Goal: Task Accomplishment & Management: Manage account settings

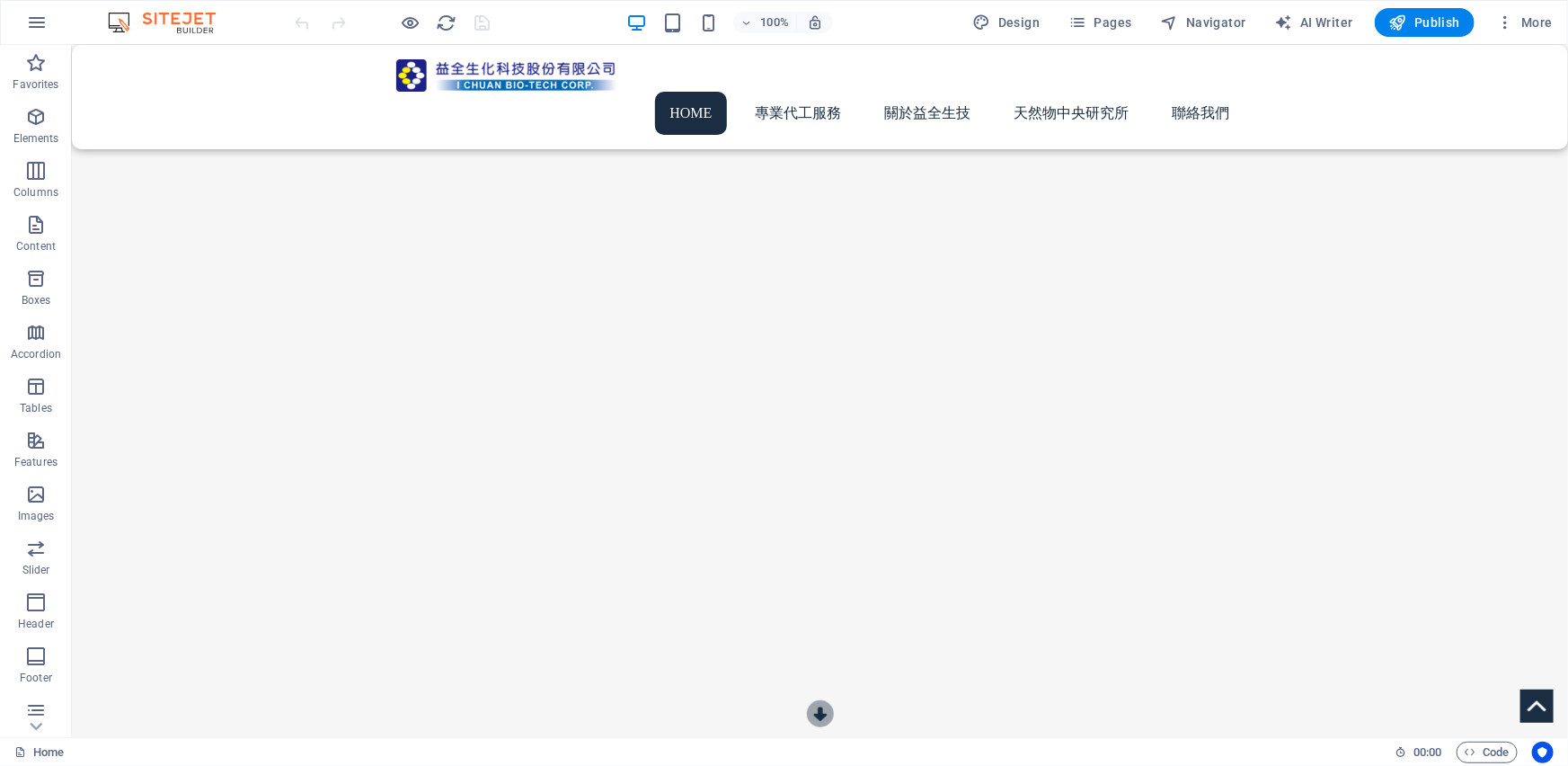
click at [71, 124] on button "button" at bounding box center [71, 124] width 0 height 0
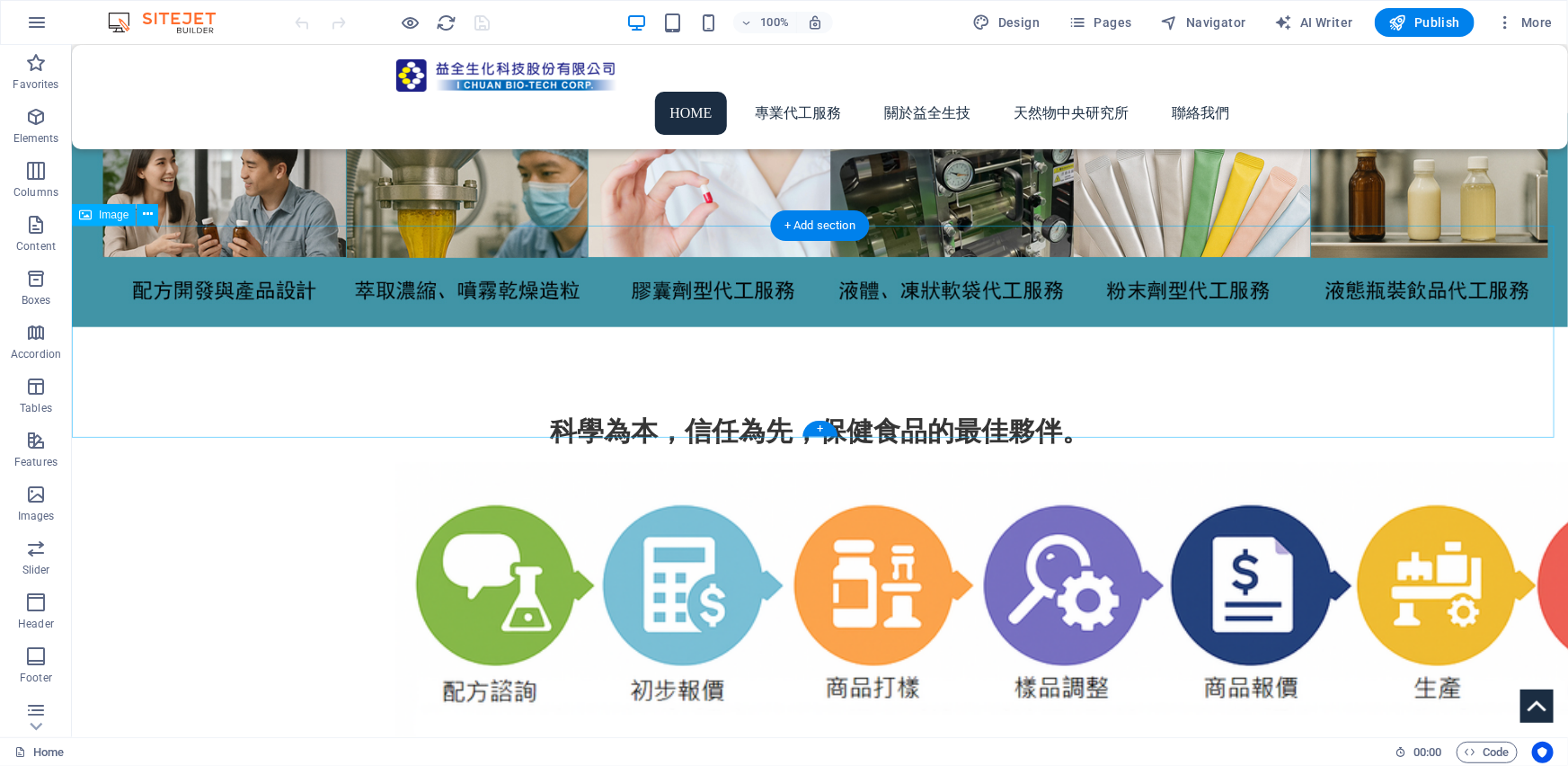
scroll to position [479, 0]
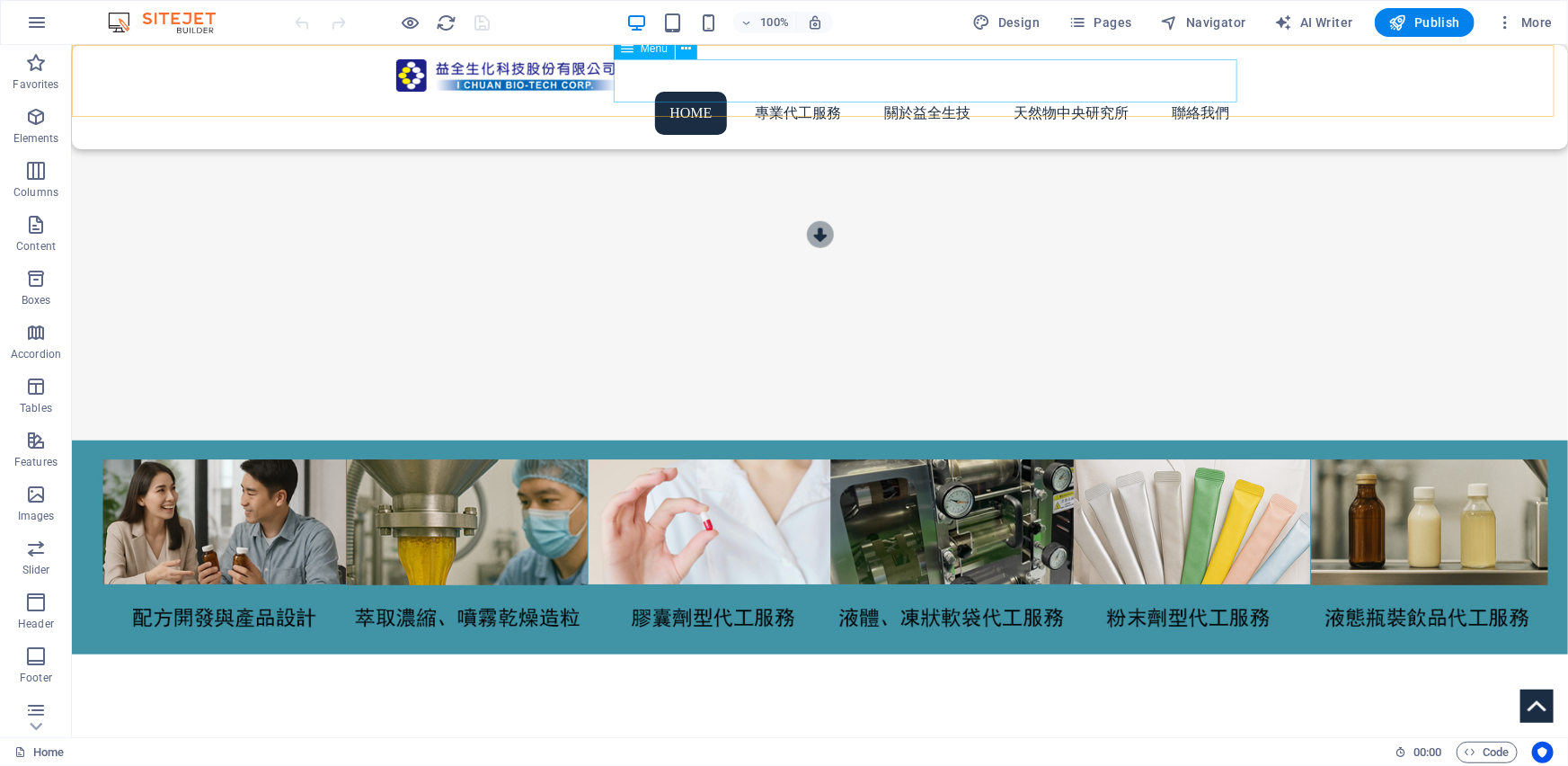
click at [803, 91] on nav "Home 專業代工服務 關於益全生技 天然物中央研究所 聯絡我們" at bounding box center [819, 113] width 848 height 43
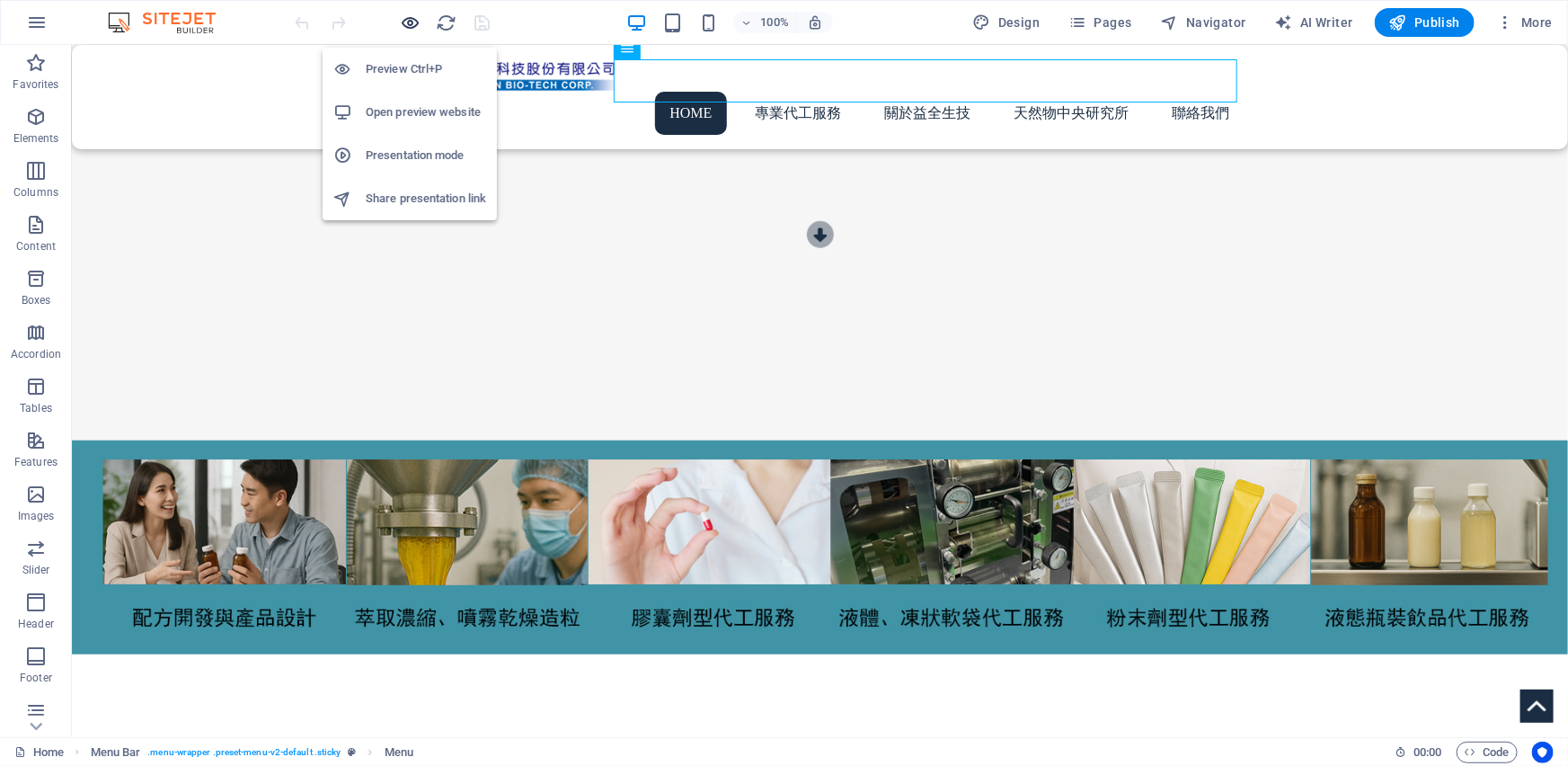
click at [412, 19] on icon "button" at bounding box center [410, 23] width 21 height 21
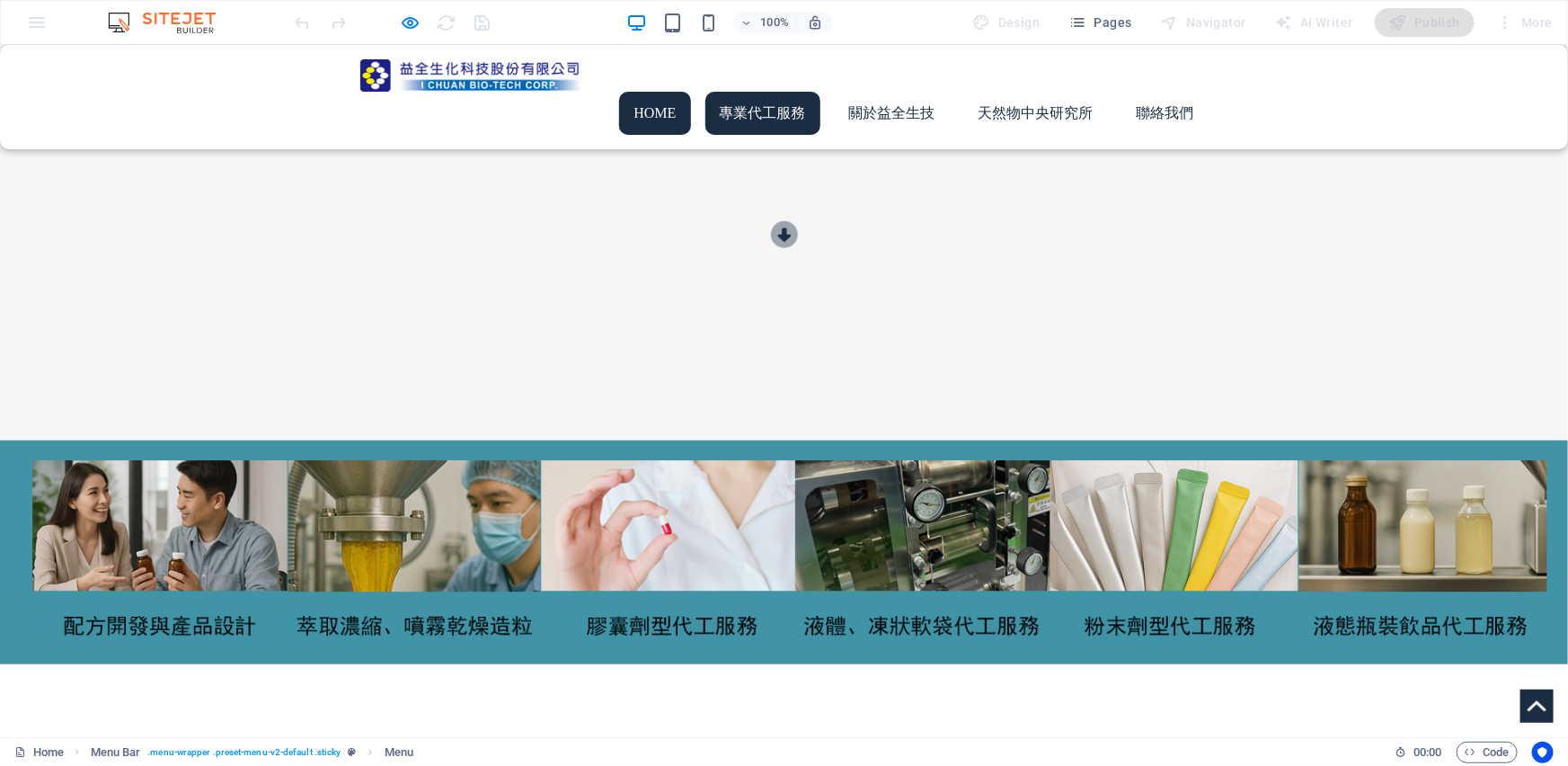
click at [767, 91] on link "專業代工服務" at bounding box center [762, 113] width 115 height 43
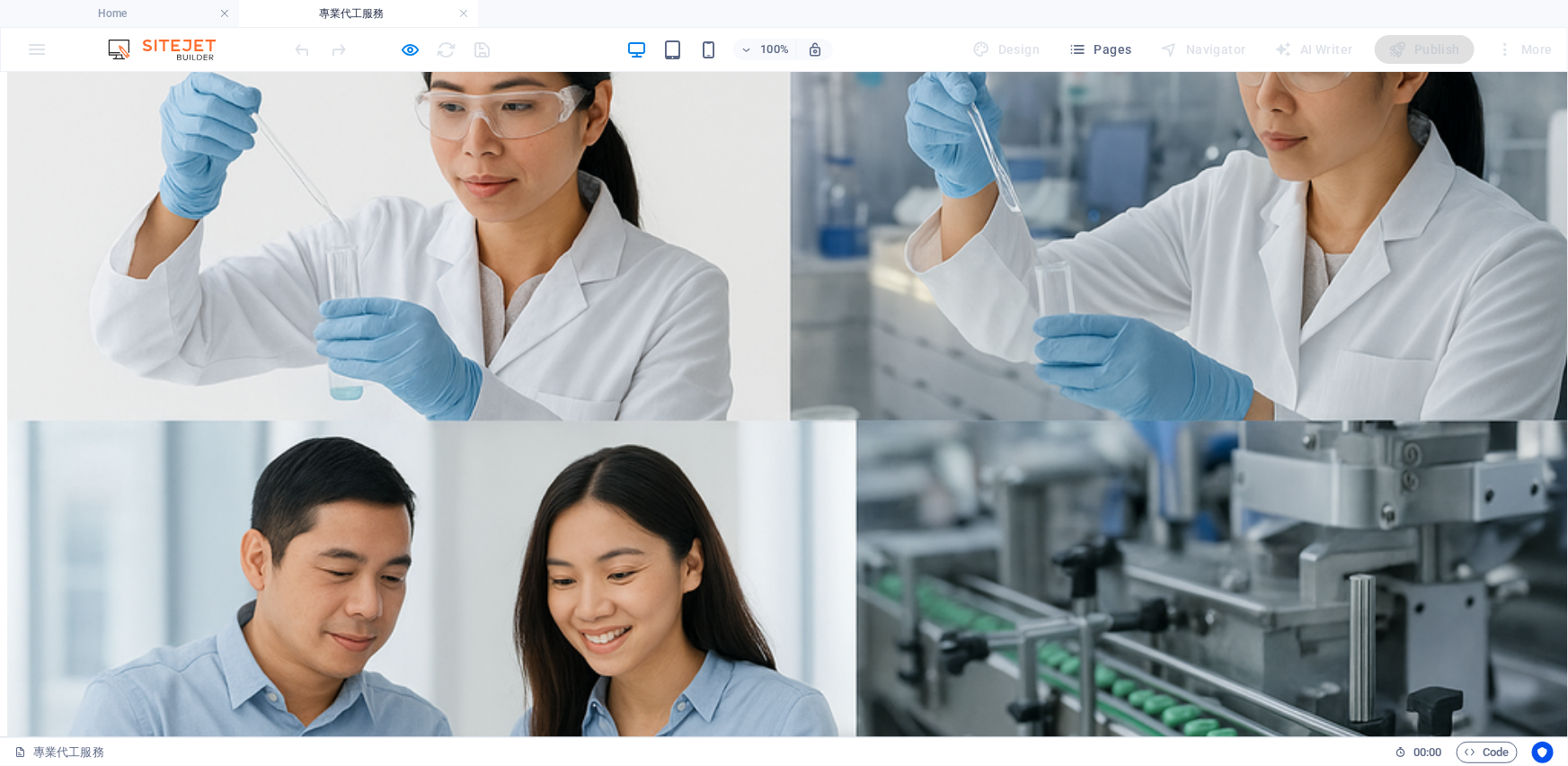
scroll to position [1552, 0]
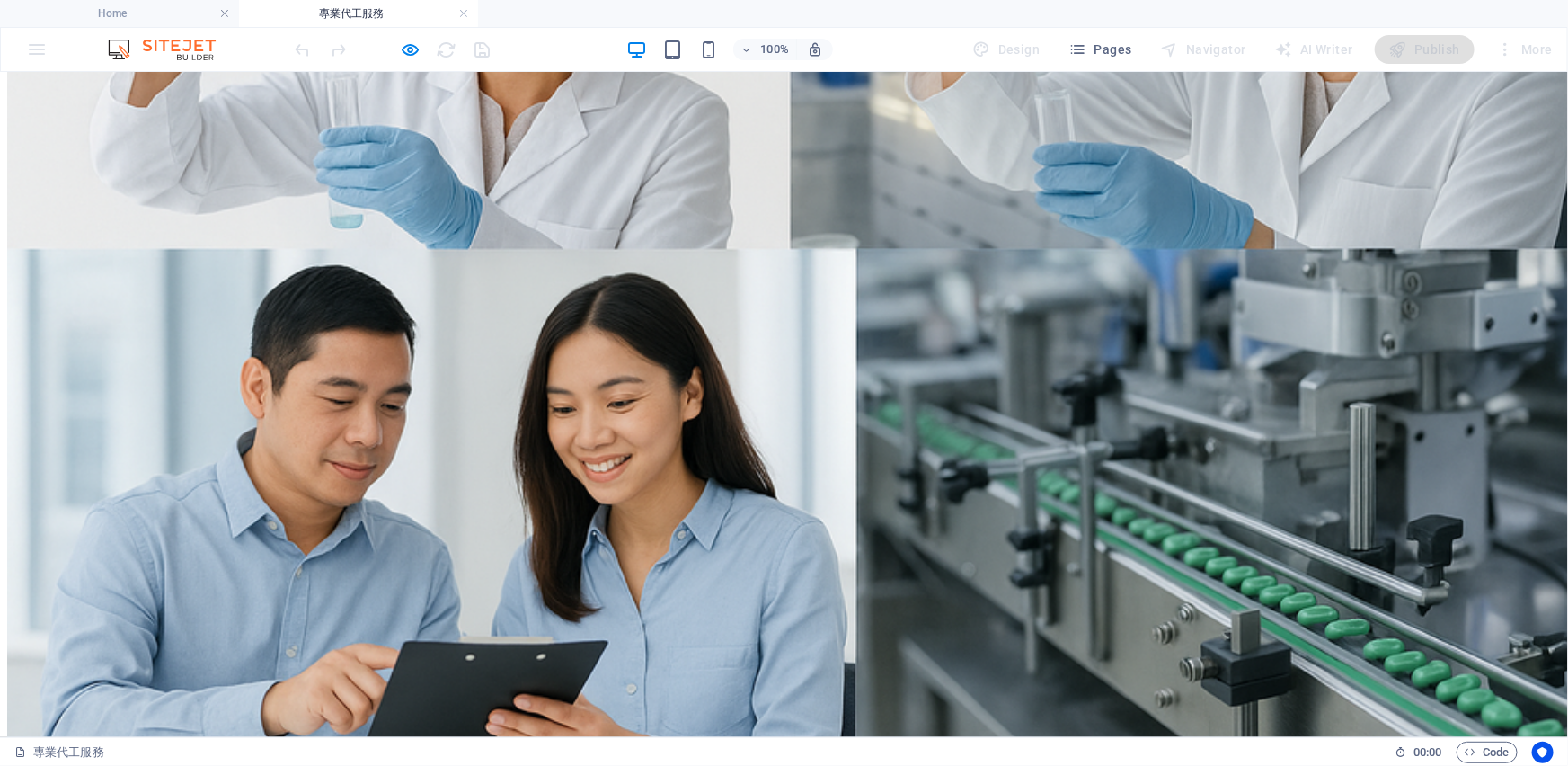
scroll to position [1375, 0]
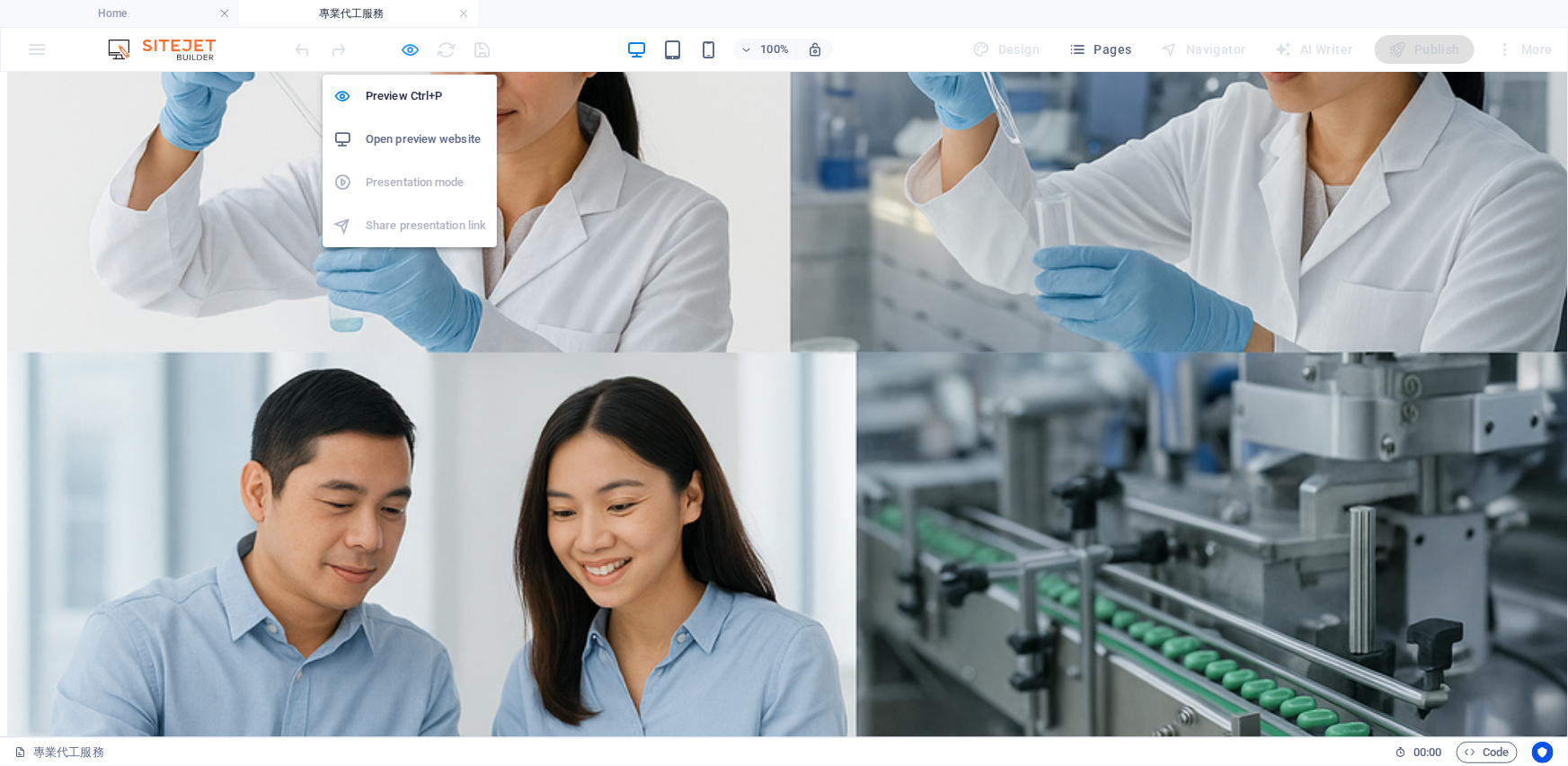
click at [414, 51] on icon "button" at bounding box center [410, 50] width 21 height 21
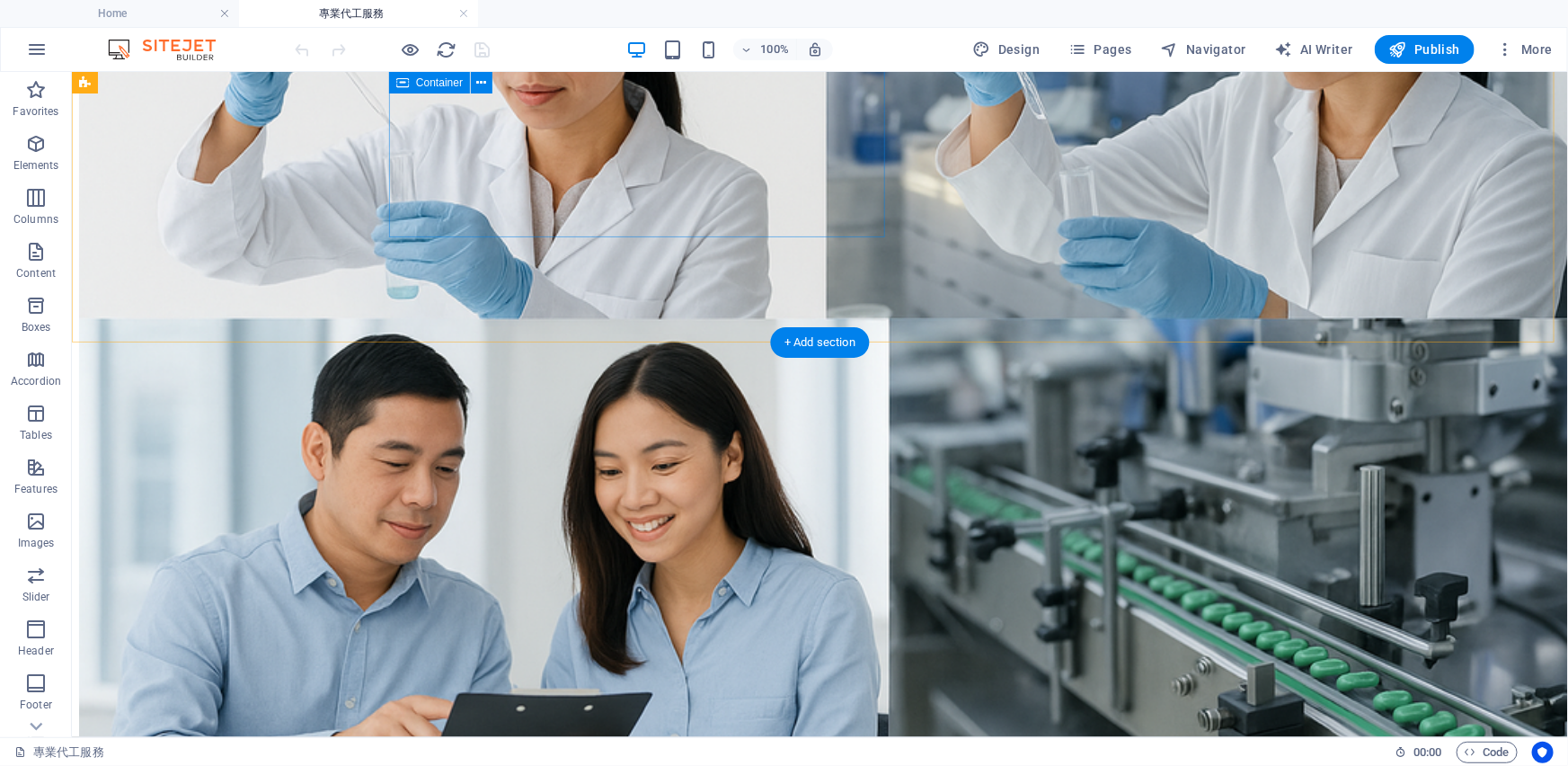
scroll to position [1380, 0]
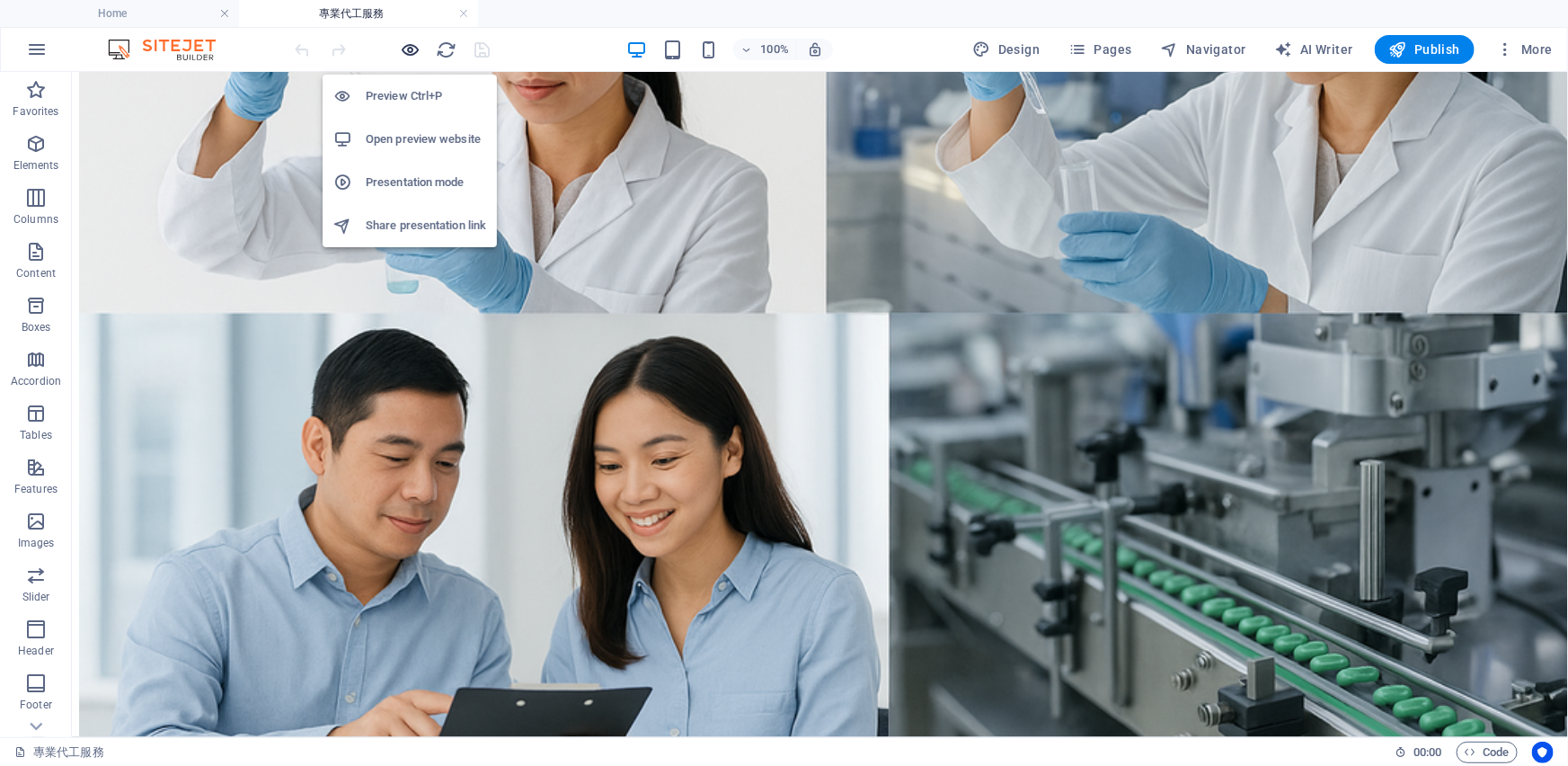
click at [410, 53] on icon "button" at bounding box center [410, 50] width 21 height 21
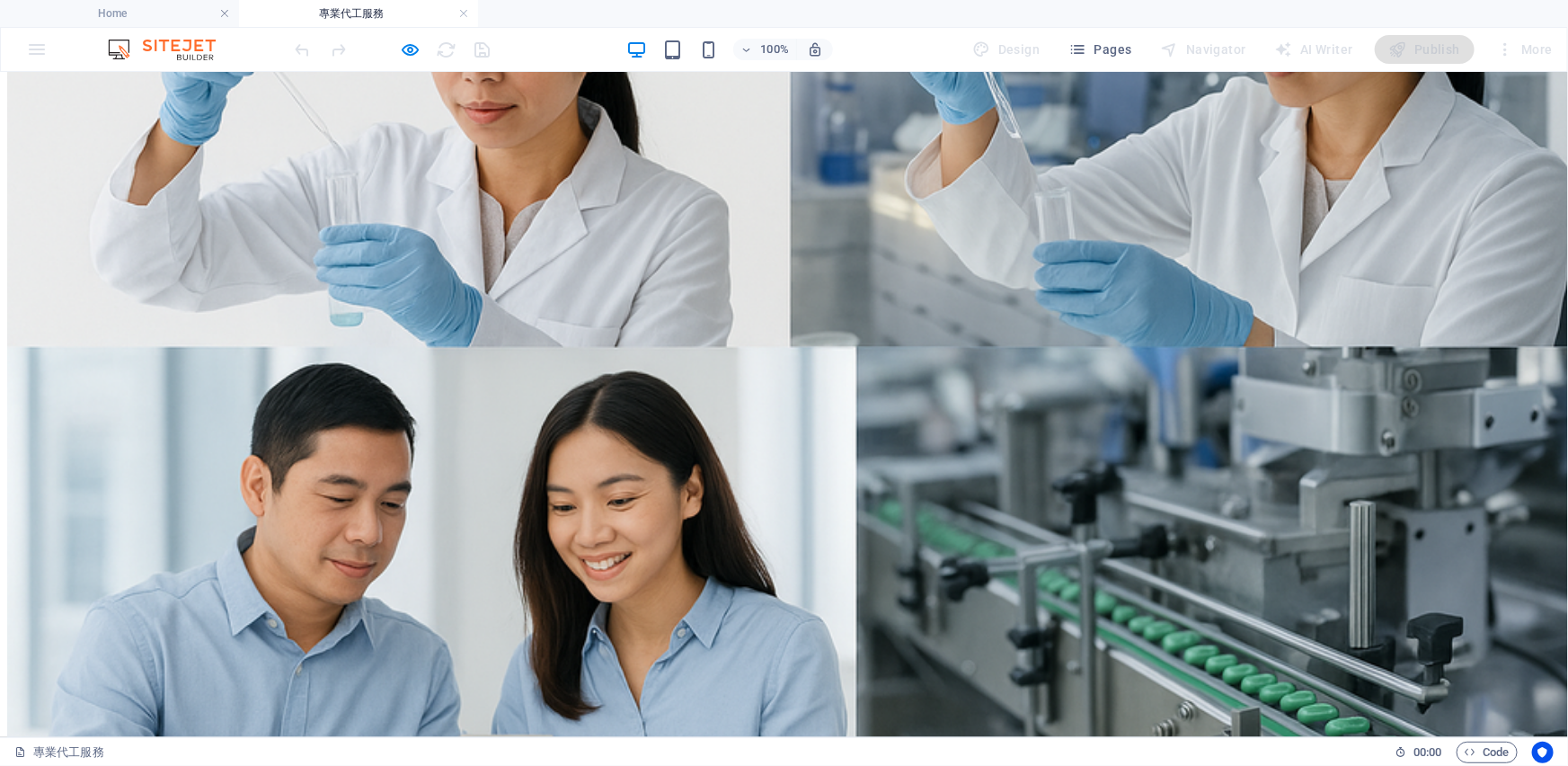
scroll to position [1375, 0]
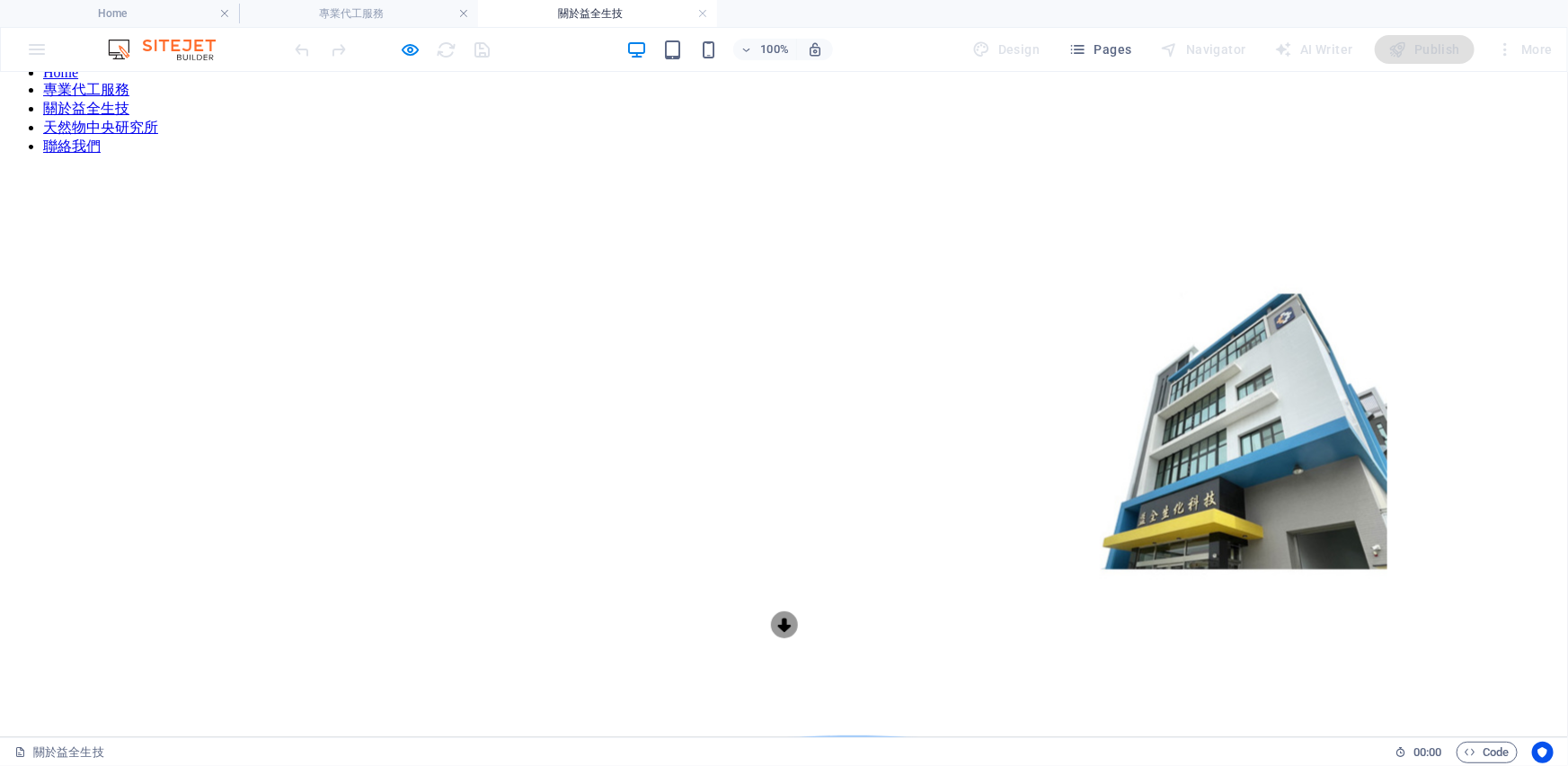
scroll to position [0, 0]
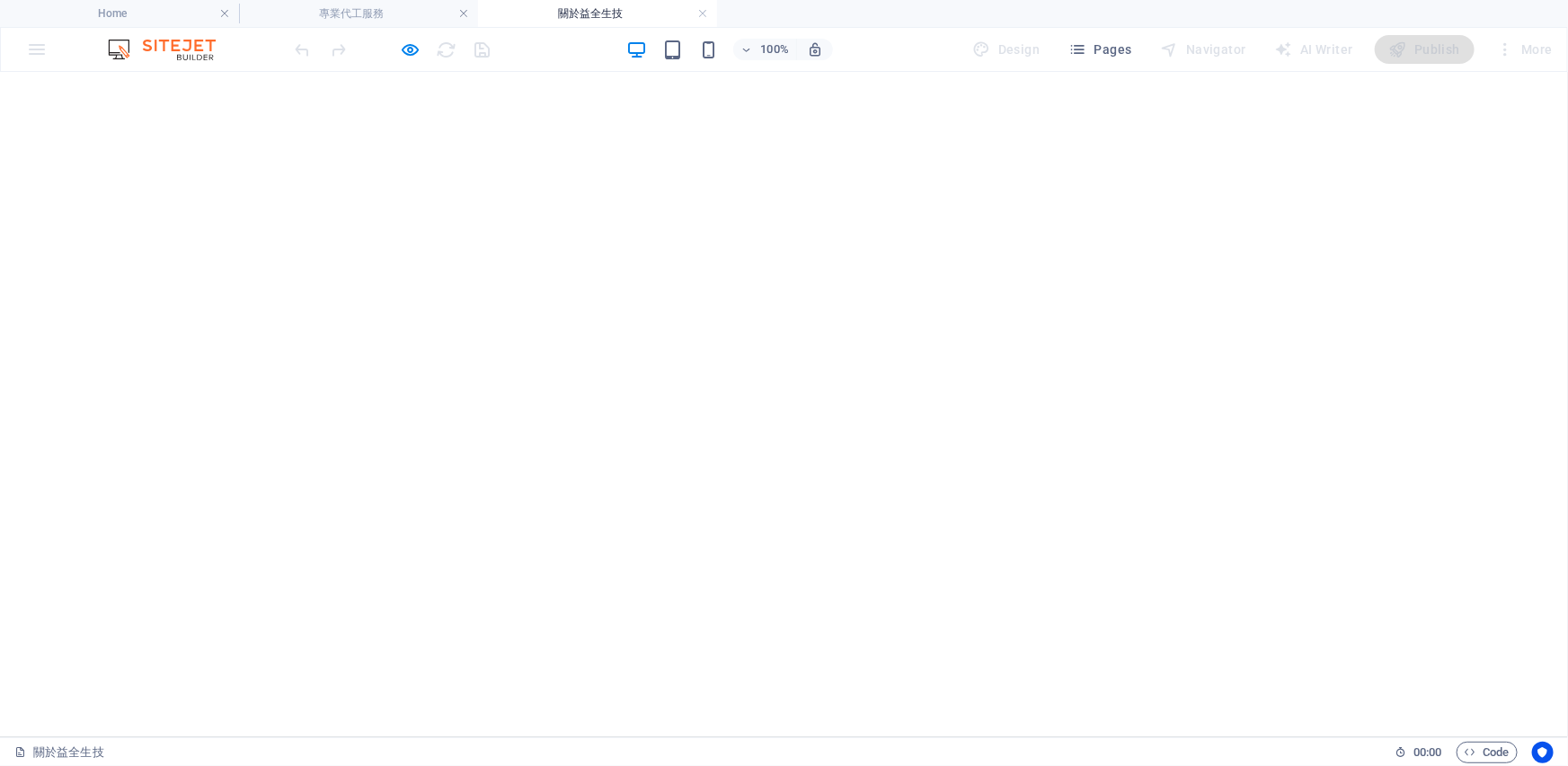
scroll to position [2042, 0]
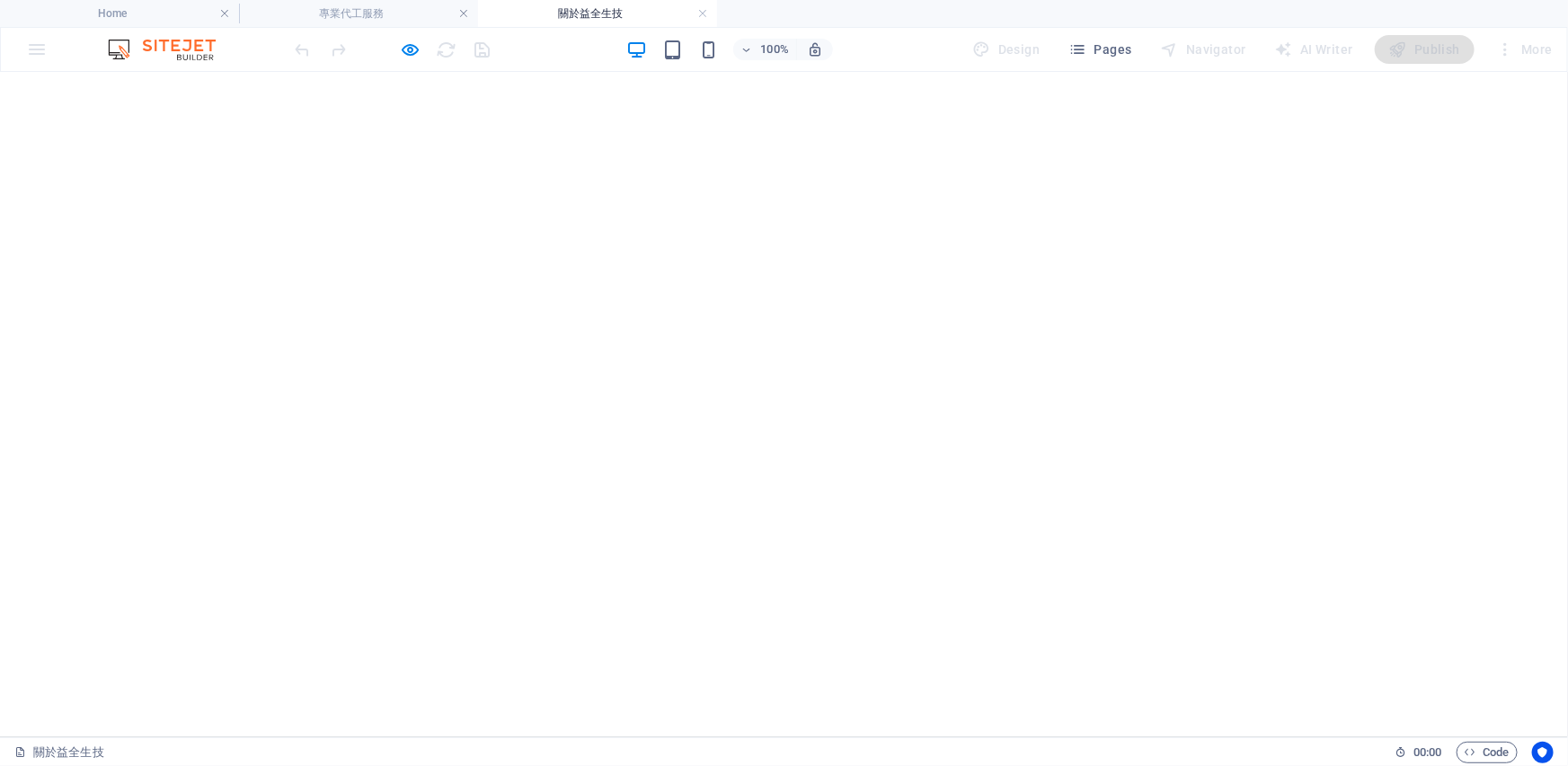
drag, startPoint x: 410, startPoint y: 47, endPoint x: 632, endPoint y: 121, distance: 234.0
click at [410, 47] on icon "button" at bounding box center [410, 50] width 21 height 21
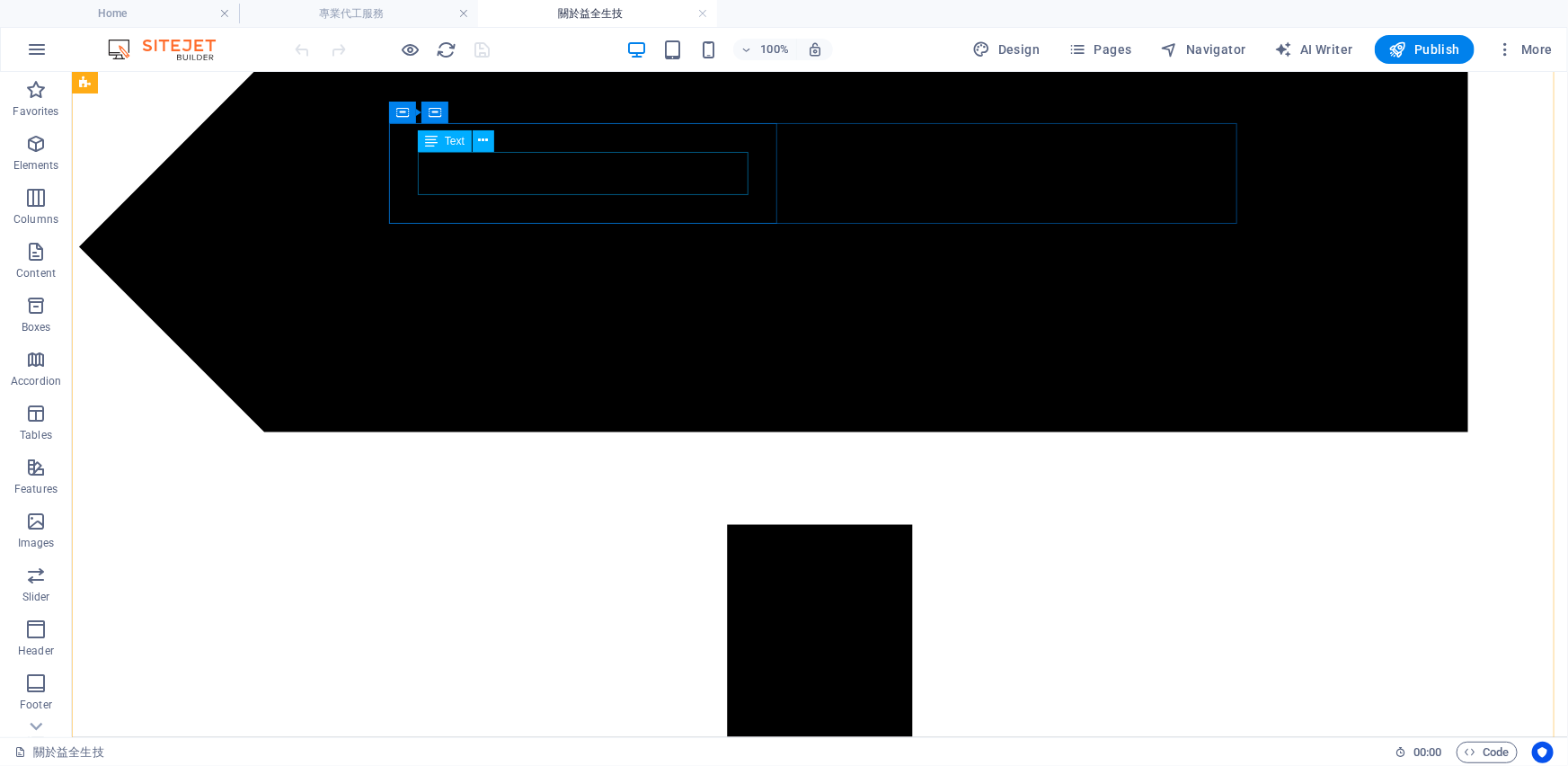
scroll to position [3501, 0]
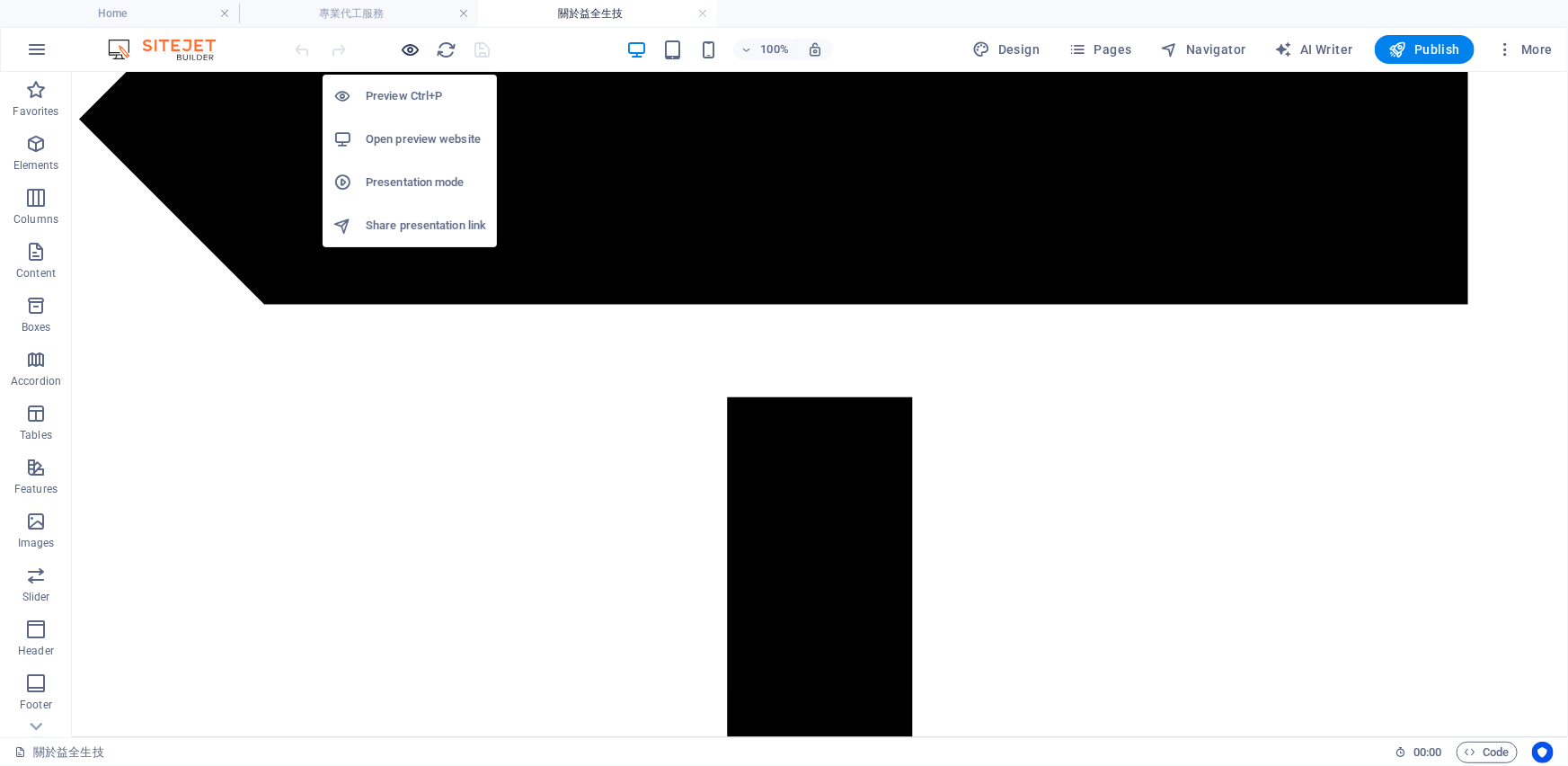
drag, startPoint x: 408, startPoint y: 45, endPoint x: 563, endPoint y: 17, distance: 157.5
click at [408, 45] on icon "button" at bounding box center [410, 50] width 21 height 21
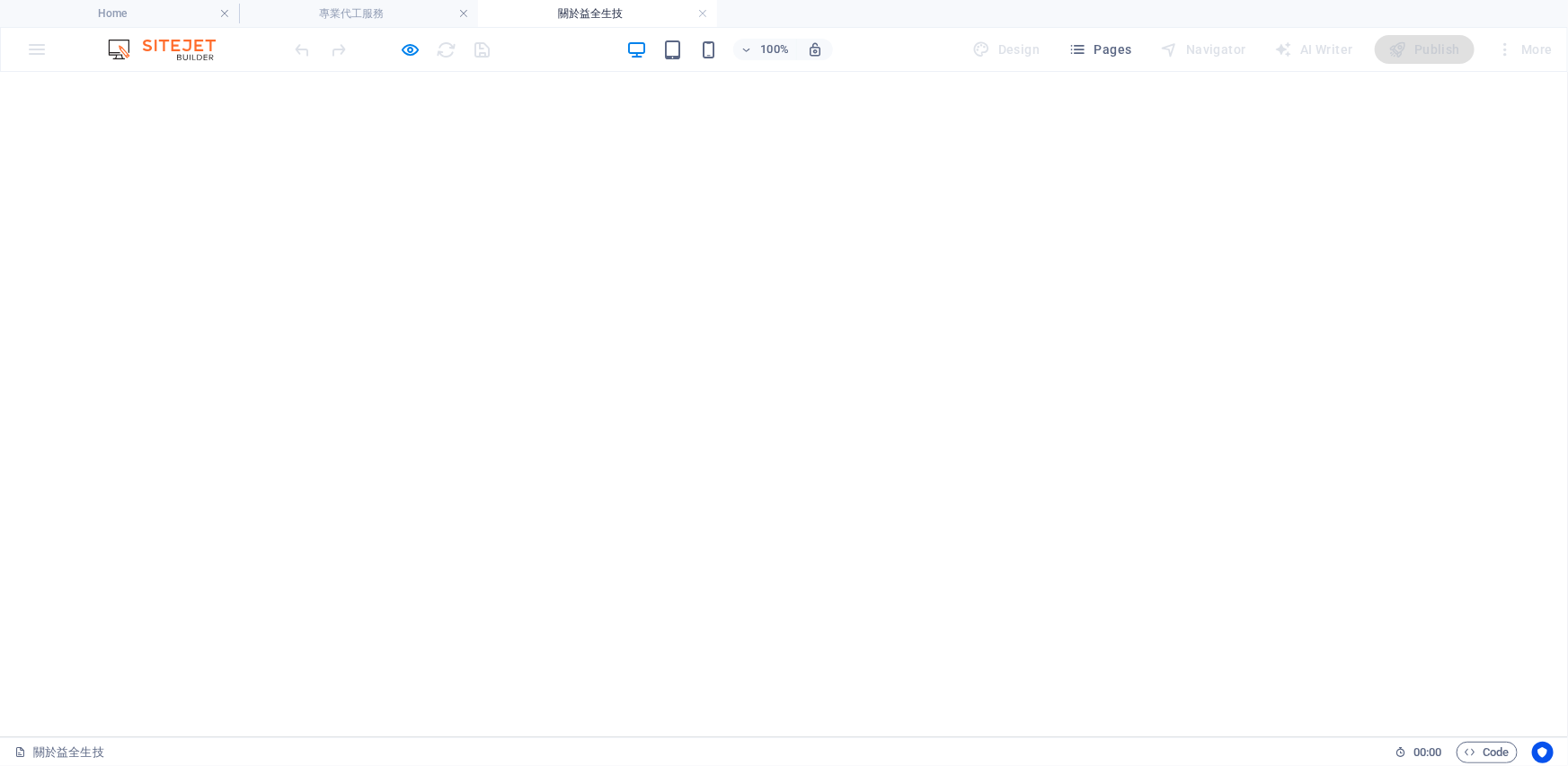
scroll to position [3373, 0]
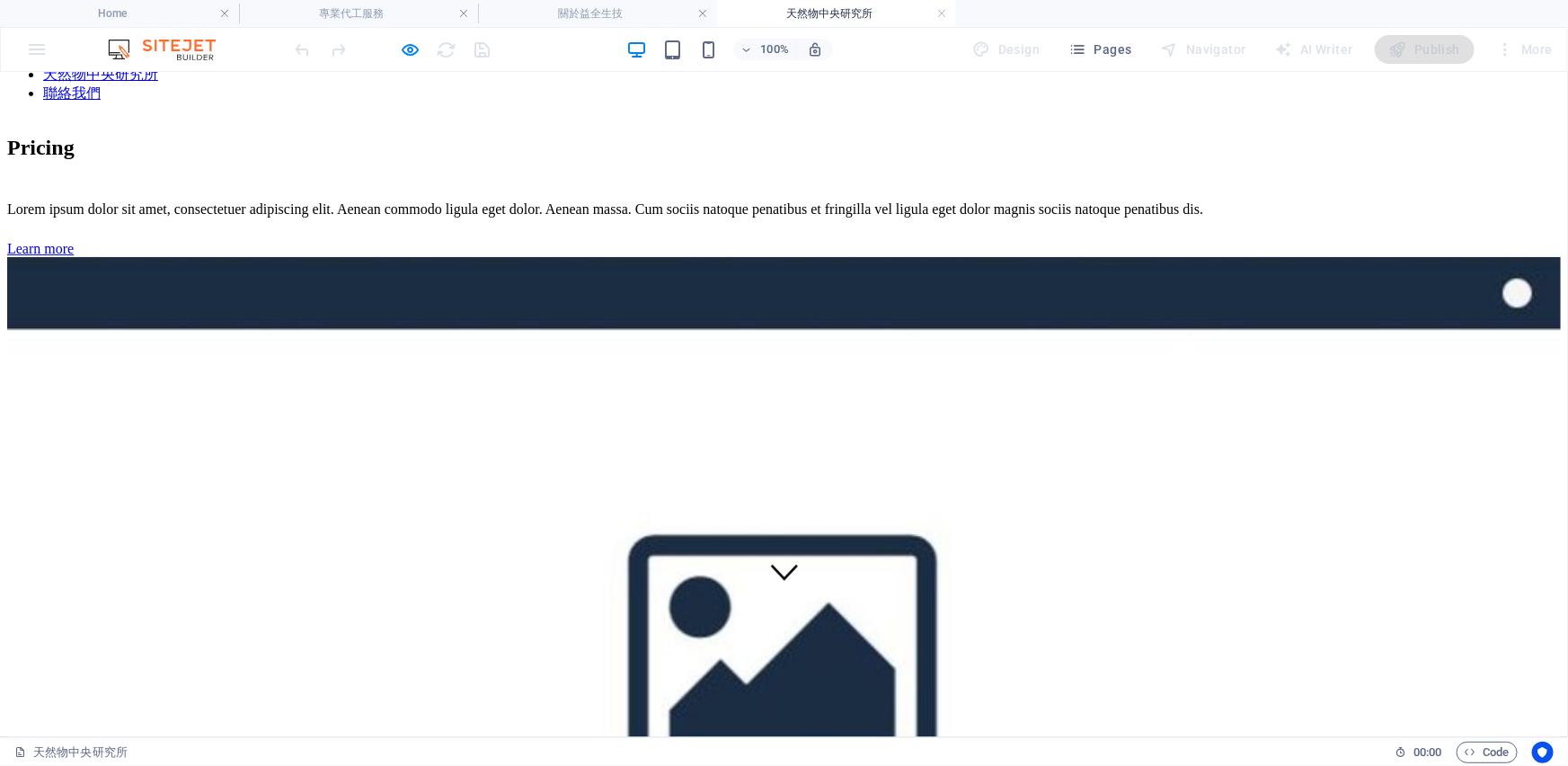
scroll to position [61, 0]
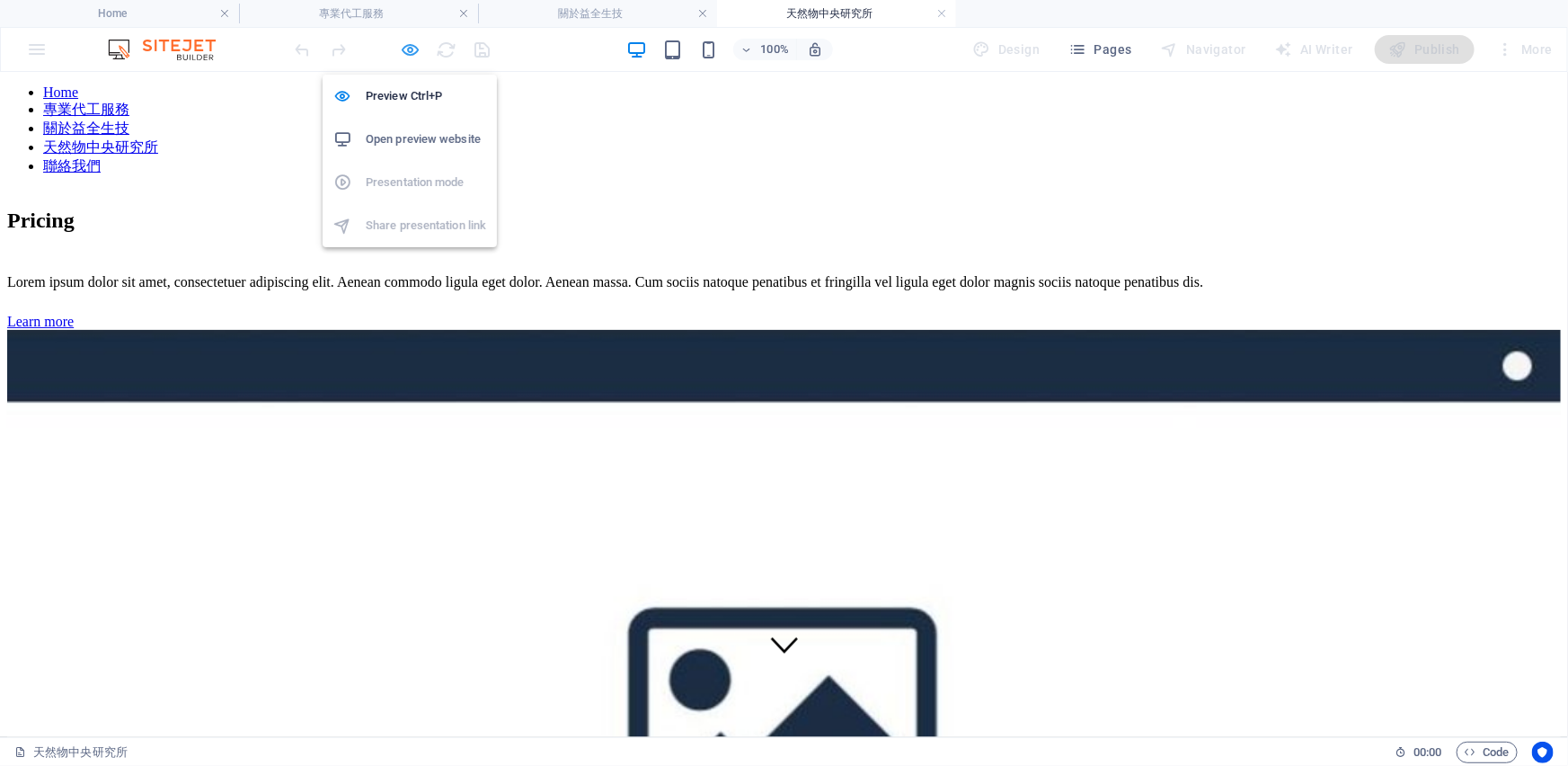
click at [415, 53] on icon "button" at bounding box center [410, 50] width 21 height 21
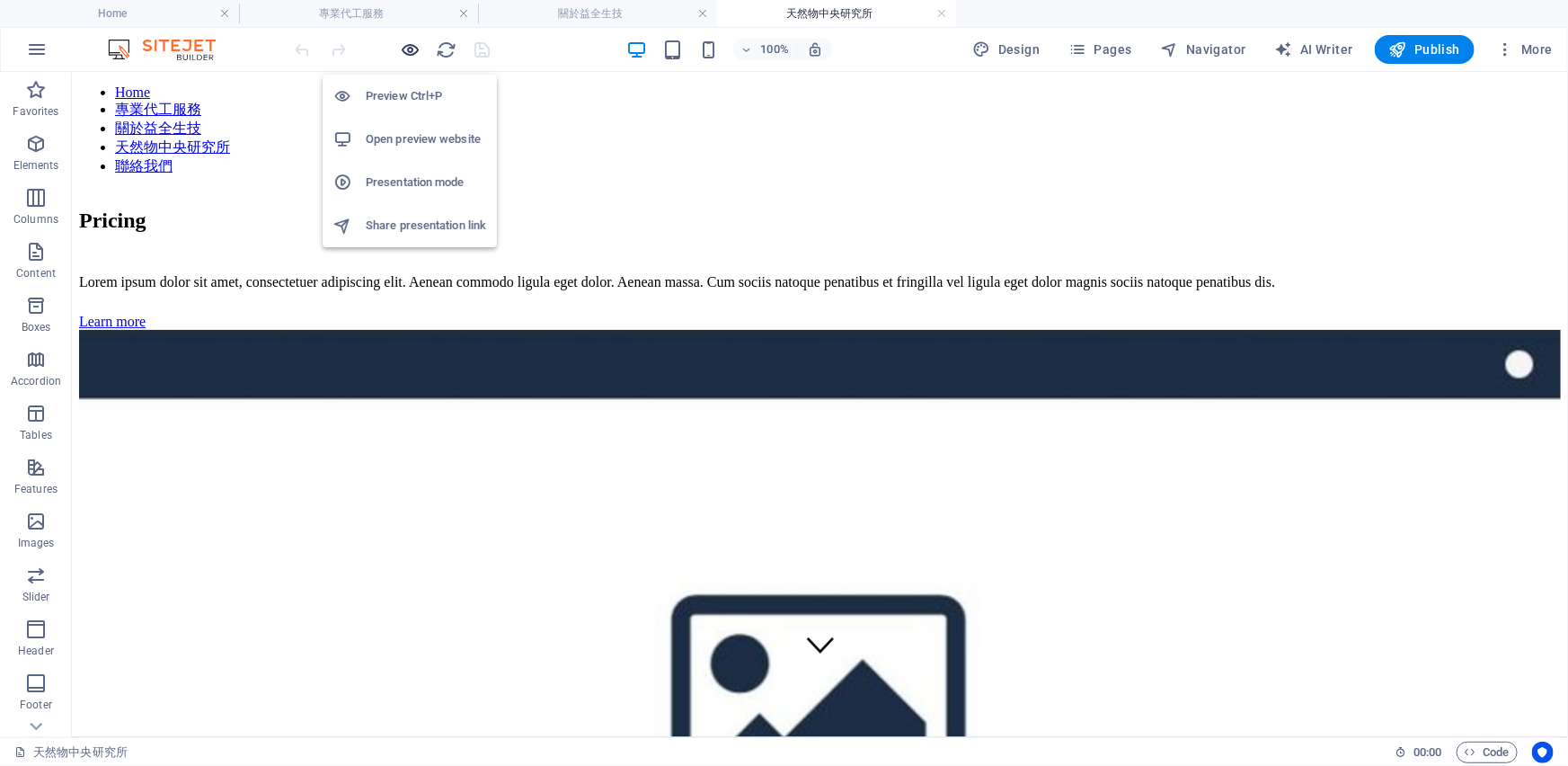
click at [410, 45] on icon "button" at bounding box center [410, 50] width 21 height 21
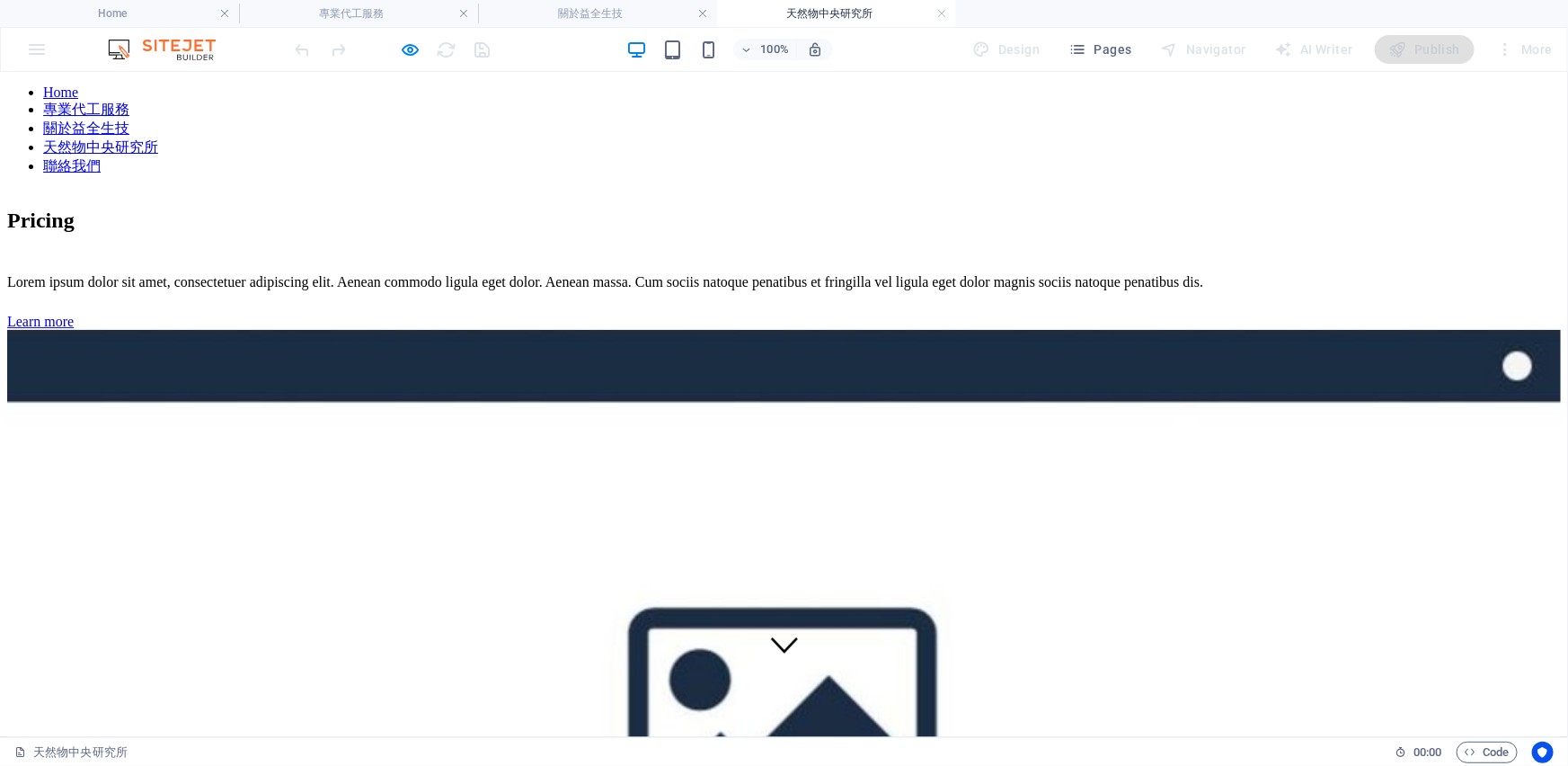
click at [101, 157] on link "聯絡我們" at bounding box center [72, 164] width 58 height 15
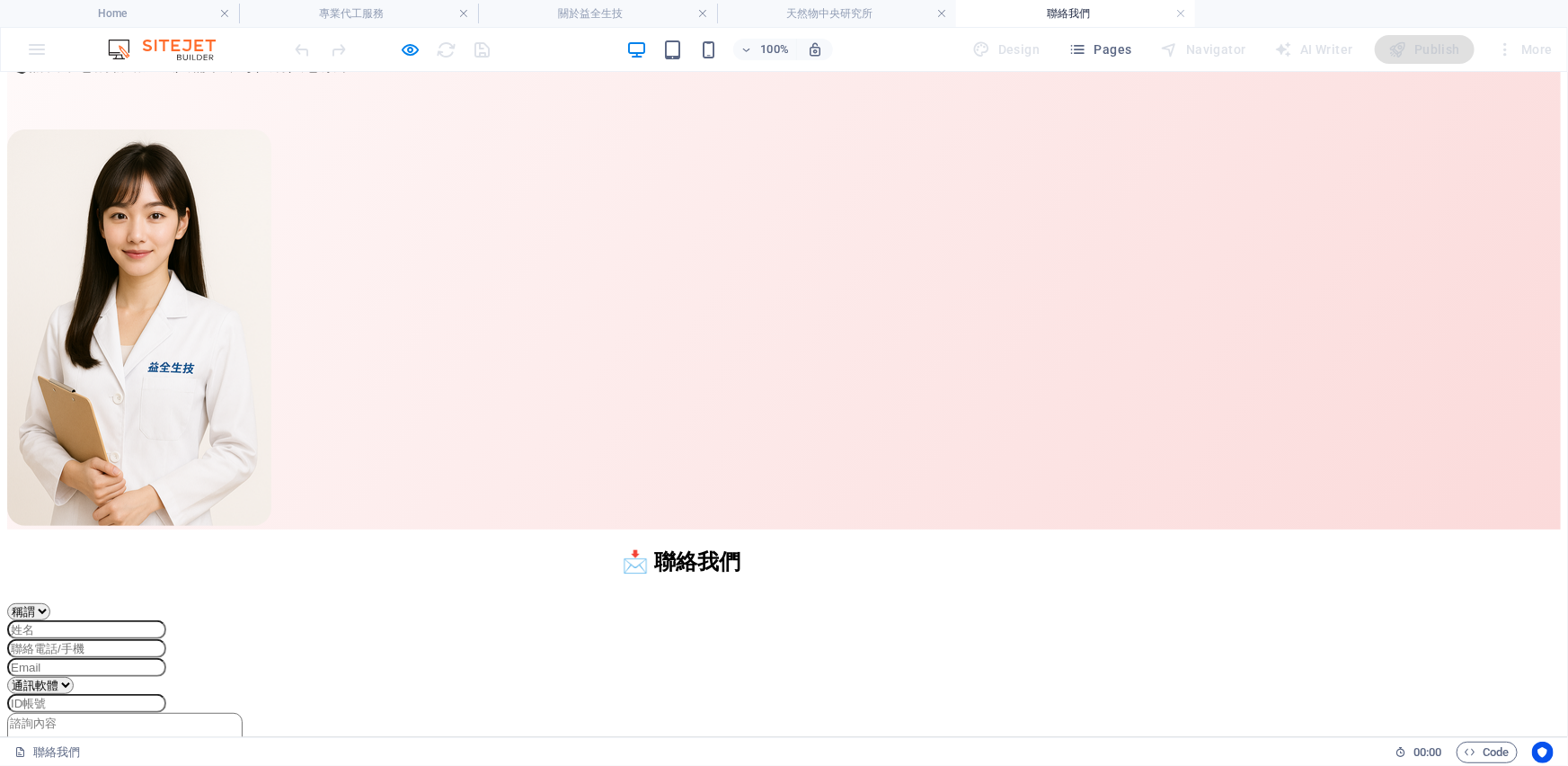
scroll to position [639, 0]
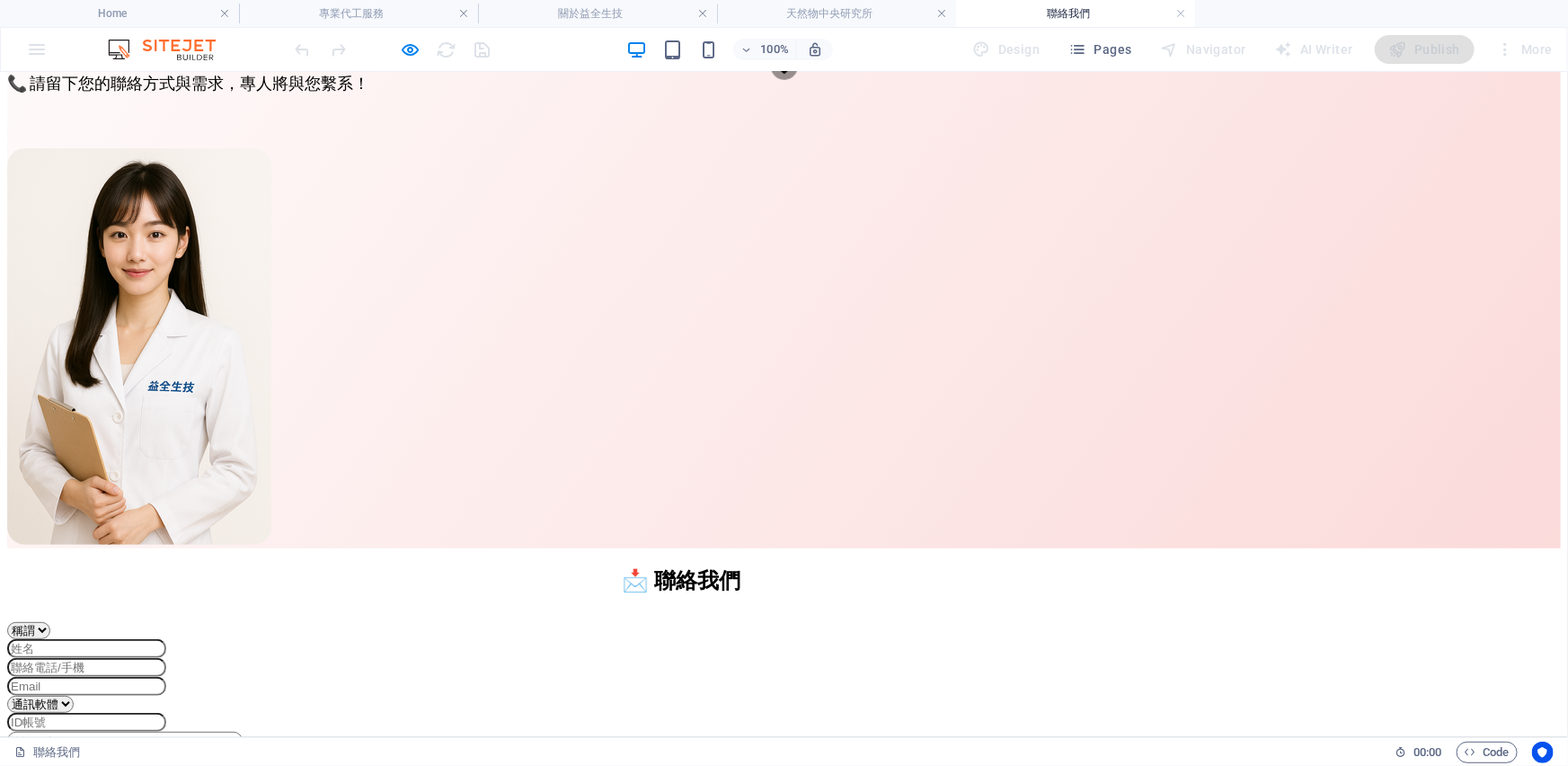
click at [415, 695] on div "通訊軟體 LINE WeChat" at bounding box center [681, 703] width 1348 height 17
click at [424, 695] on div "通訊軟體 LINE WeChat" at bounding box center [681, 703] width 1348 height 17
click at [422, 695] on div "通訊軟體 LINE WeChat" at bounding box center [681, 703] width 1348 height 17
click at [357, 695] on div "通訊軟體 LINE WeChat" at bounding box center [681, 703] width 1348 height 17
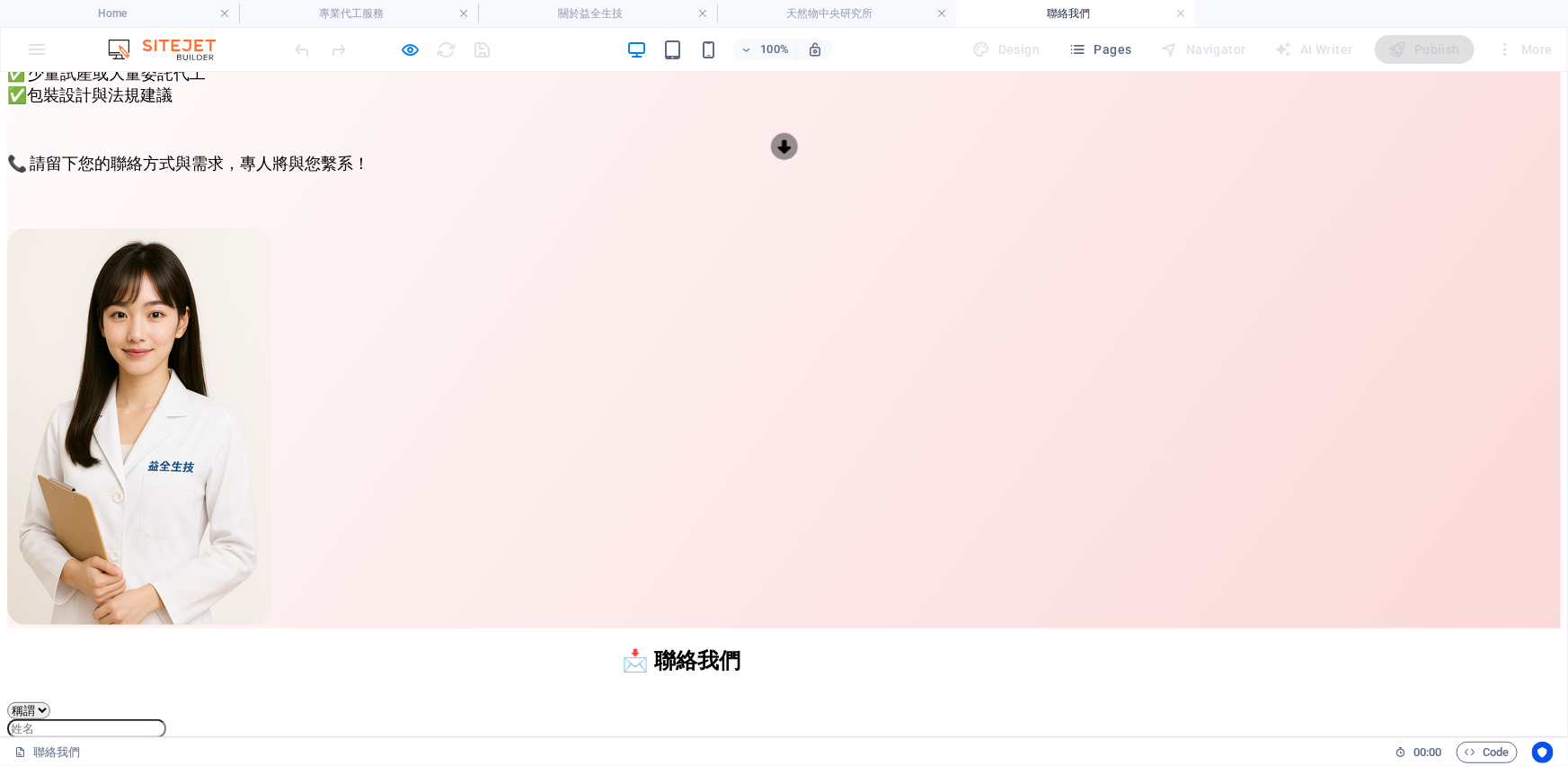
scroll to position [476, 0]
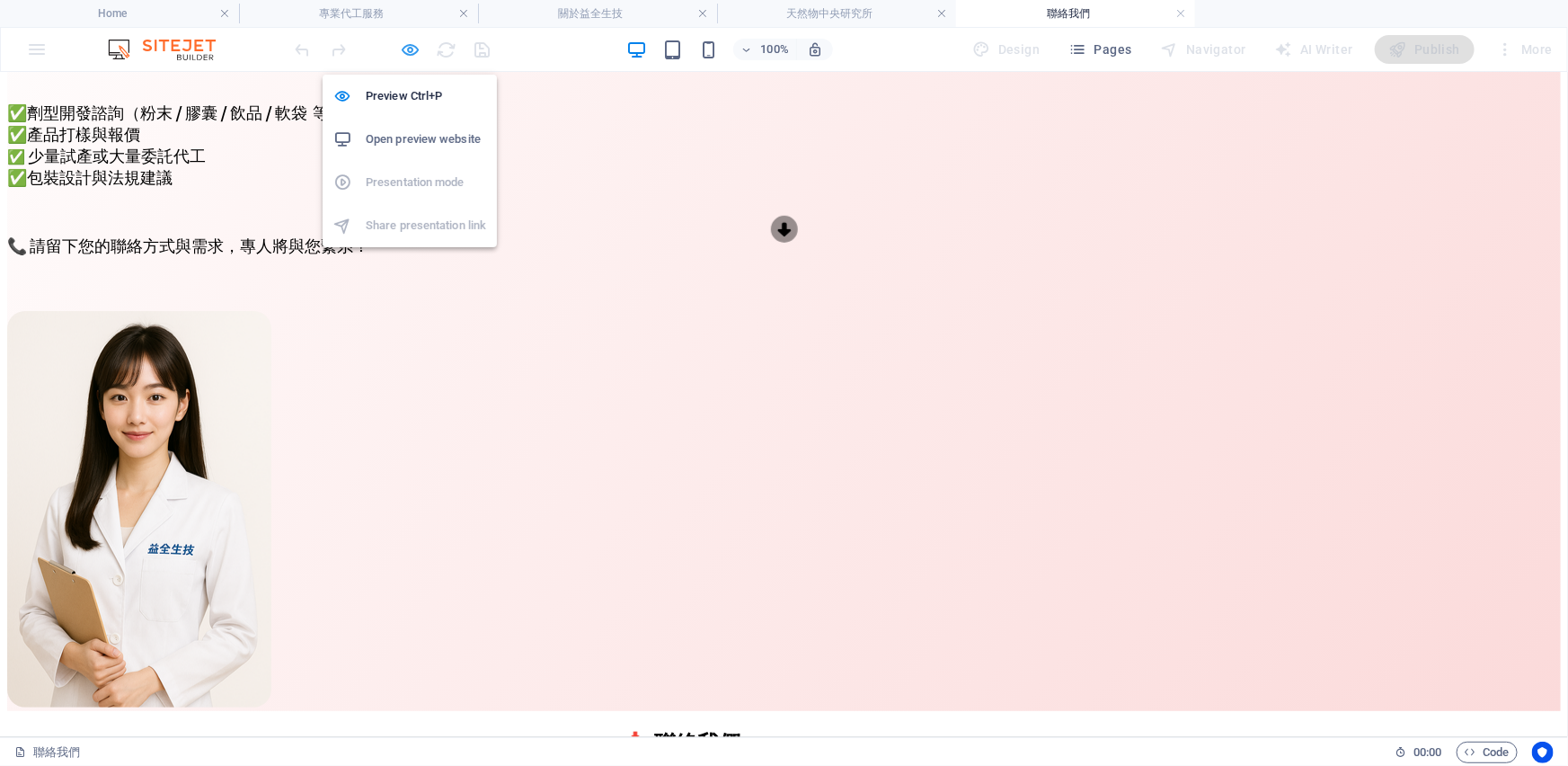
click at [404, 45] on icon "button" at bounding box center [410, 50] width 21 height 21
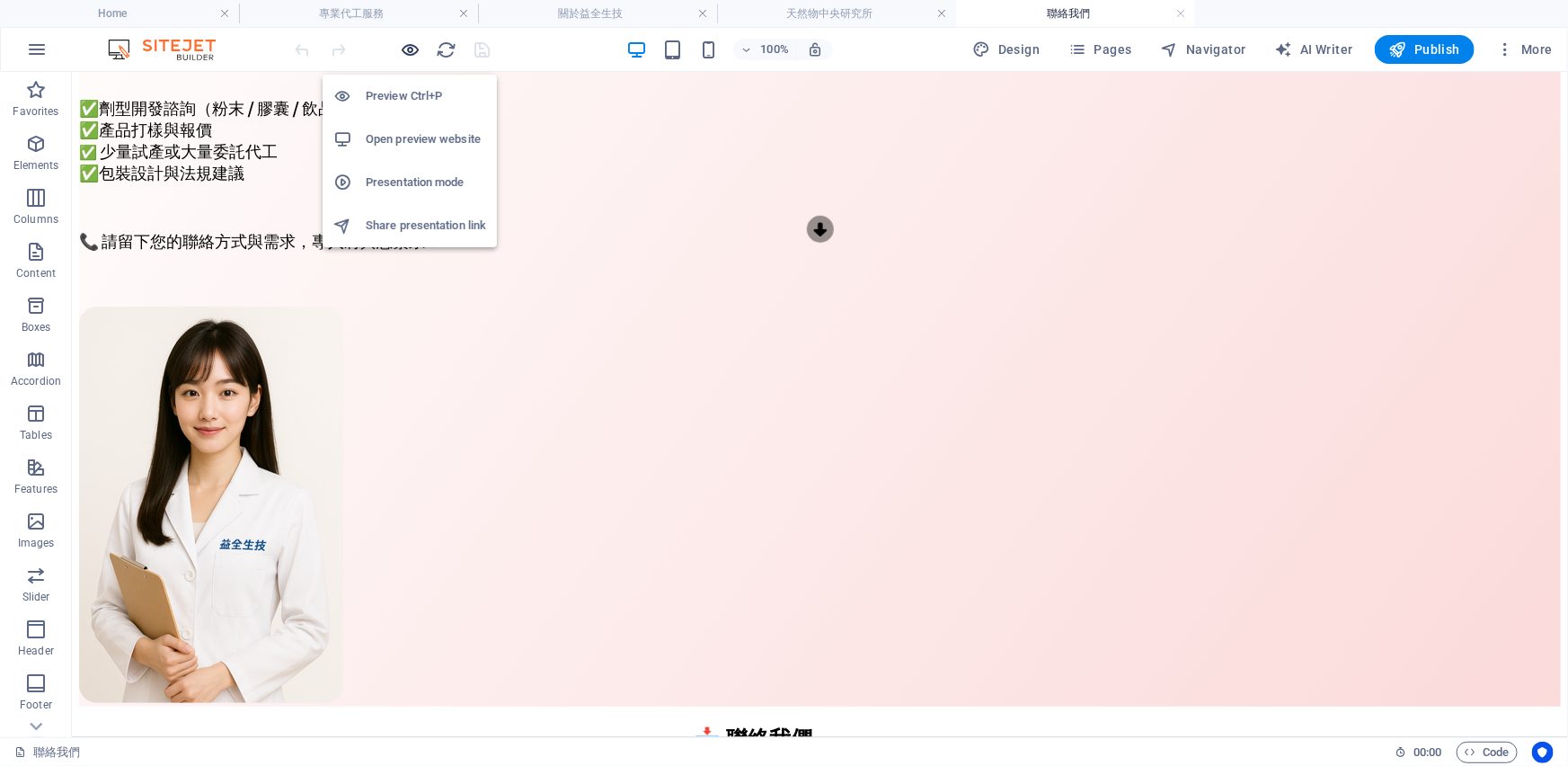
scroll to position [481, 0]
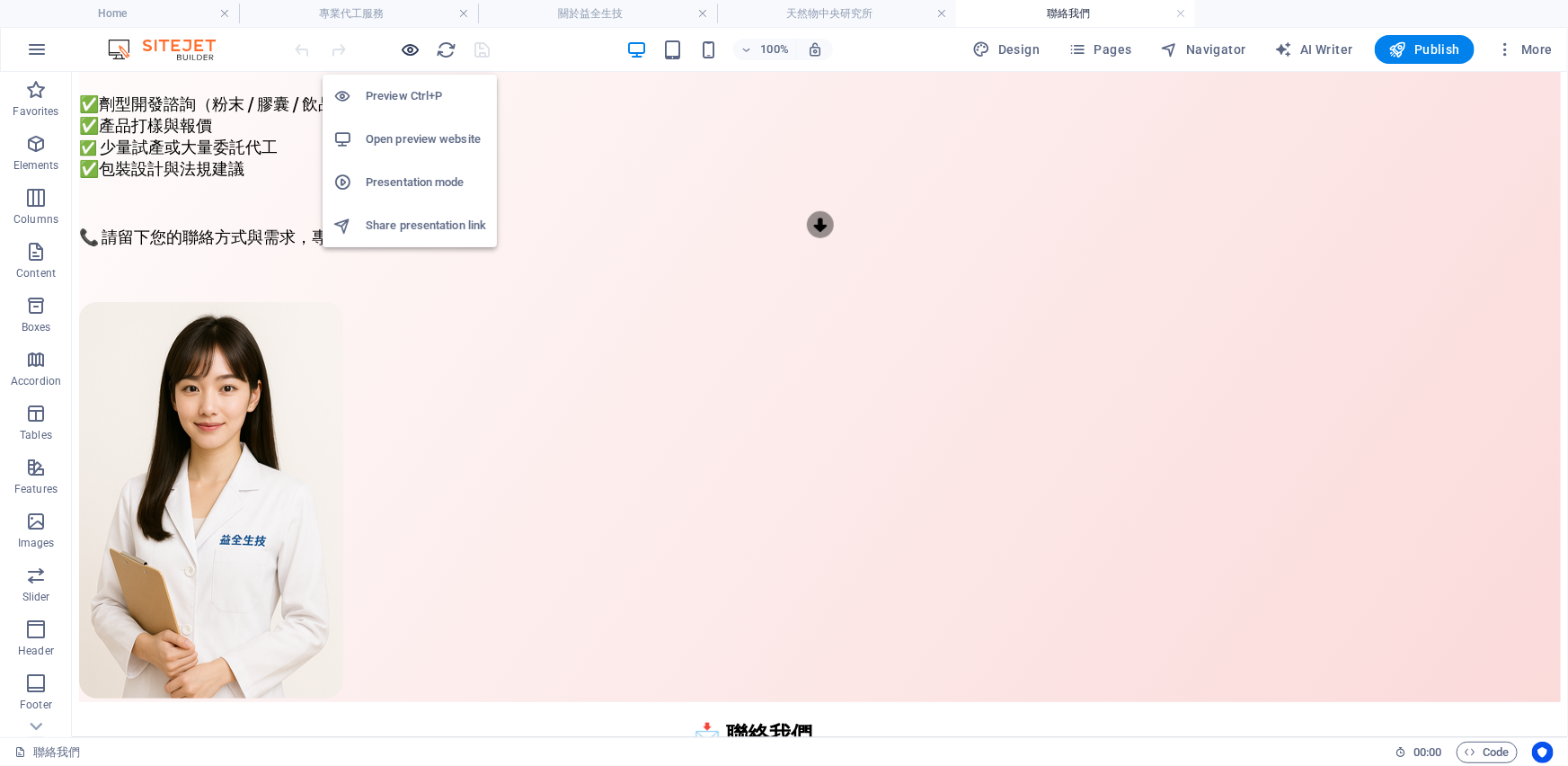
click at [404, 45] on icon "button" at bounding box center [410, 50] width 21 height 21
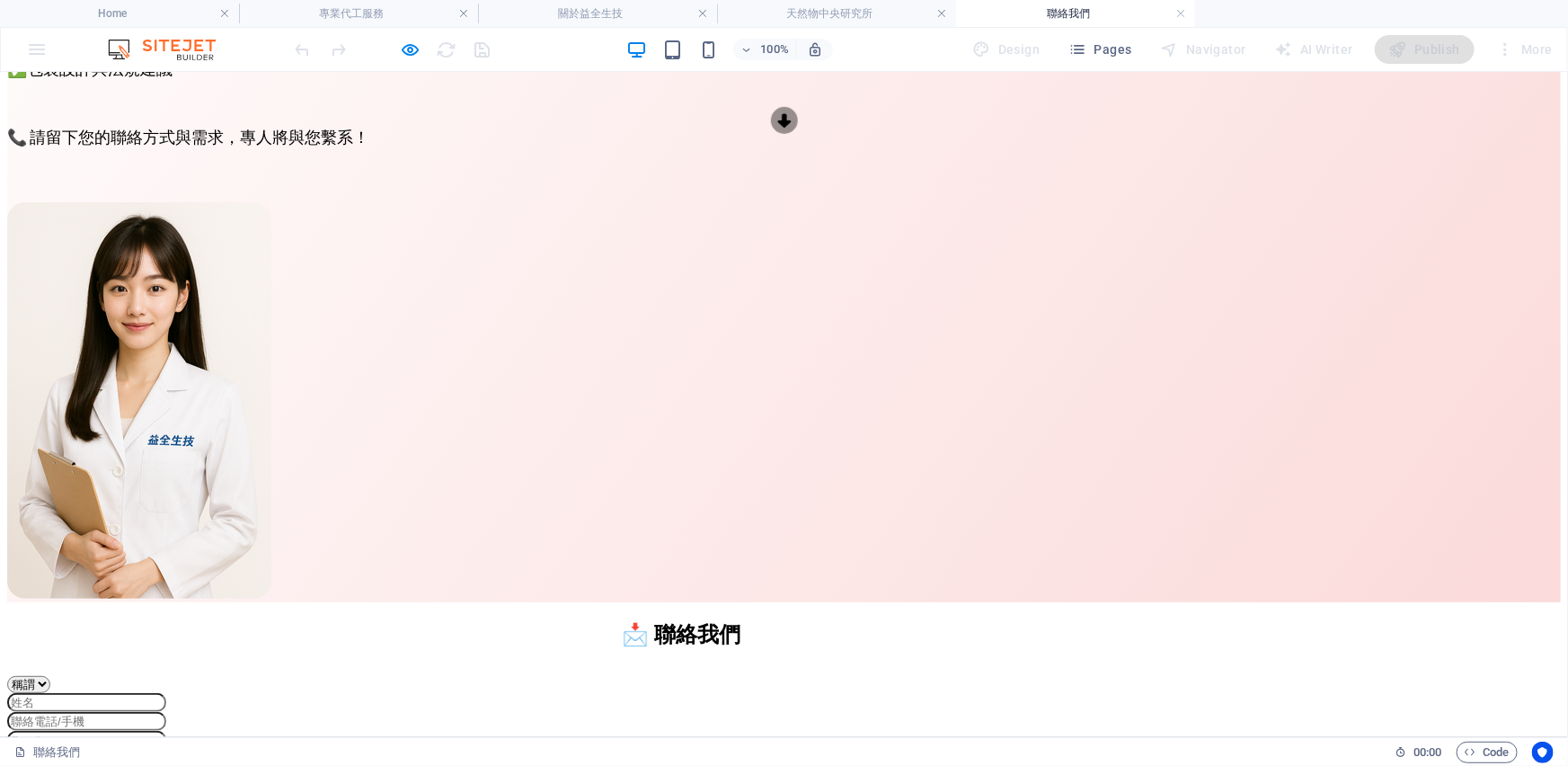
scroll to position [639, 0]
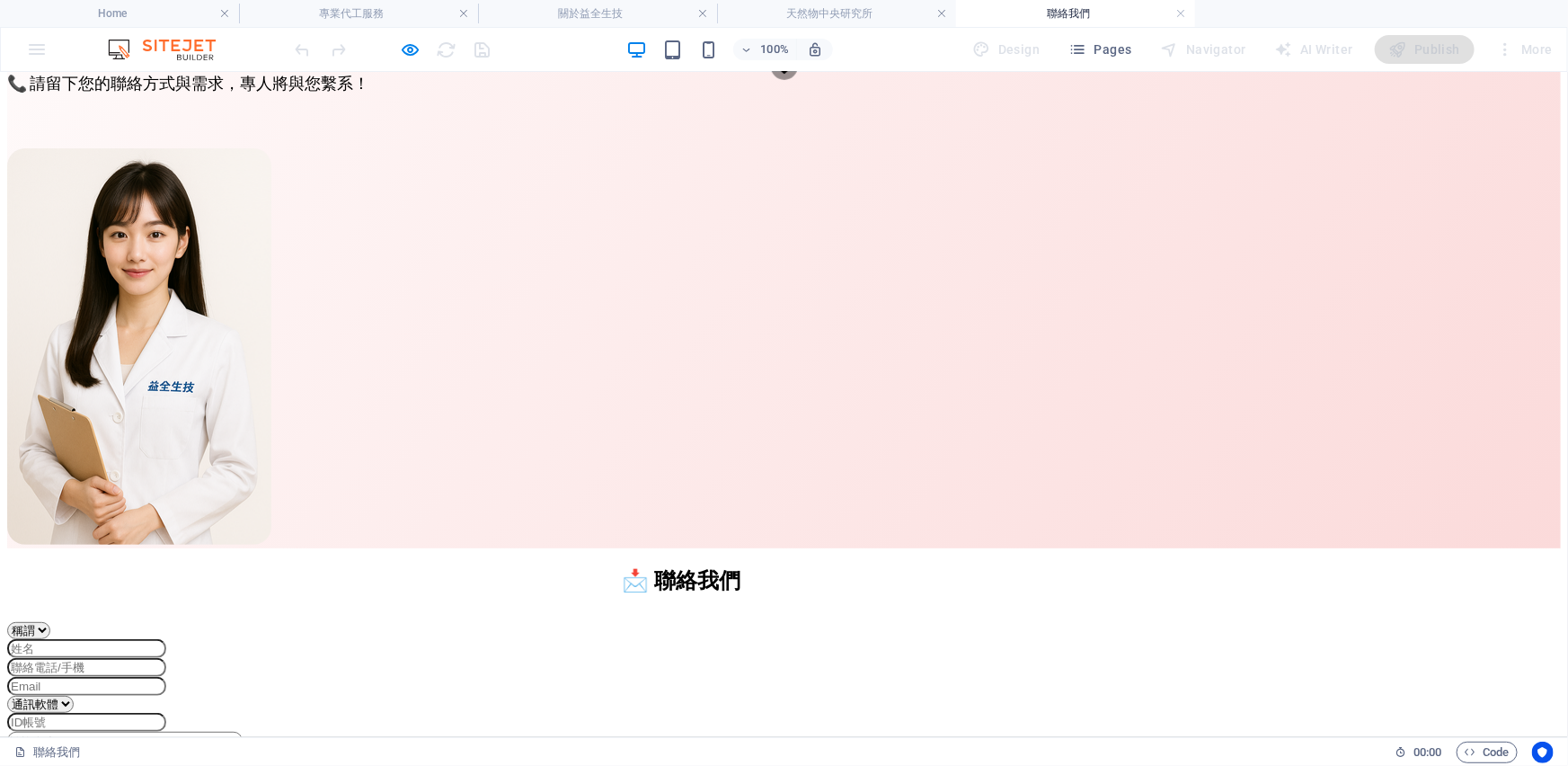
click at [74, 695] on select "通訊軟體 LINE WeChat" at bounding box center [41, 703] width 67 height 17
click at [166, 712] on input "text" at bounding box center [87, 721] width 159 height 19
click at [166, 676] on input "email" at bounding box center [87, 685] width 159 height 19
click at [166, 712] on input "text" at bounding box center [87, 721] width 159 height 19
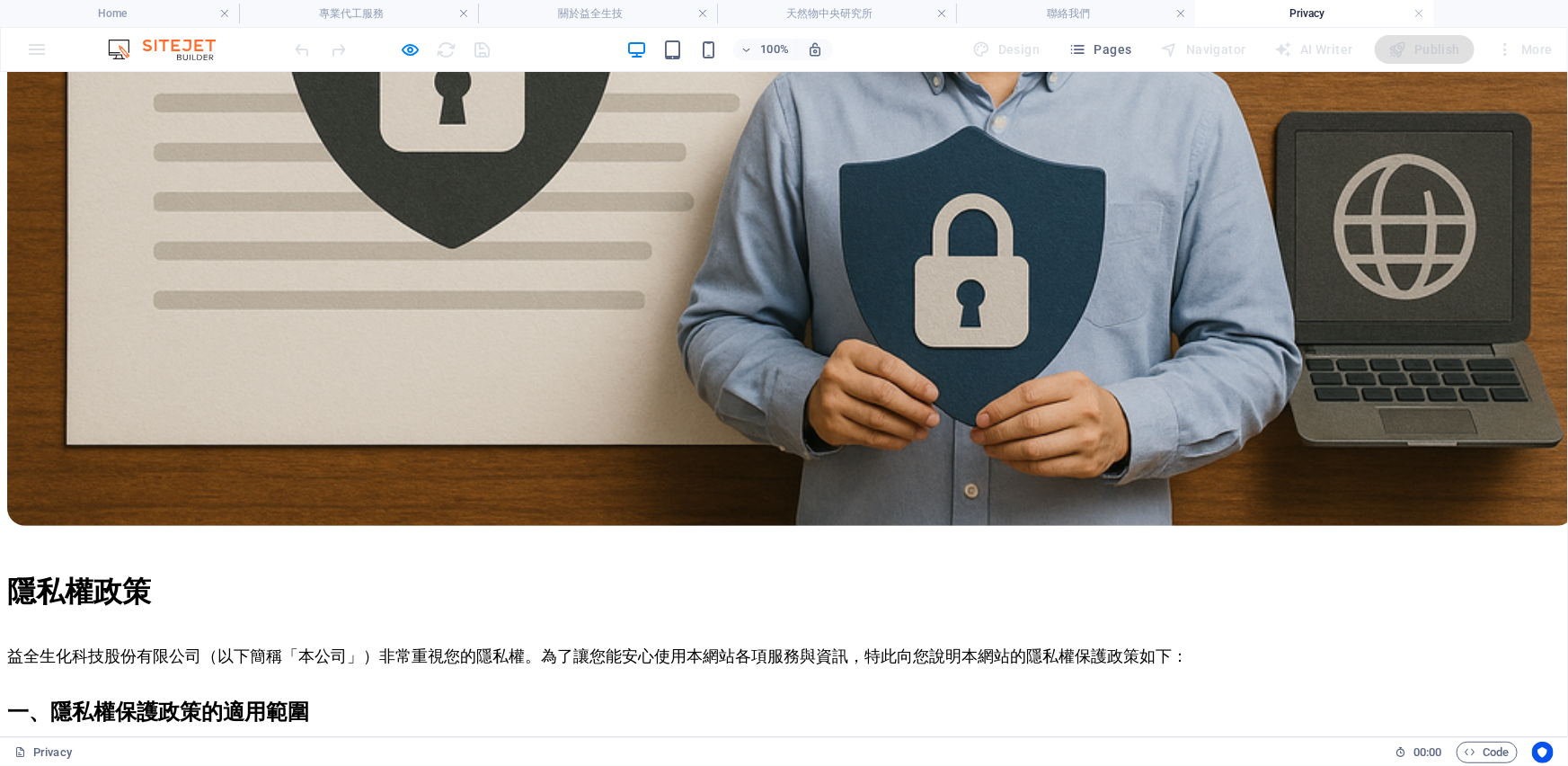
scroll to position [559, 0]
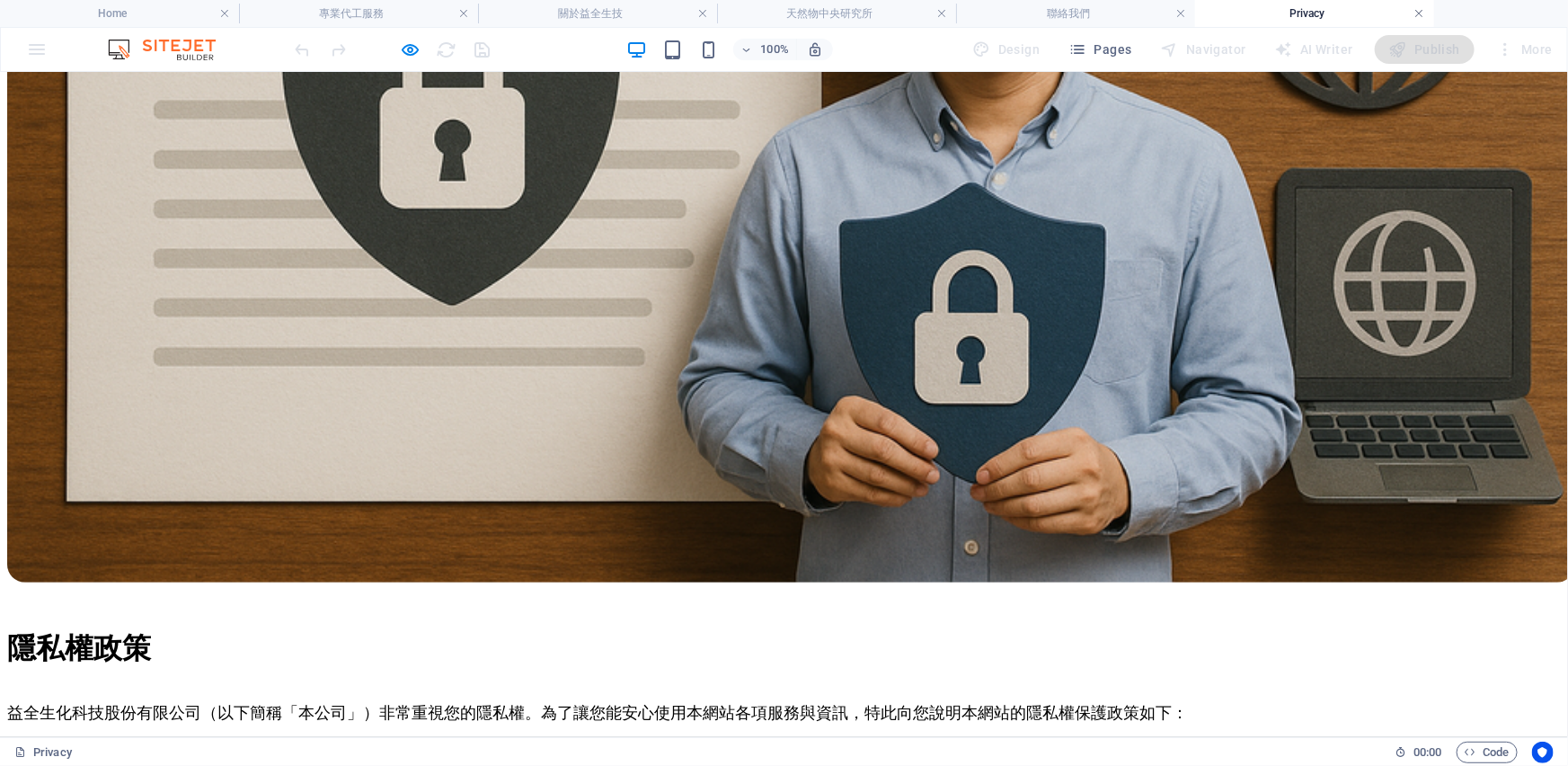
click at [1415, 12] on link at bounding box center [1420, 14] width 11 height 17
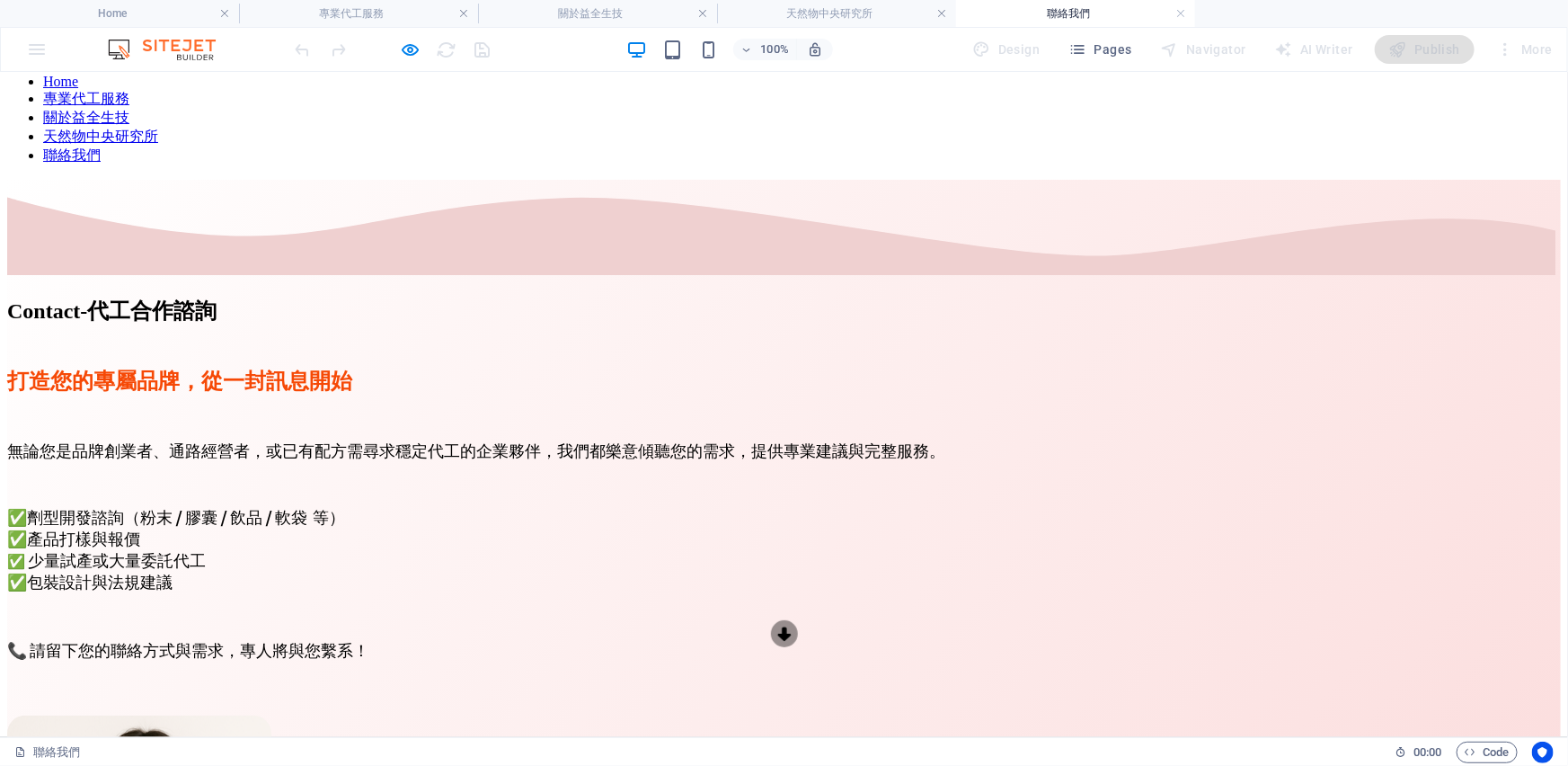
scroll to position [0, 0]
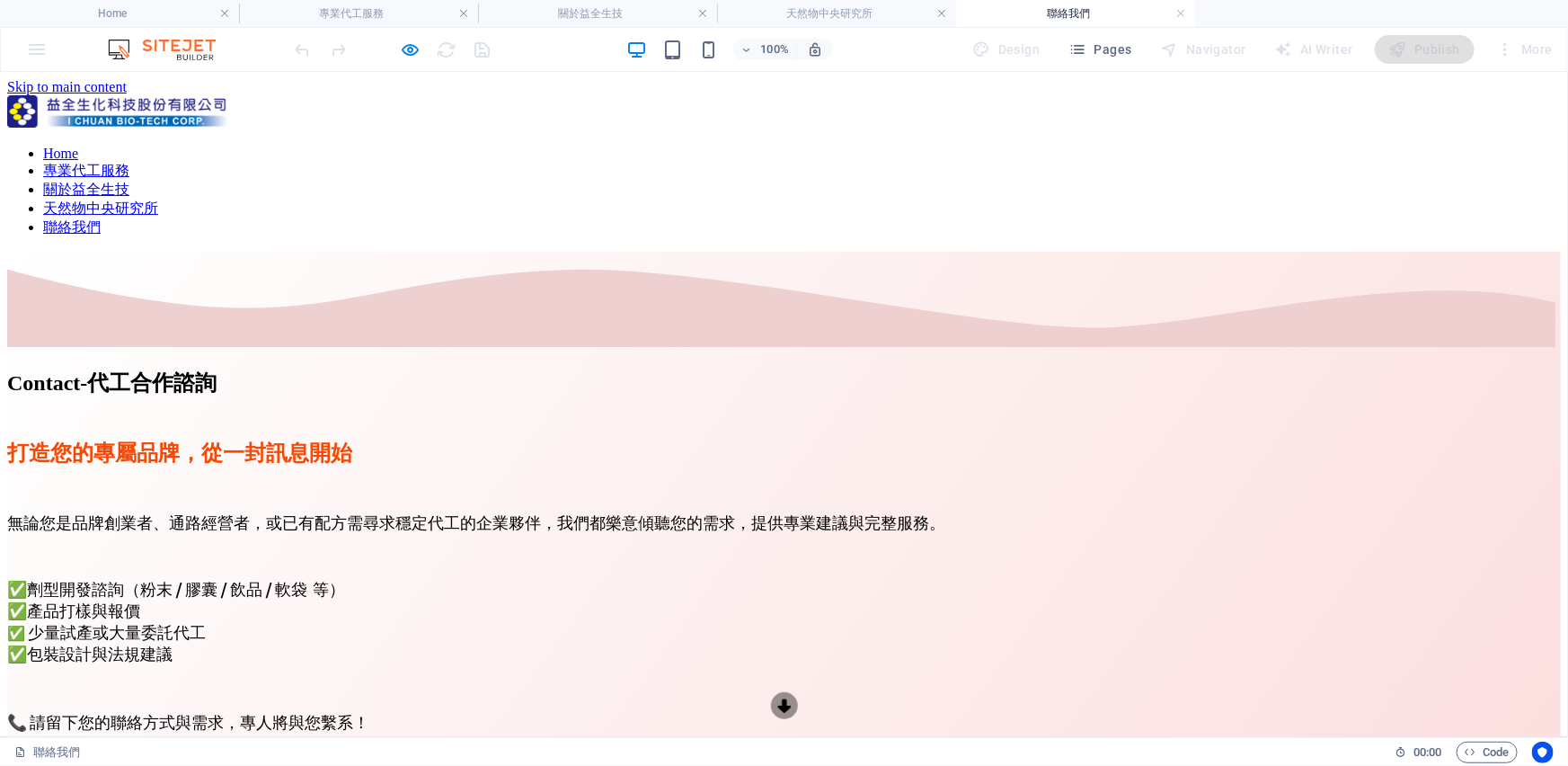
click at [78, 144] on link "Home" at bounding box center [60, 152] width 35 height 15
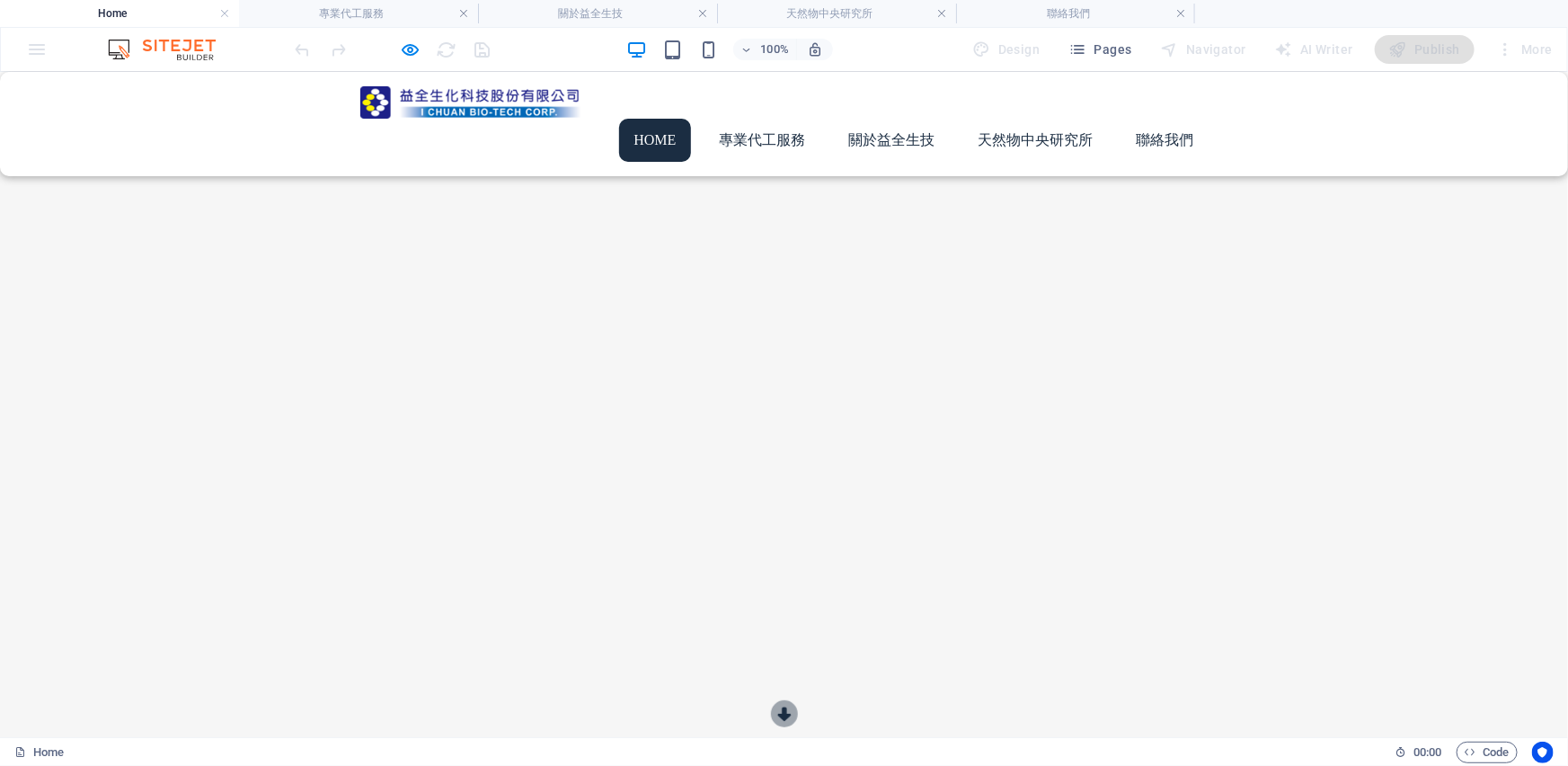
scroll to position [81, 0]
click at [0, 103] on button "button" at bounding box center [0, 103] width 0 height 0
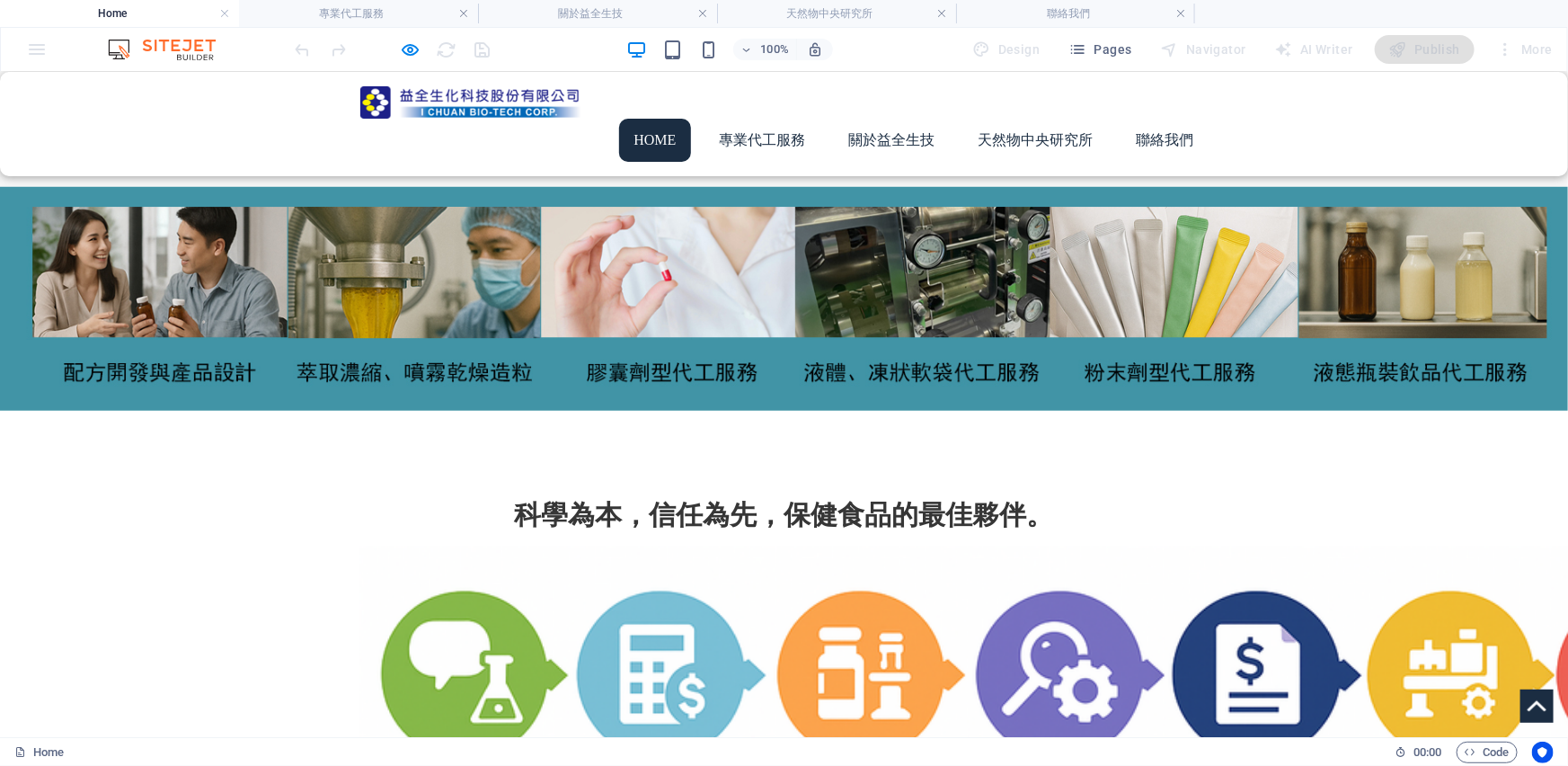
scroll to position [653, 0]
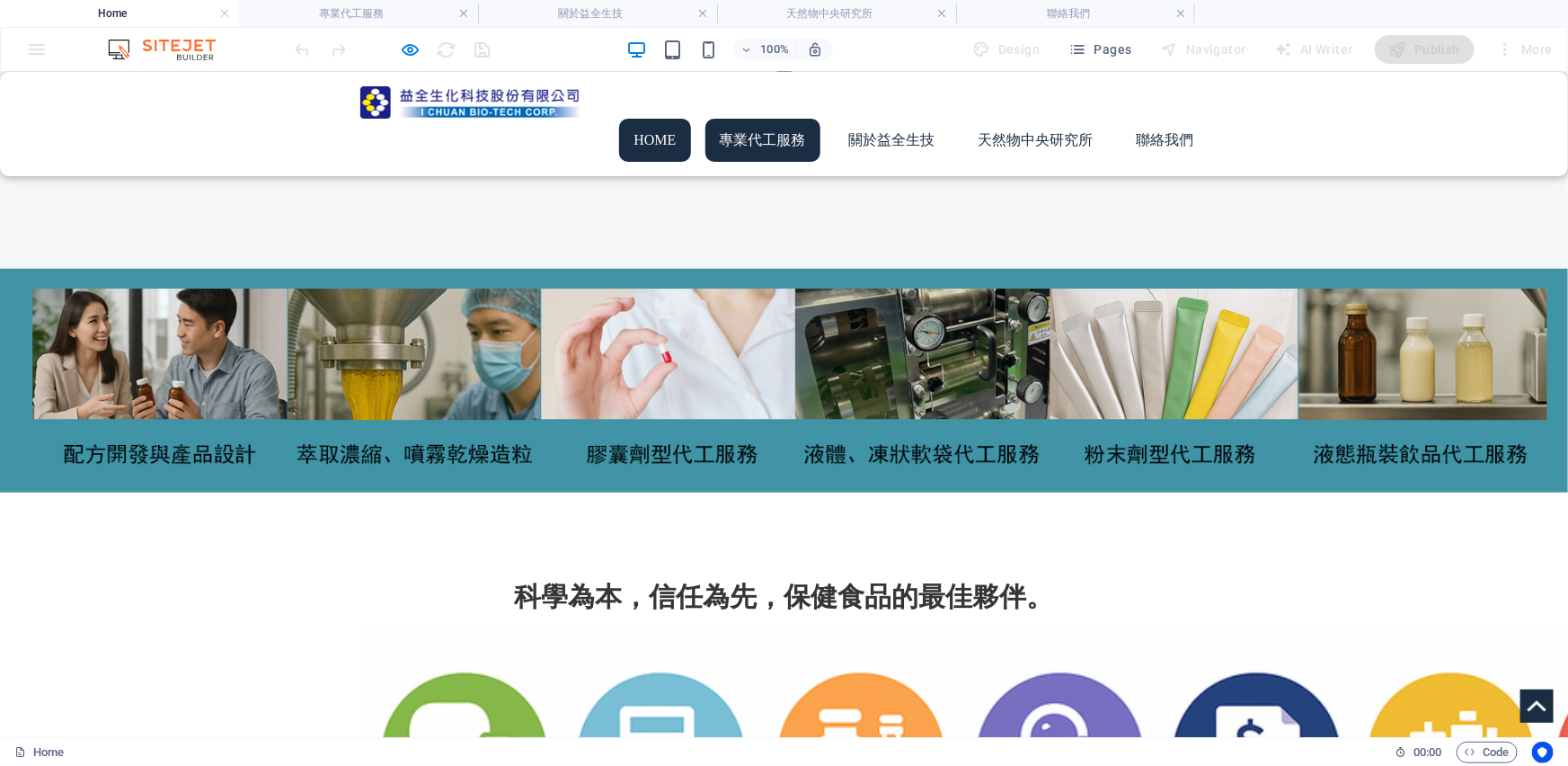
click at [746, 117] on link "專業代工服務" at bounding box center [762, 139] width 115 height 43
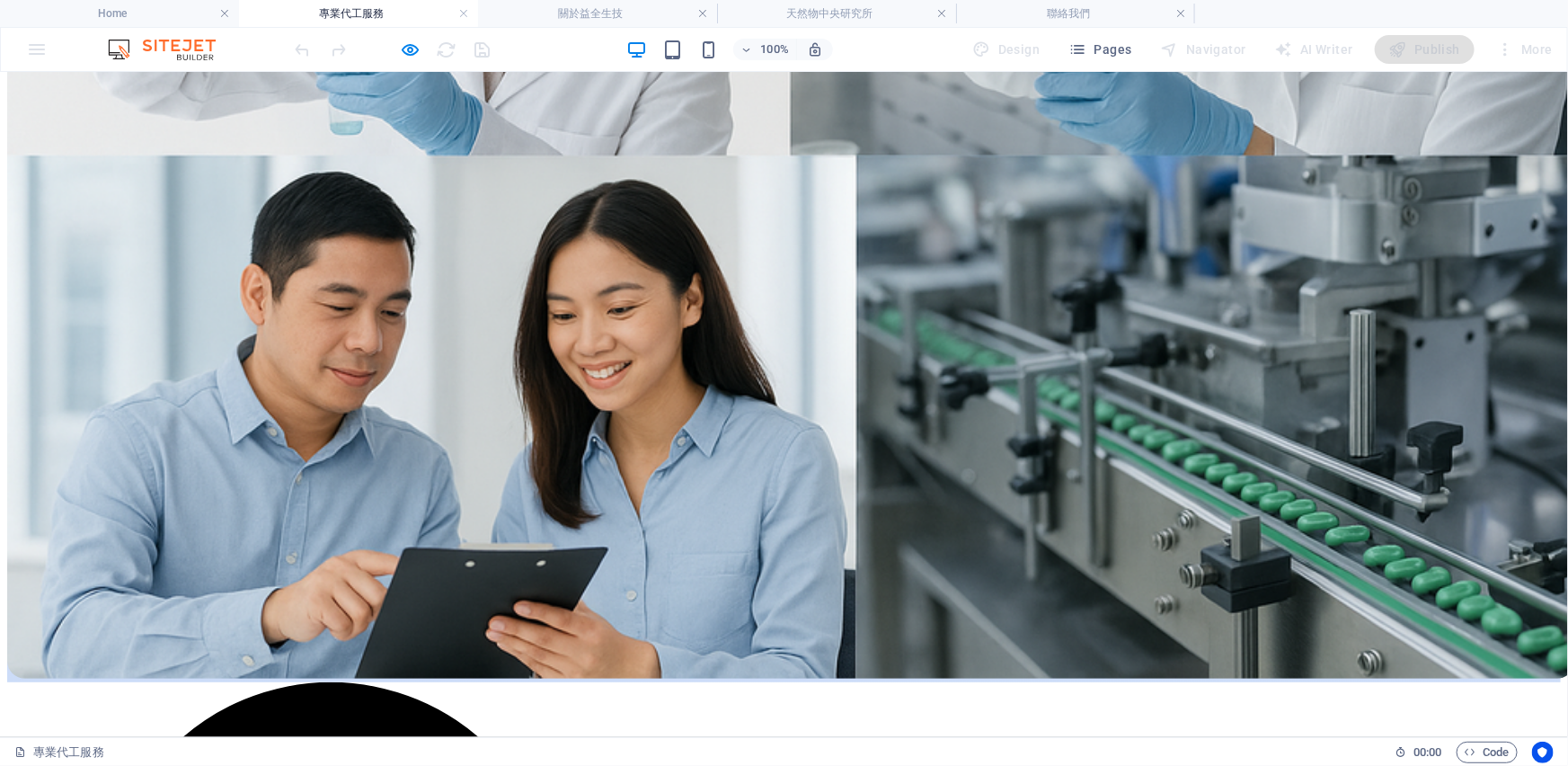
scroll to position [1426, 0]
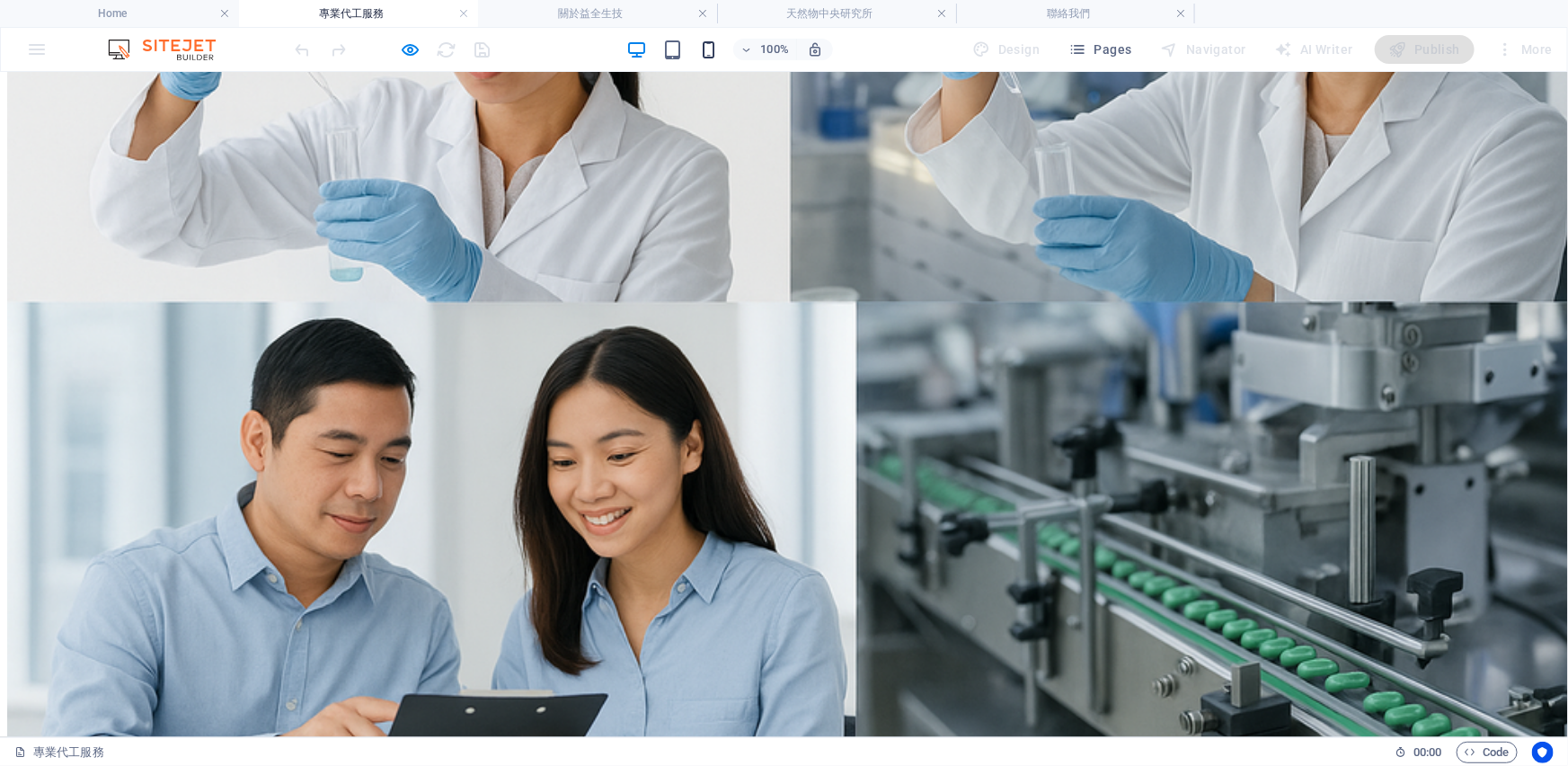
click at [715, 51] on icon "button" at bounding box center [708, 50] width 21 height 21
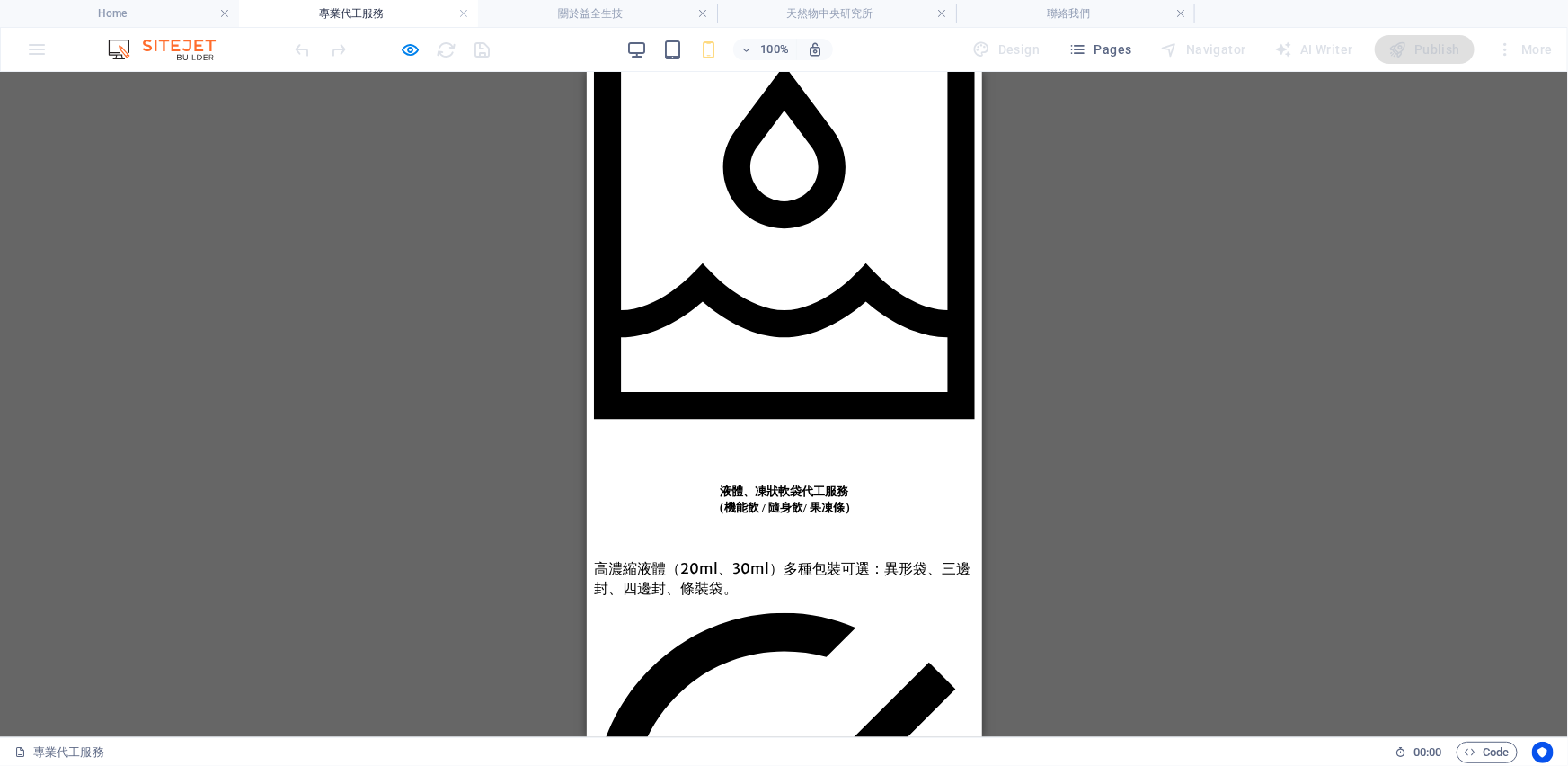
scroll to position [1988, 0]
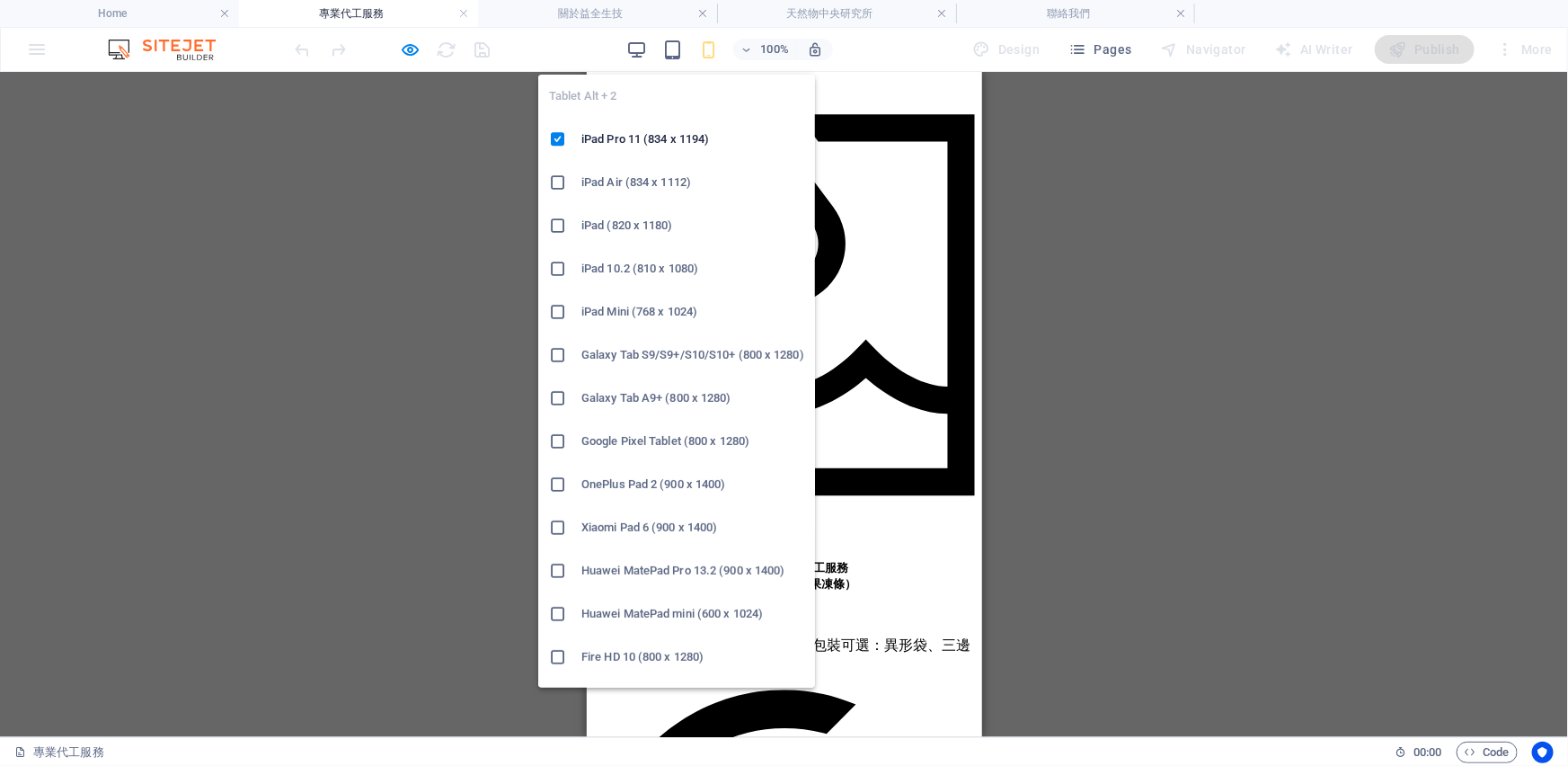
click at [683, 181] on h6 "iPad Air (834 x 1112)" at bounding box center [692, 182] width 223 height 22
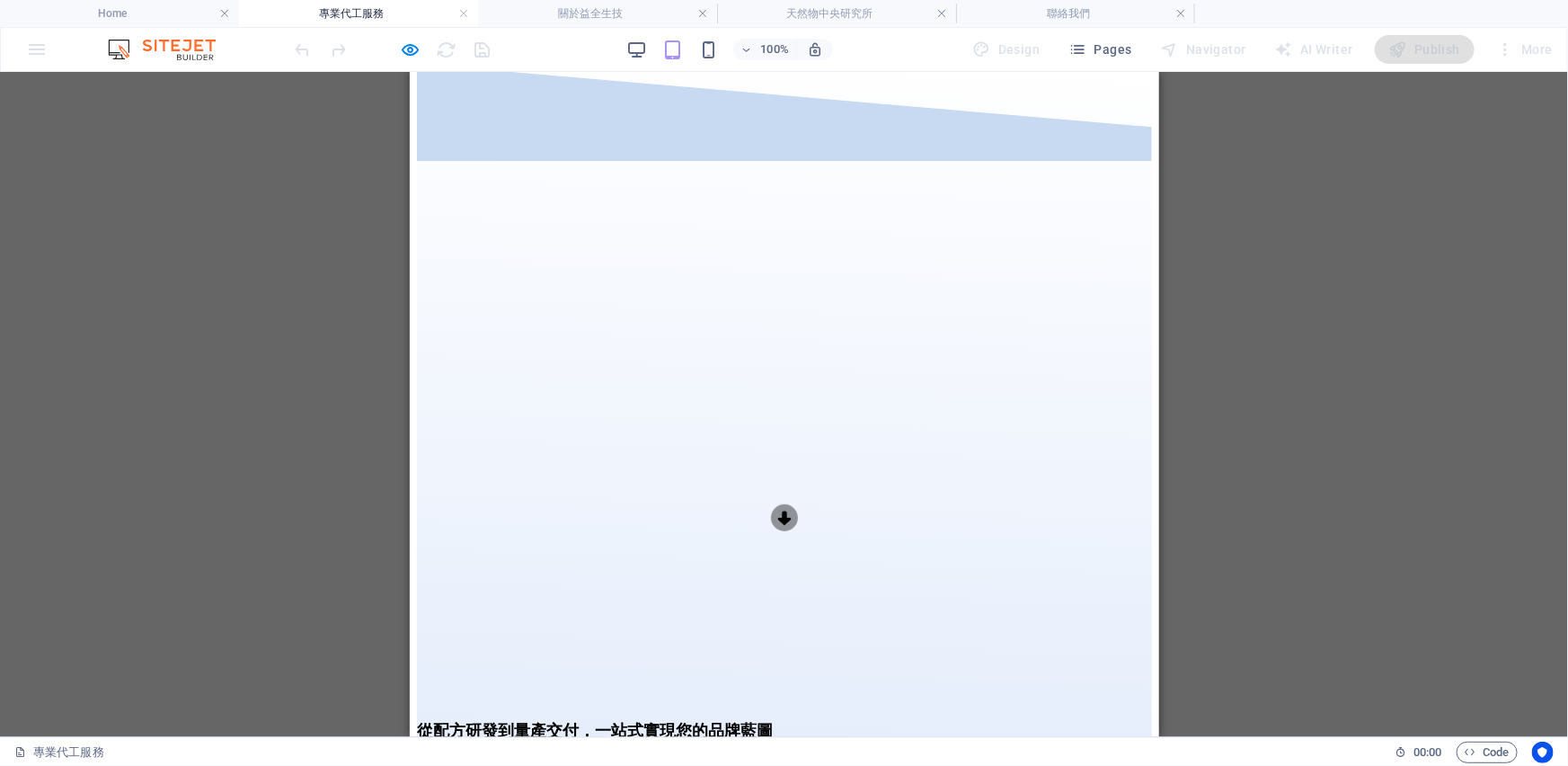
scroll to position [0, 0]
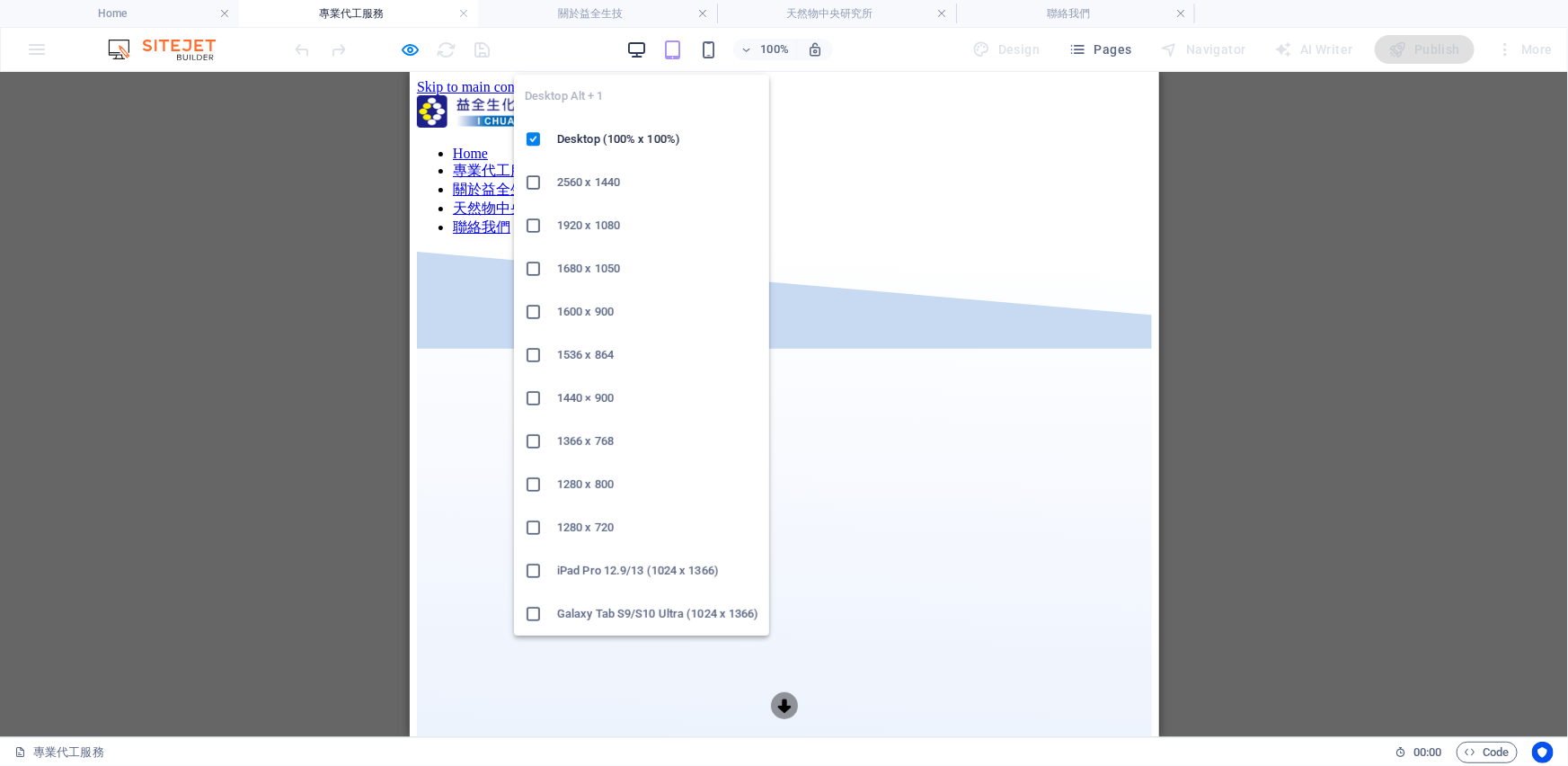
click at [647, 52] on icon "button" at bounding box center [636, 50] width 21 height 21
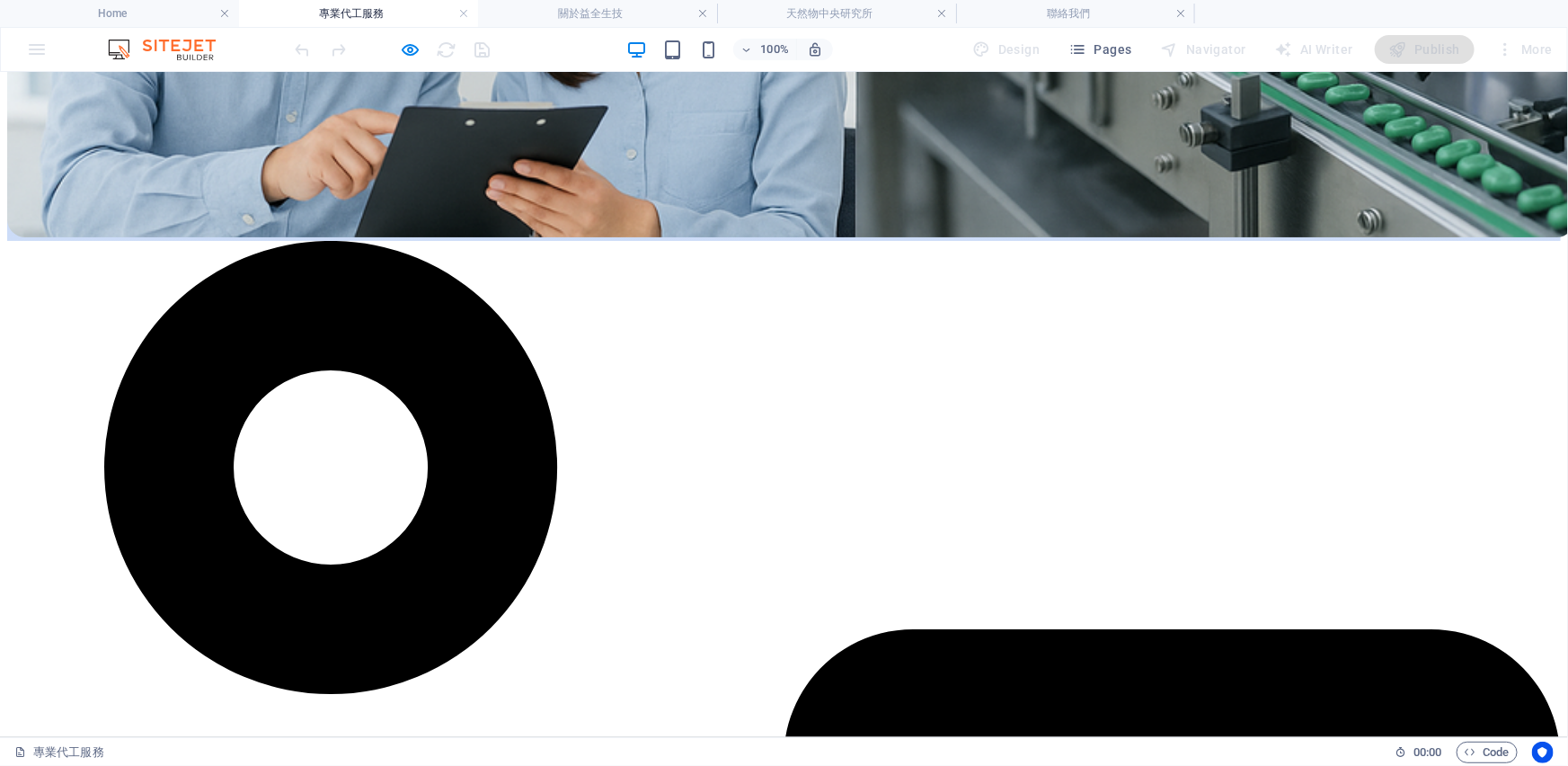
scroll to position [1947, 0]
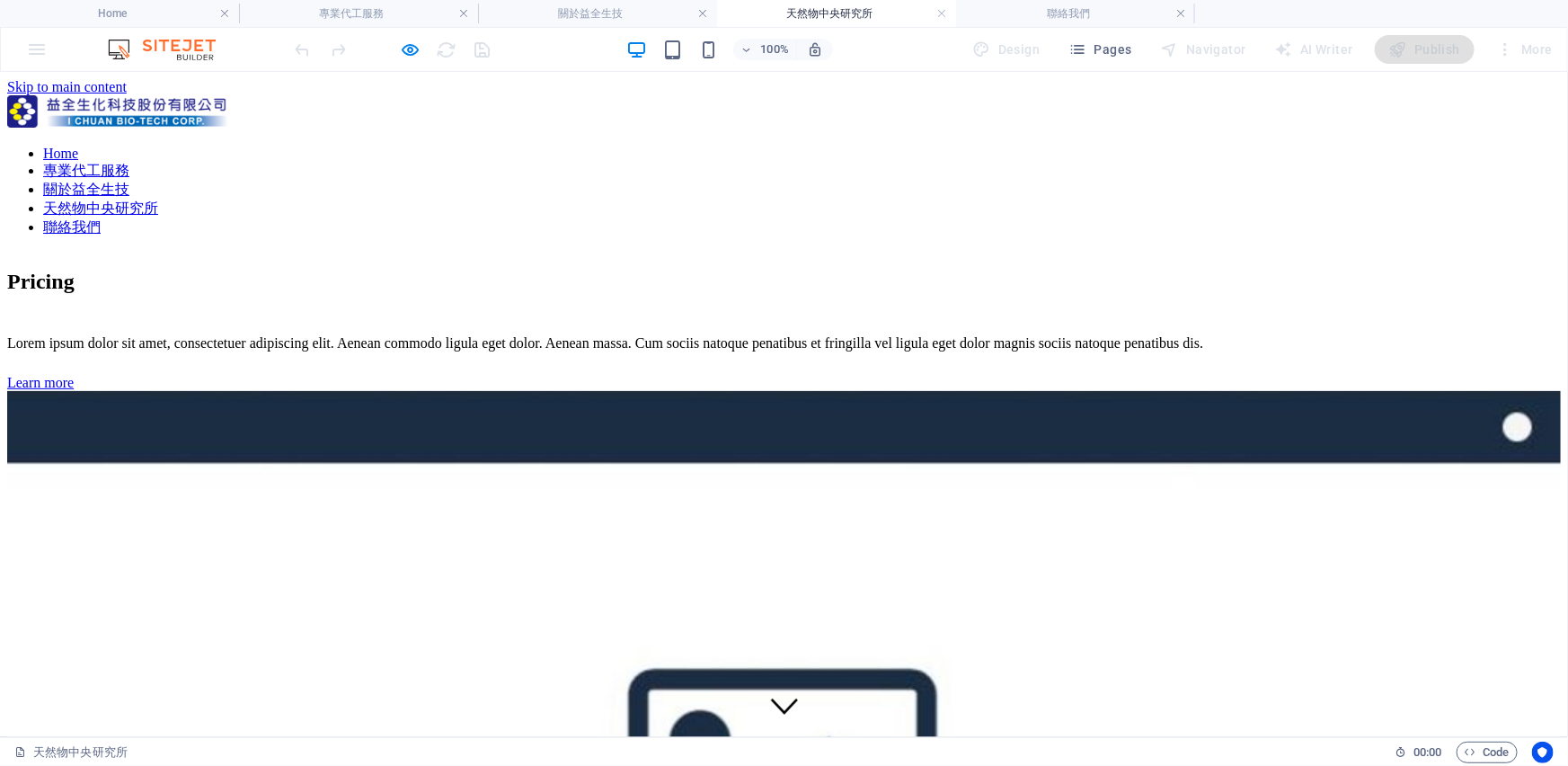
scroll to position [61, 0]
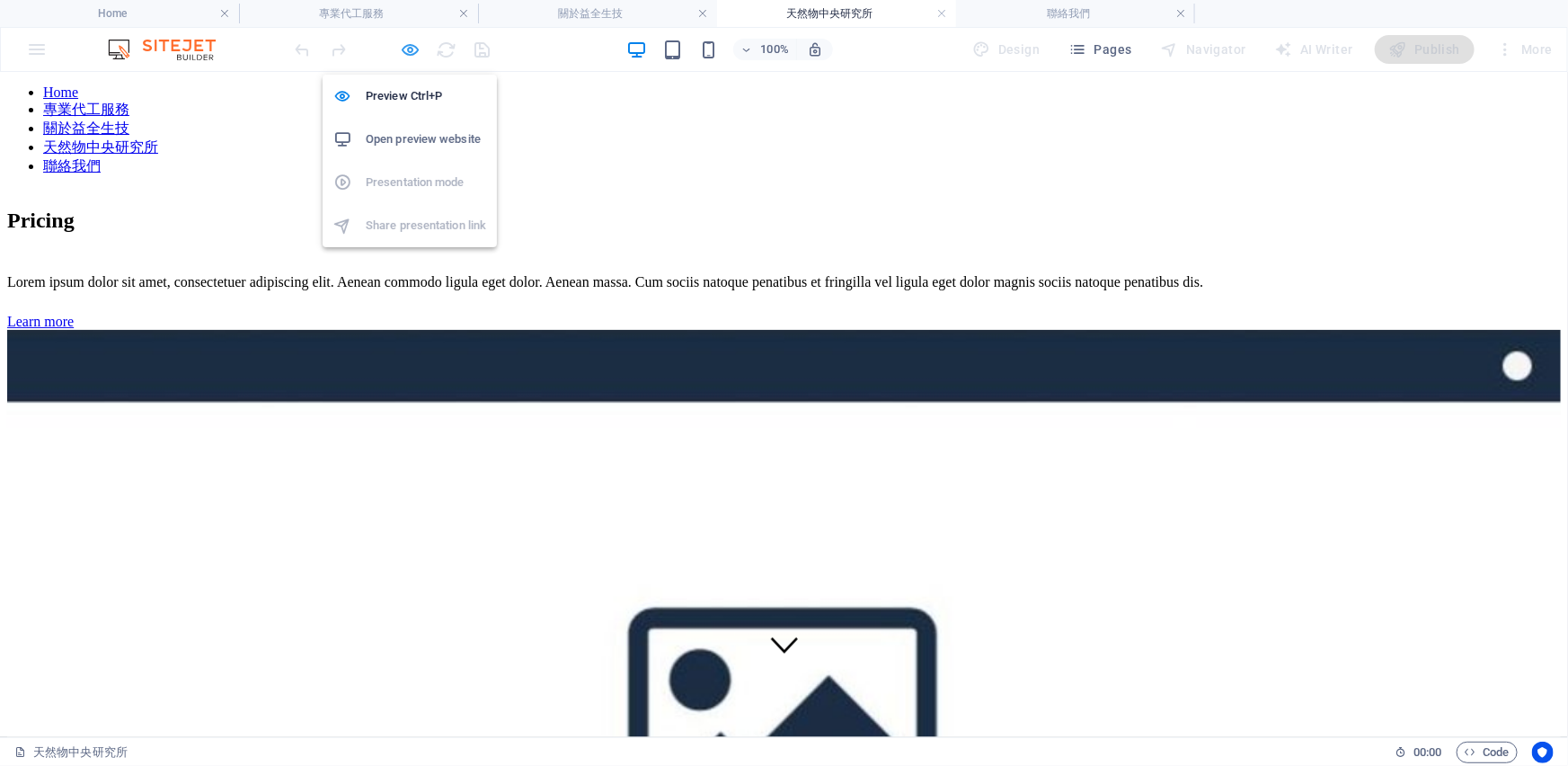
click at [410, 42] on icon "button" at bounding box center [410, 50] width 21 height 21
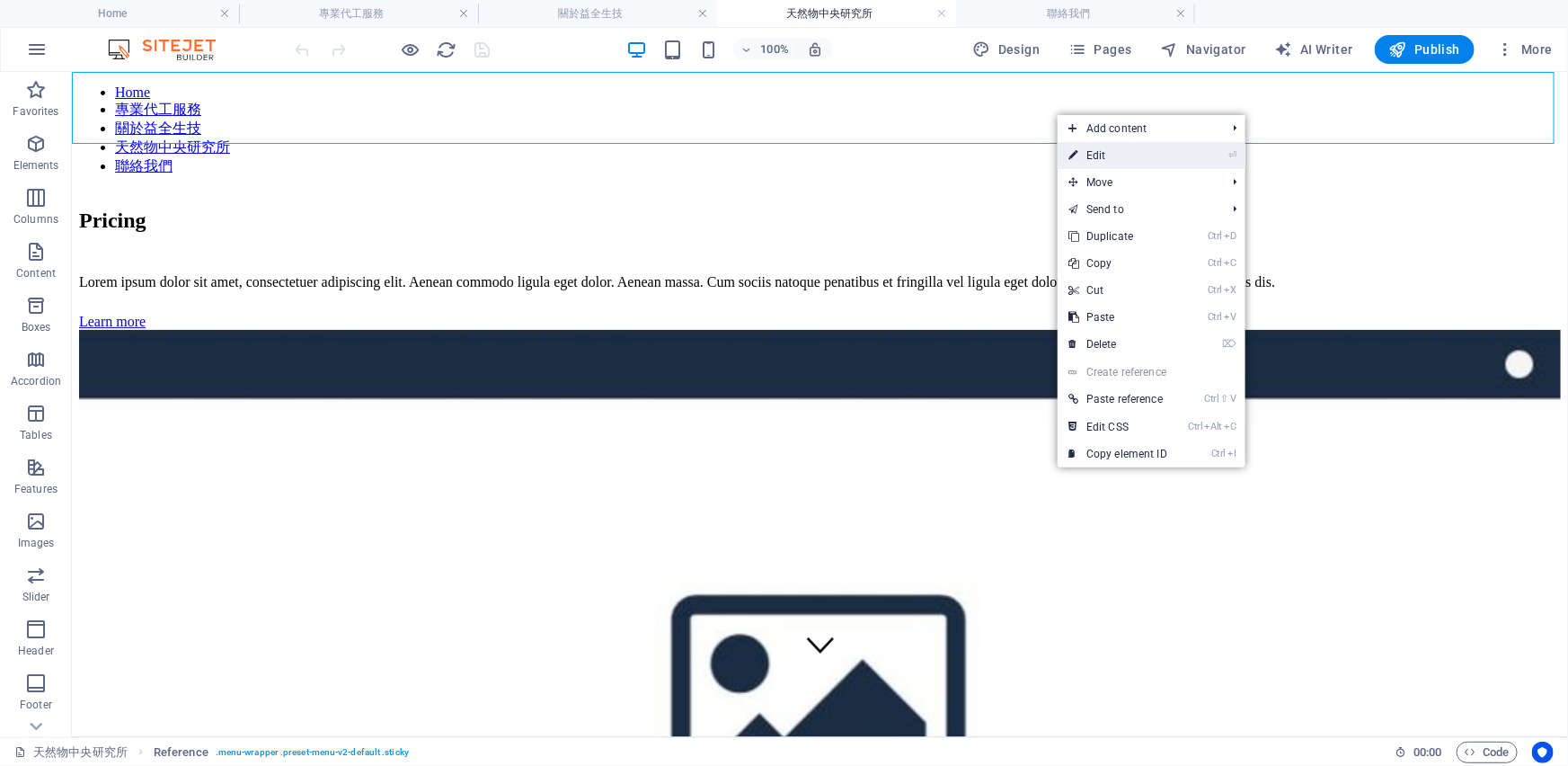
click at [1076, 150] on icon at bounding box center [1073, 155] width 9 height 27
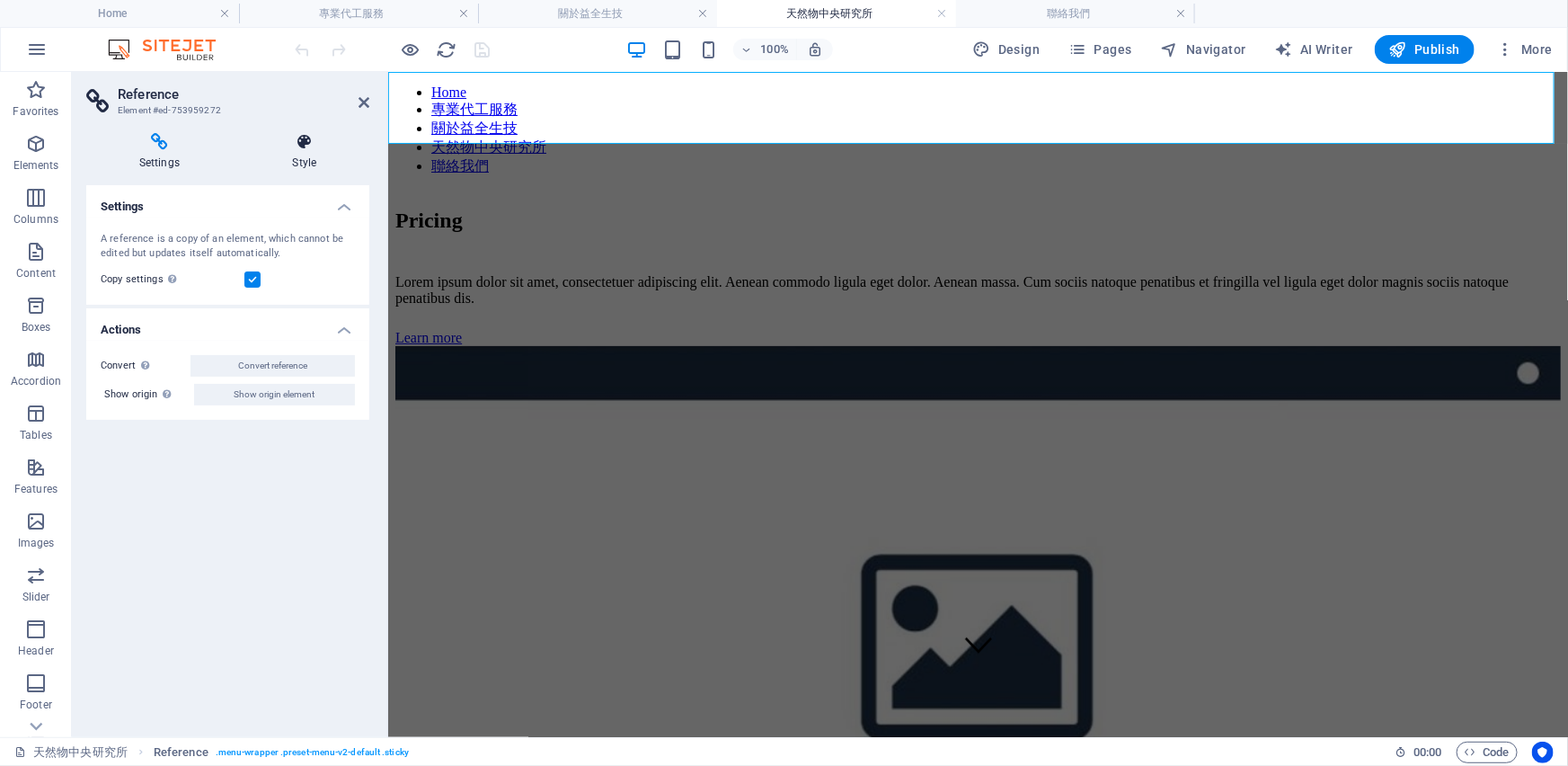
click at [315, 148] on icon at bounding box center [304, 142] width 129 height 18
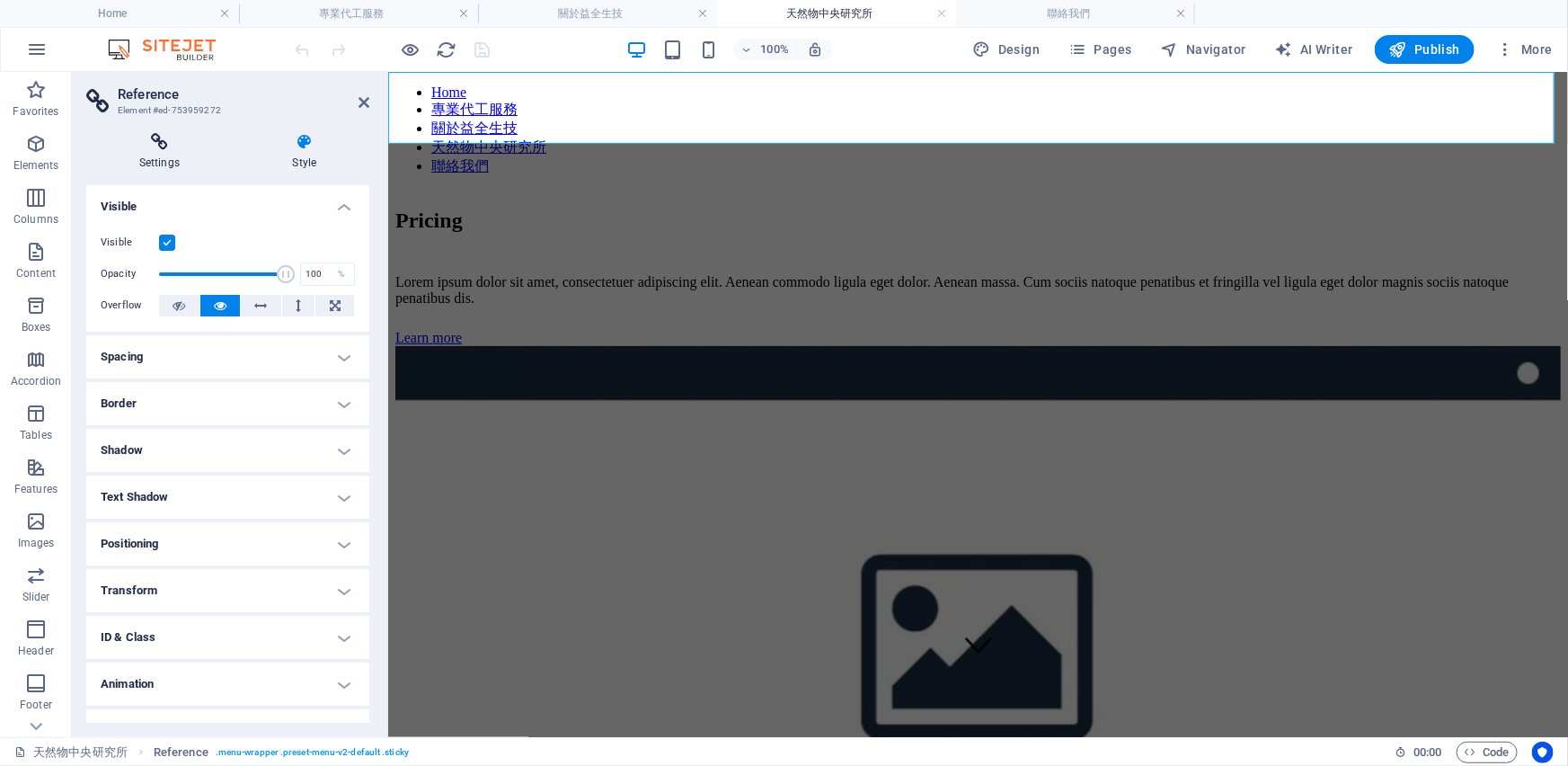
click at [170, 154] on h4 "Settings" at bounding box center [163, 152] width 153 height 38
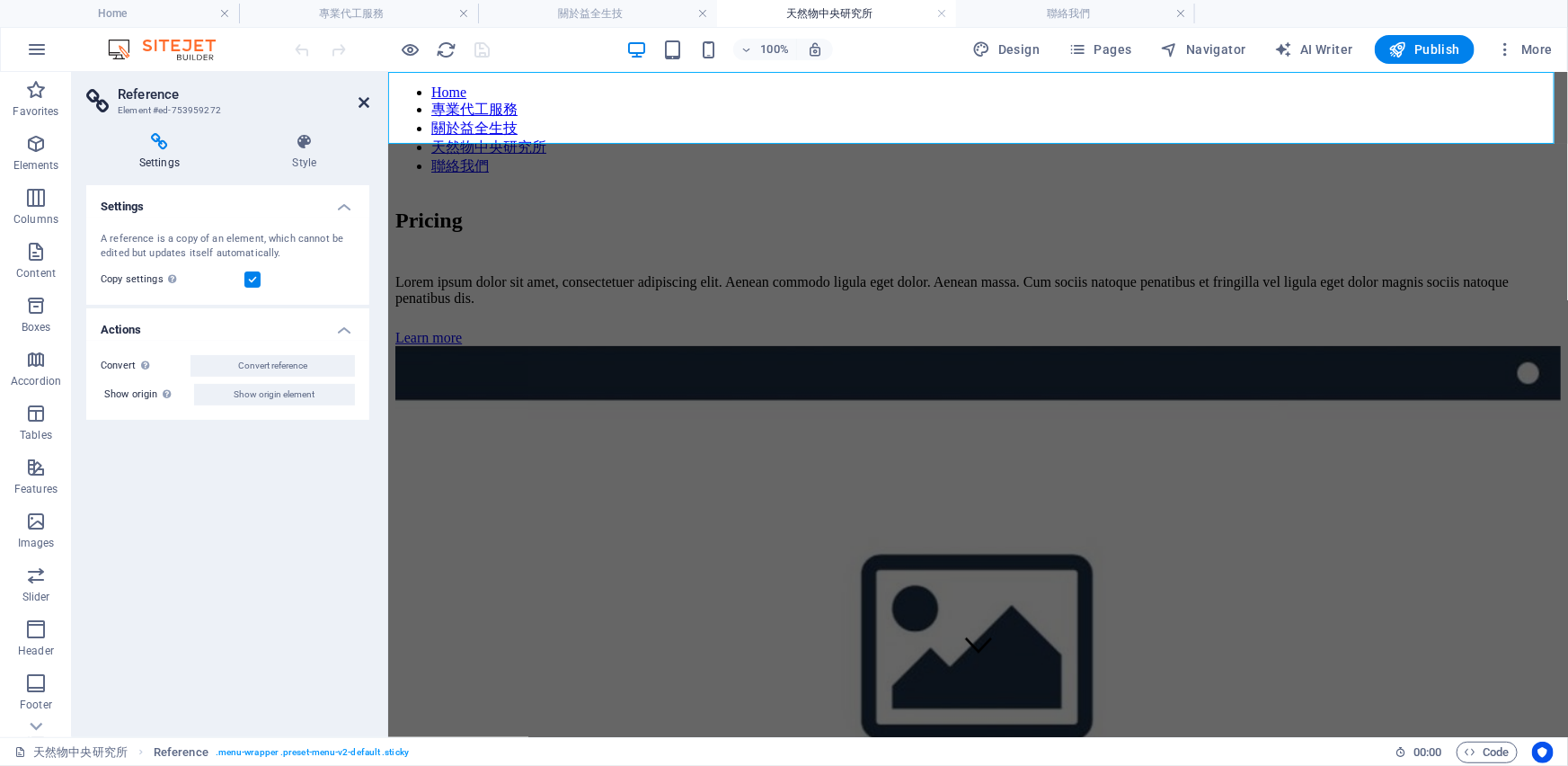
click at [361, 106] on icon at bounding box center [364, 103] width 11 height 14
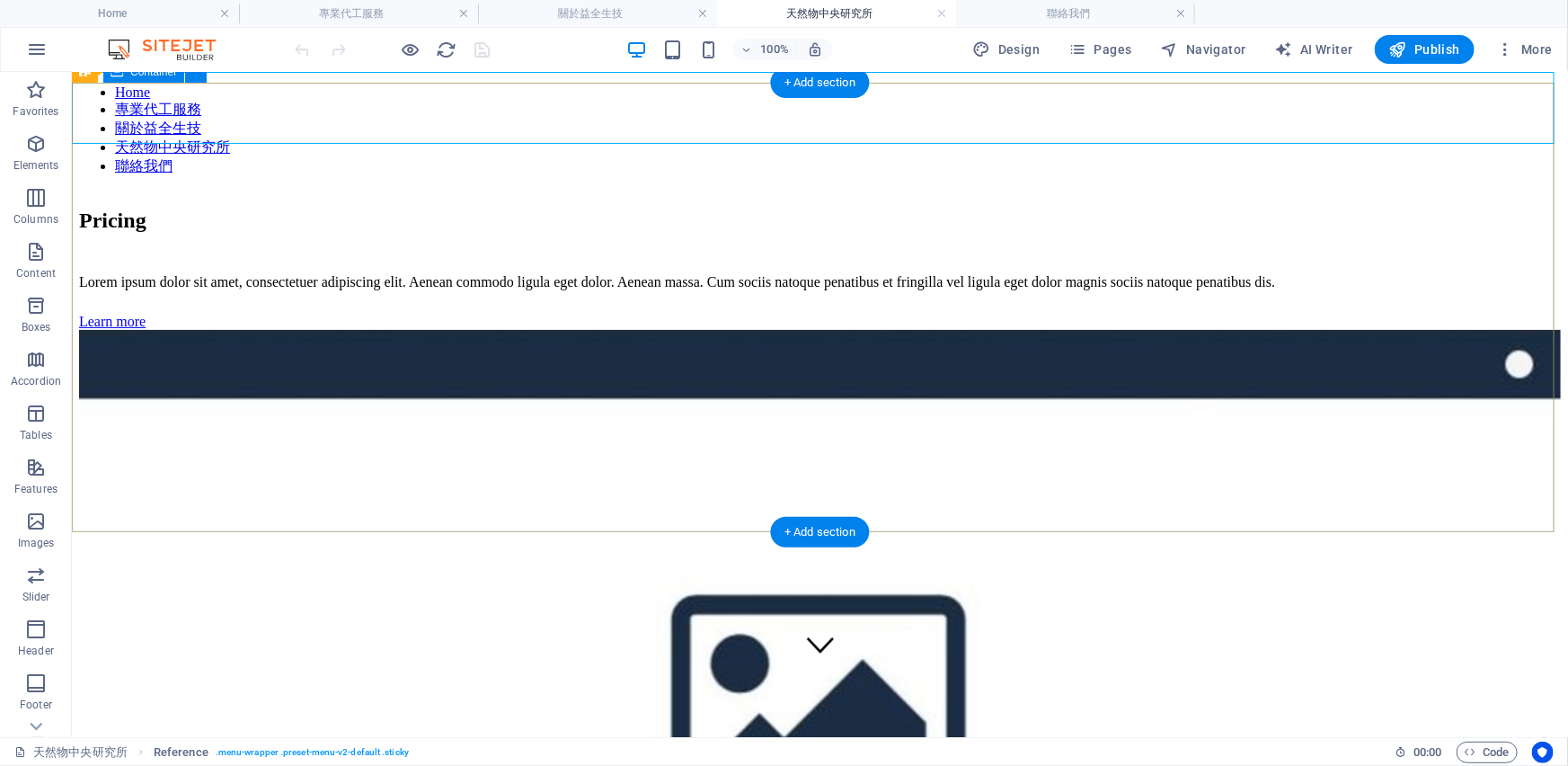
click at [1418, 277] on div "Pricing Lorem ipsum dolor sit amet, consectetuer adipiscing elit. Aenean commod…" at bounding box center [819, 640] width 1481 height 901
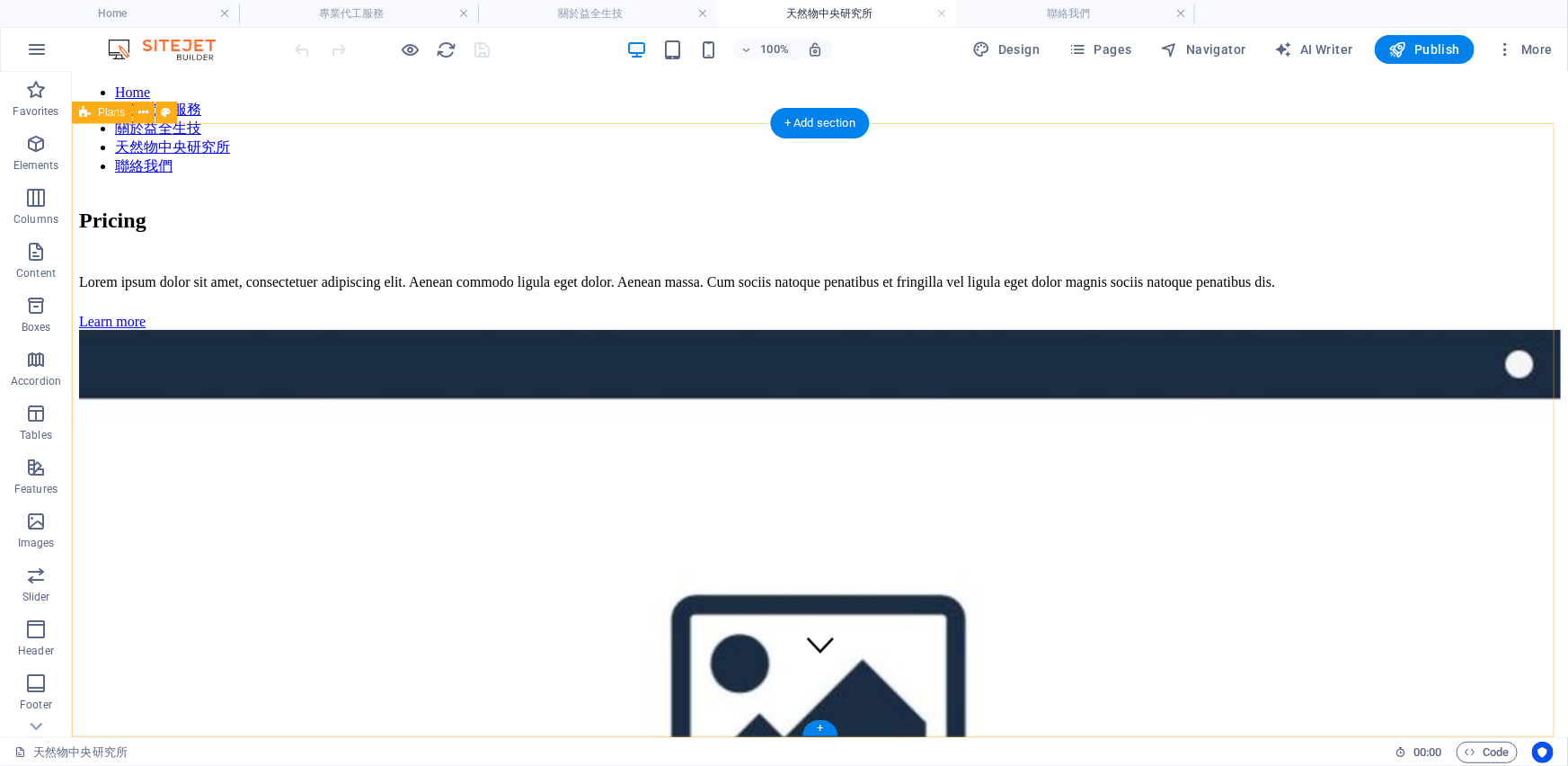
scroll to position [469, 0]
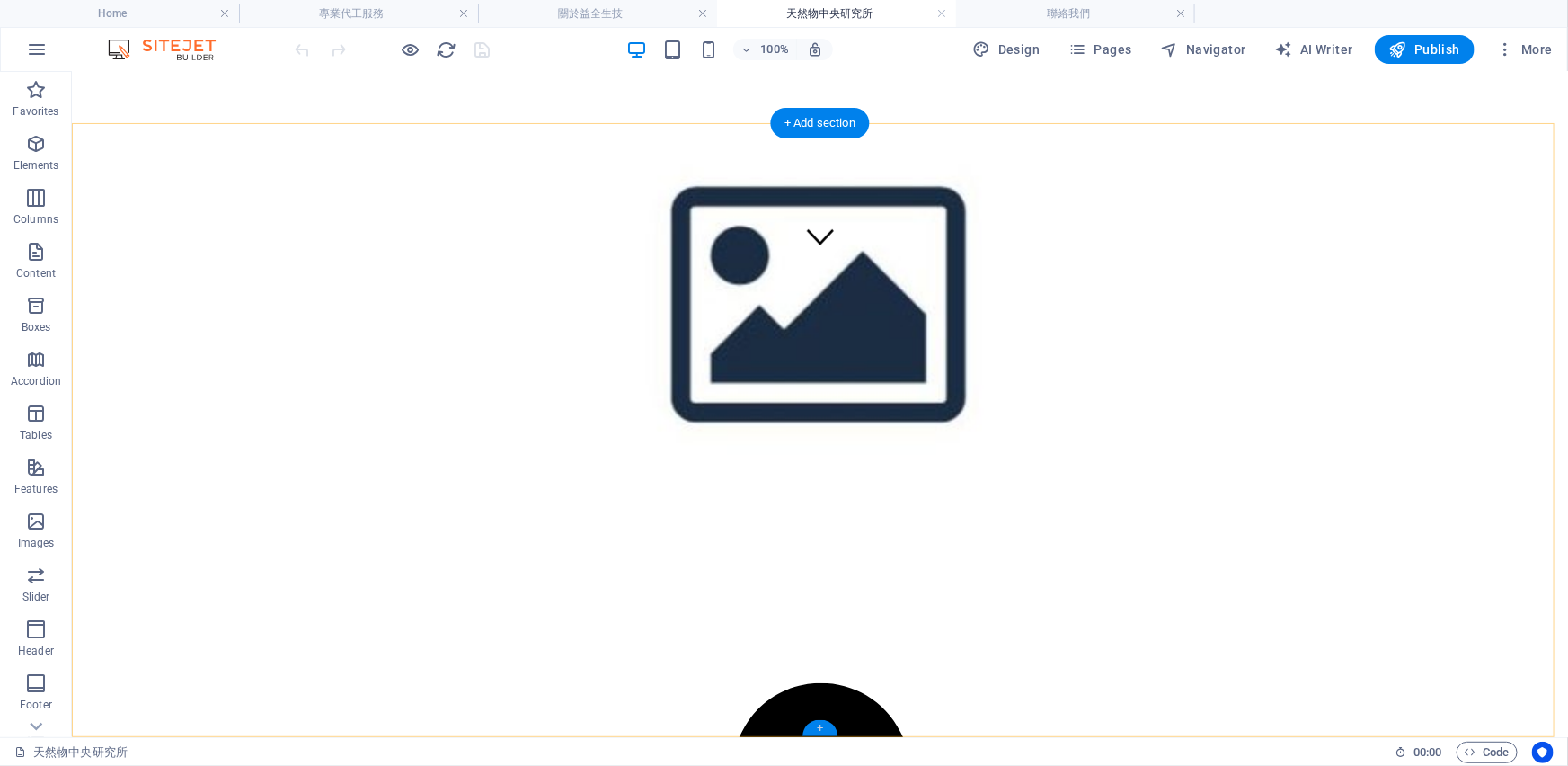
click at [814, 725] on div "+" at bounding box center [819, 728] width 35 height 16
click at [410, 48] on icon "button" at bounding box center [410, 50] width 21 height 21
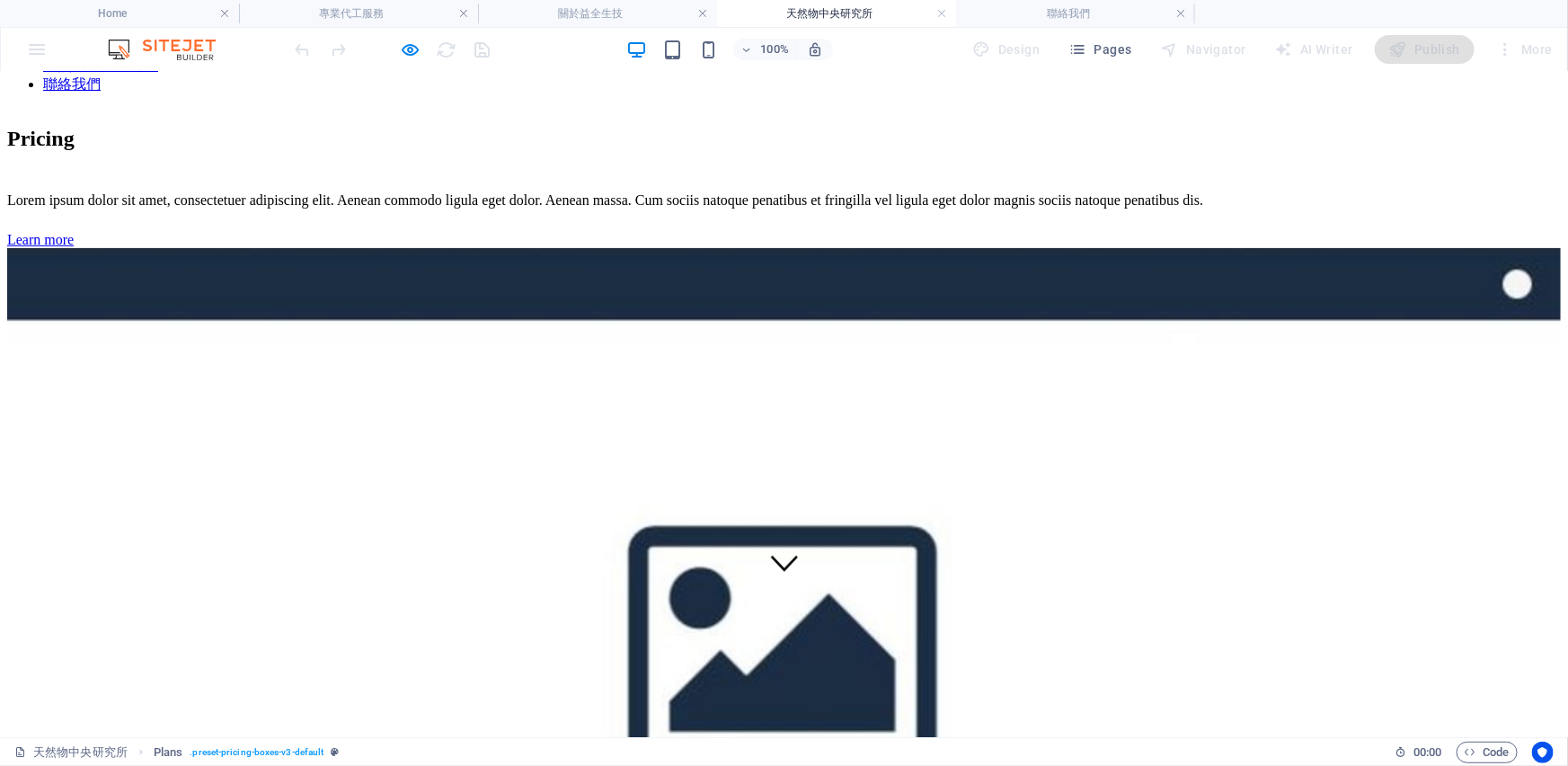
scroll to position [0, 0]
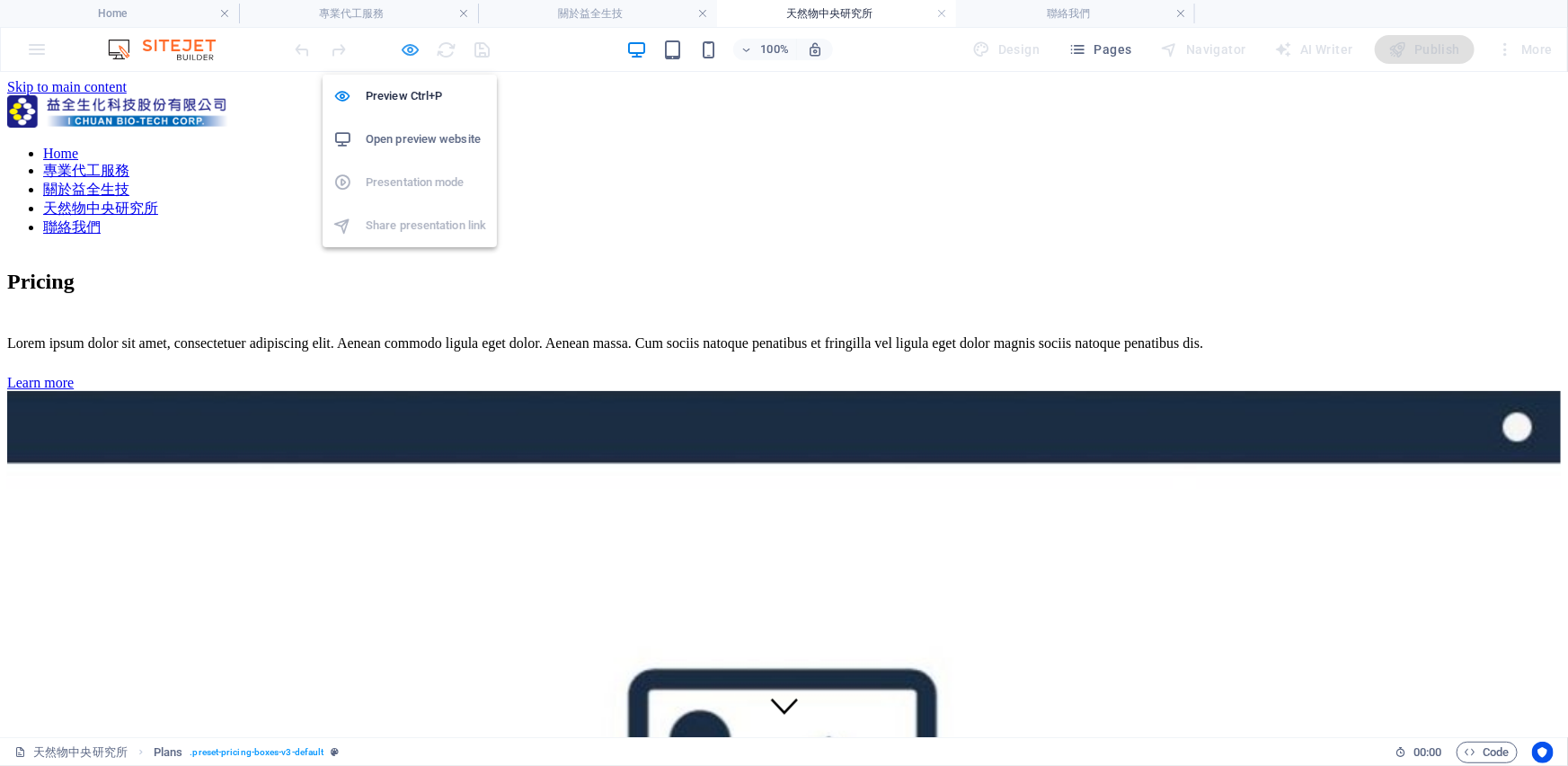
click at [406, 51] on icon "button" at bounding box center [410, 50] width 21 height 21
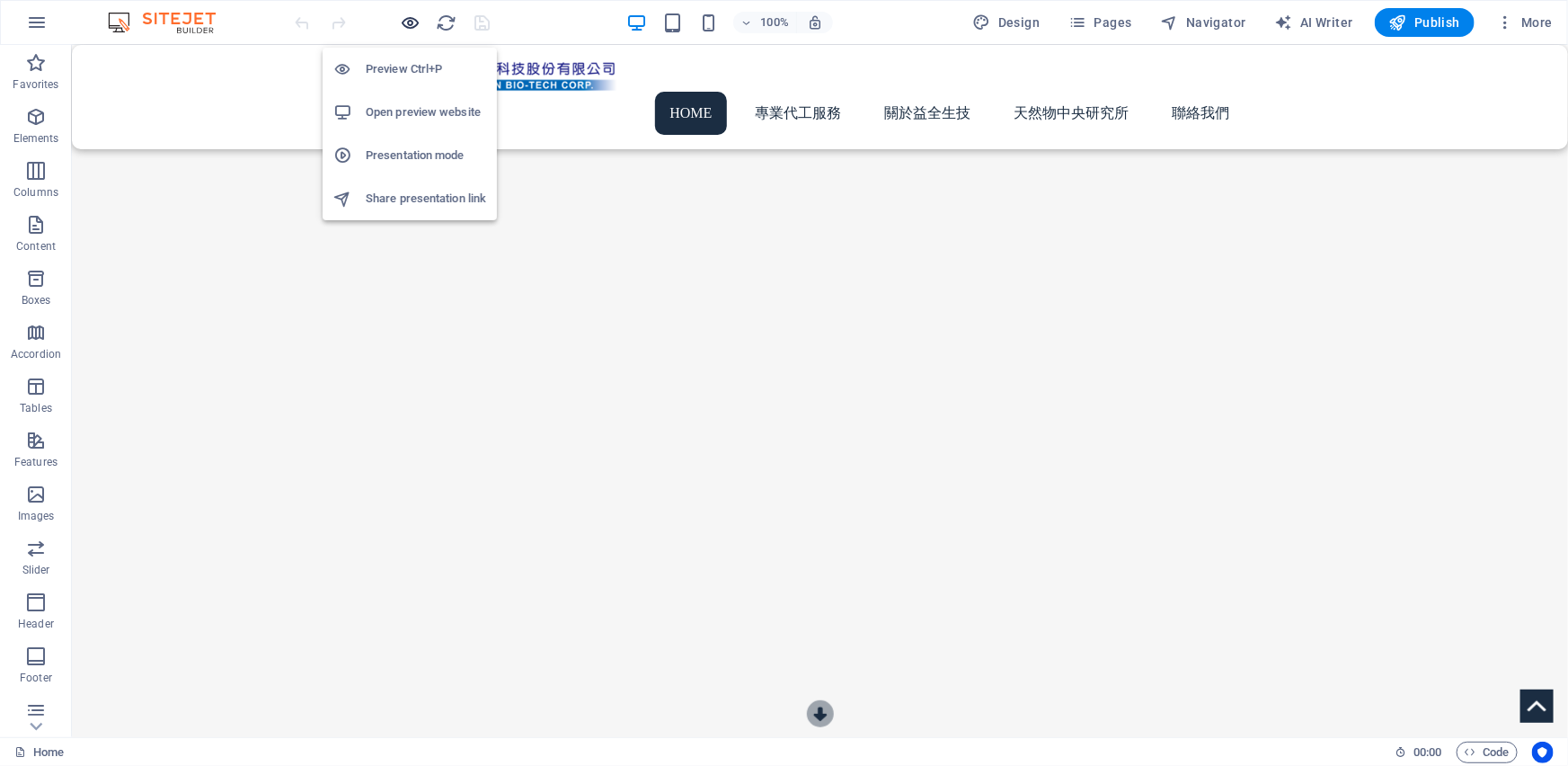
click at [403, 23] on icon "button" at bounding box center [410, 23] width 21 height 21
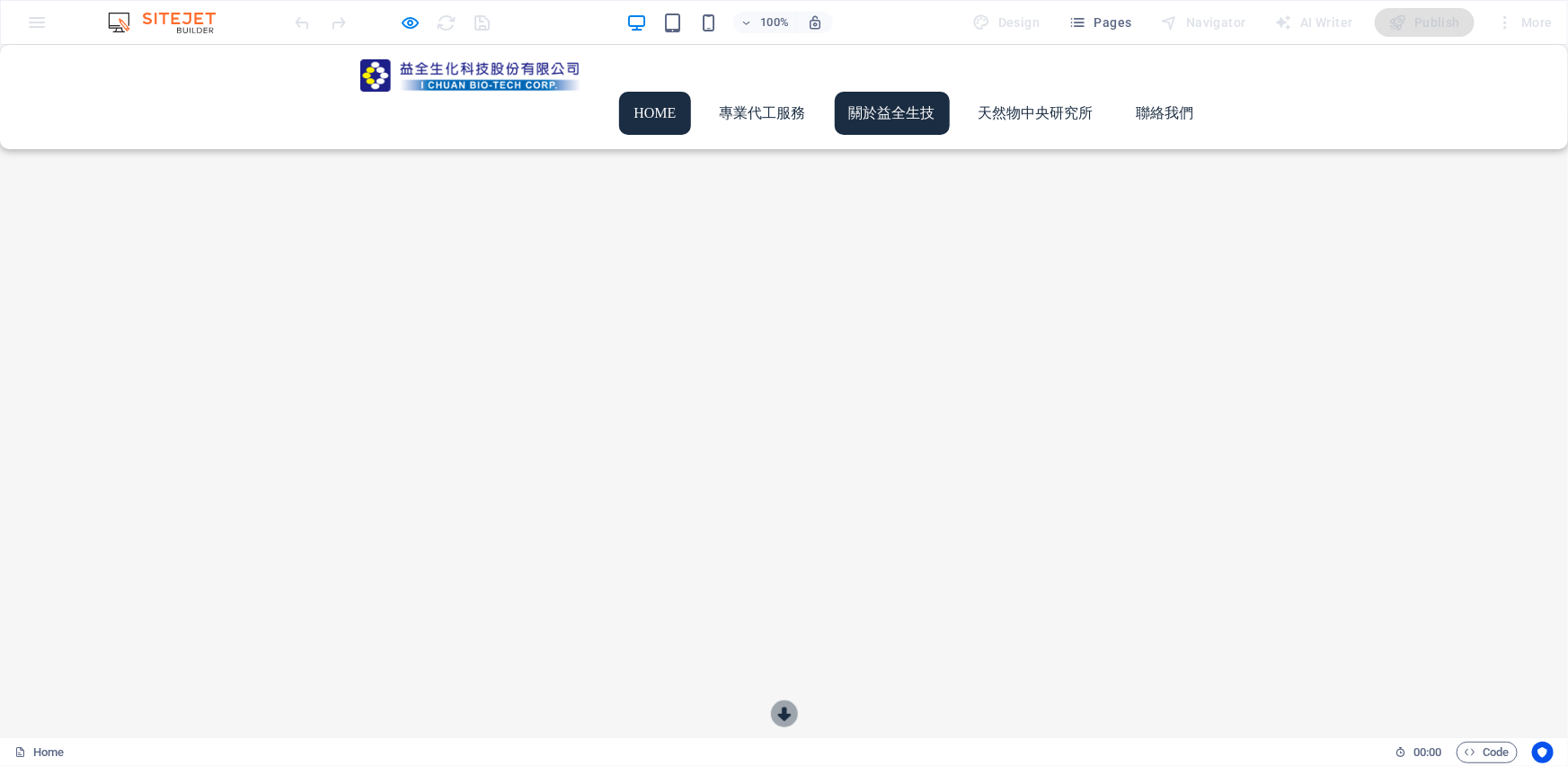
click at [866, 91] on link "關於益全生技" at bounding box center [891, 113] width 115 height 43
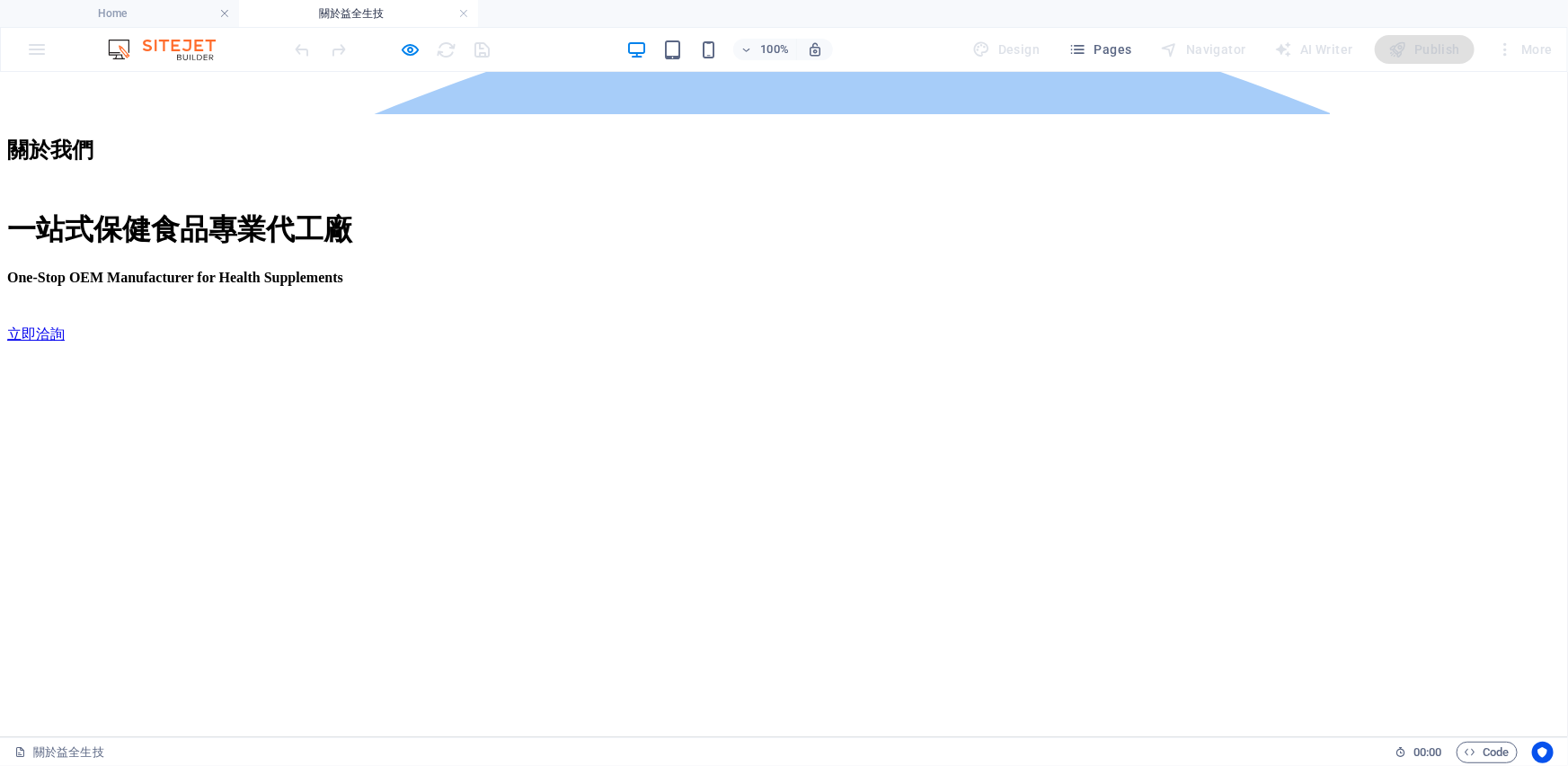
scroll to position [1061, 0]
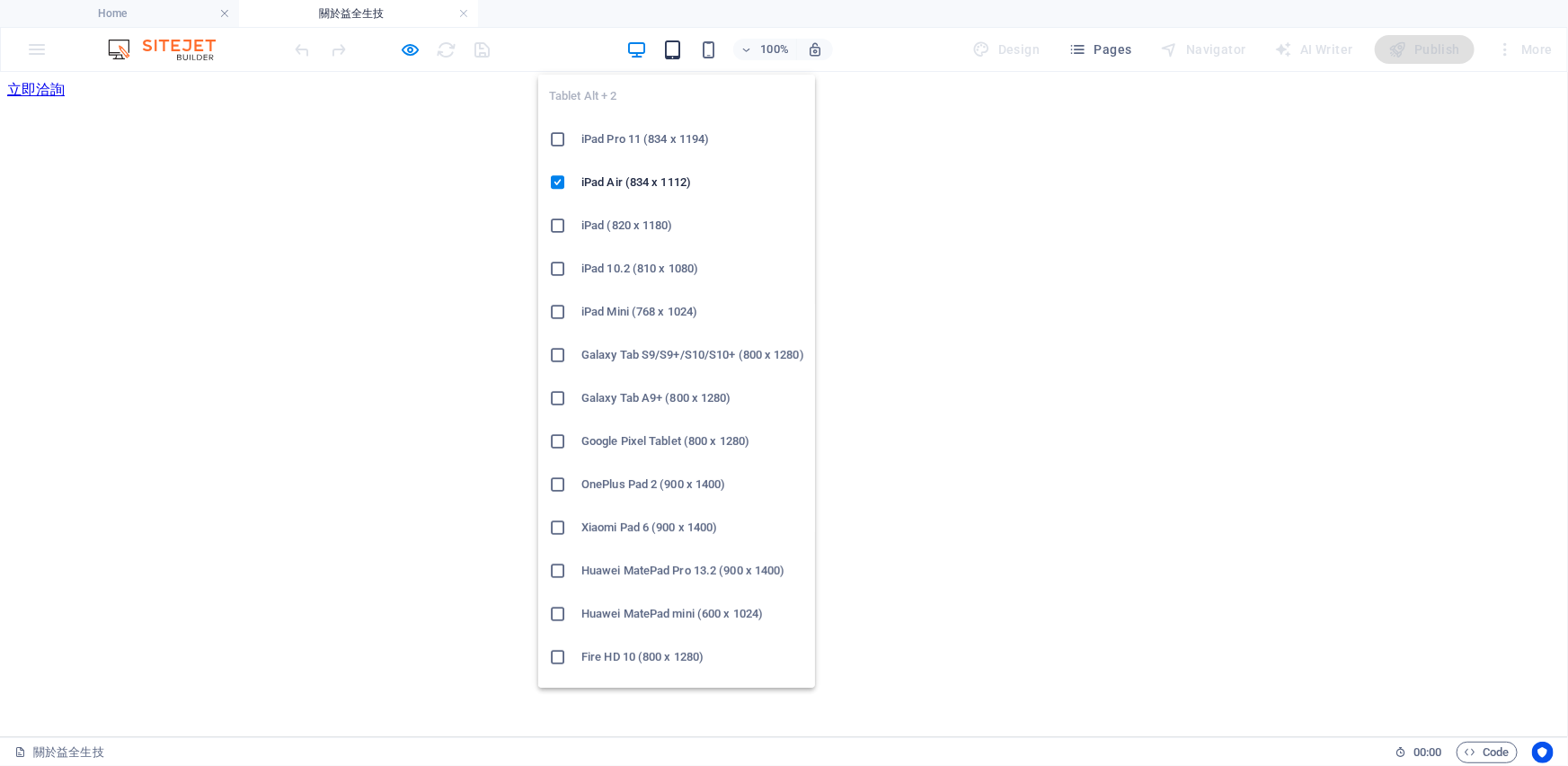
click at [671, 51] on icon "button" at bounding box center [672, 50] width 21 height 21
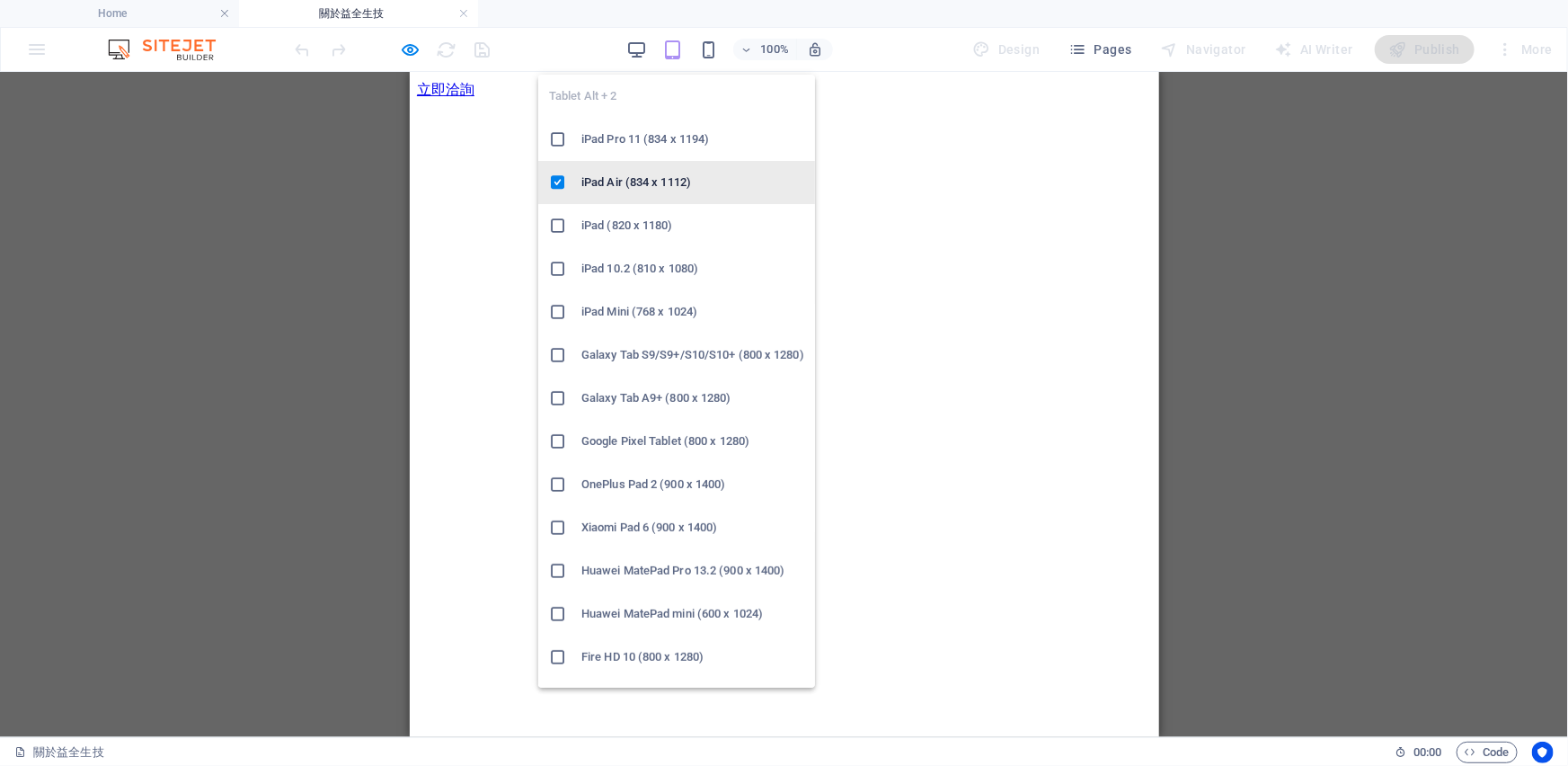
scroll to position [979, 0]
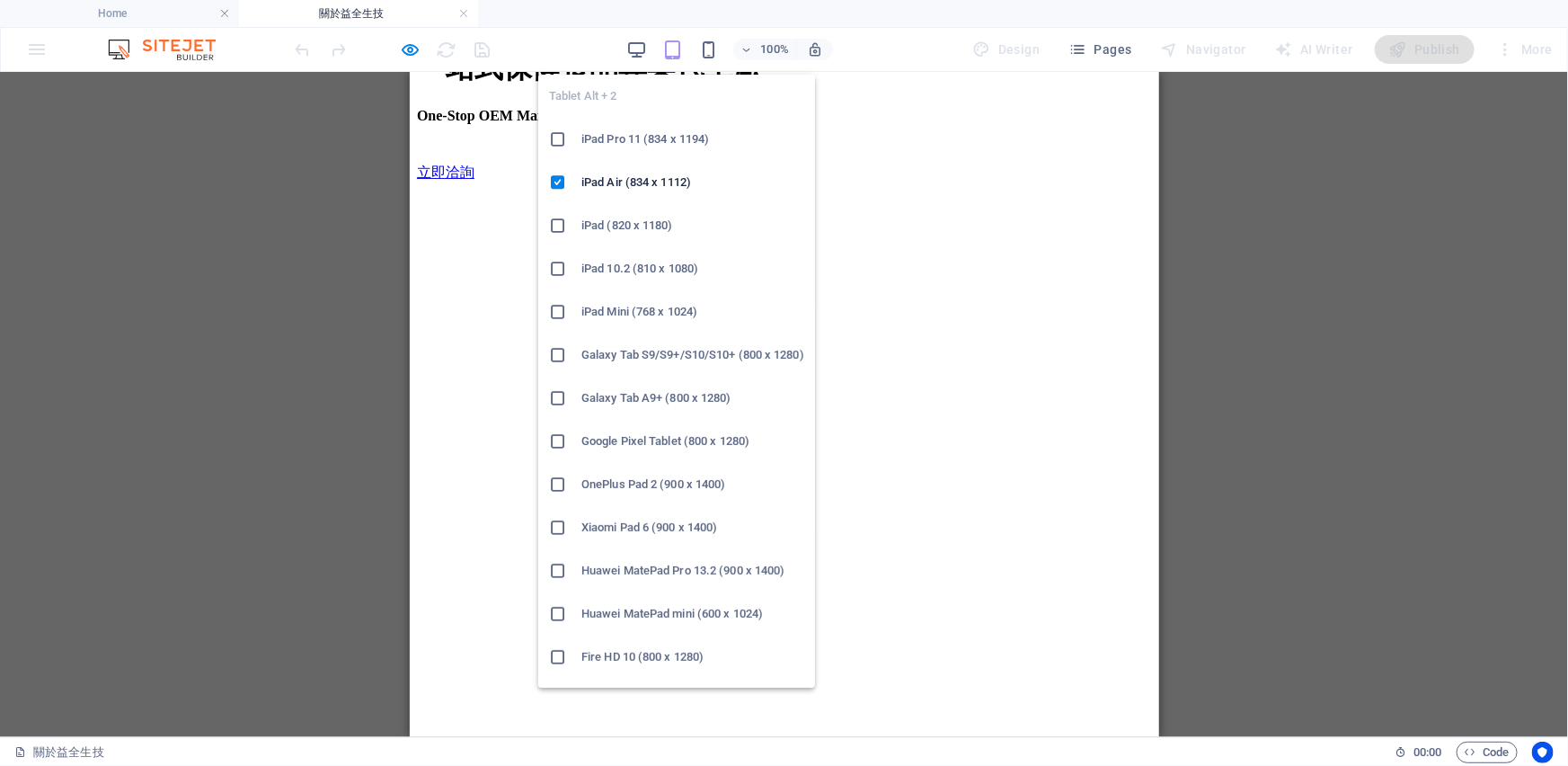
click at [687, 139] on h6 "iPad Pro 11 (834 x 1194)" at bounding box center [692, 139] width 223 height 22
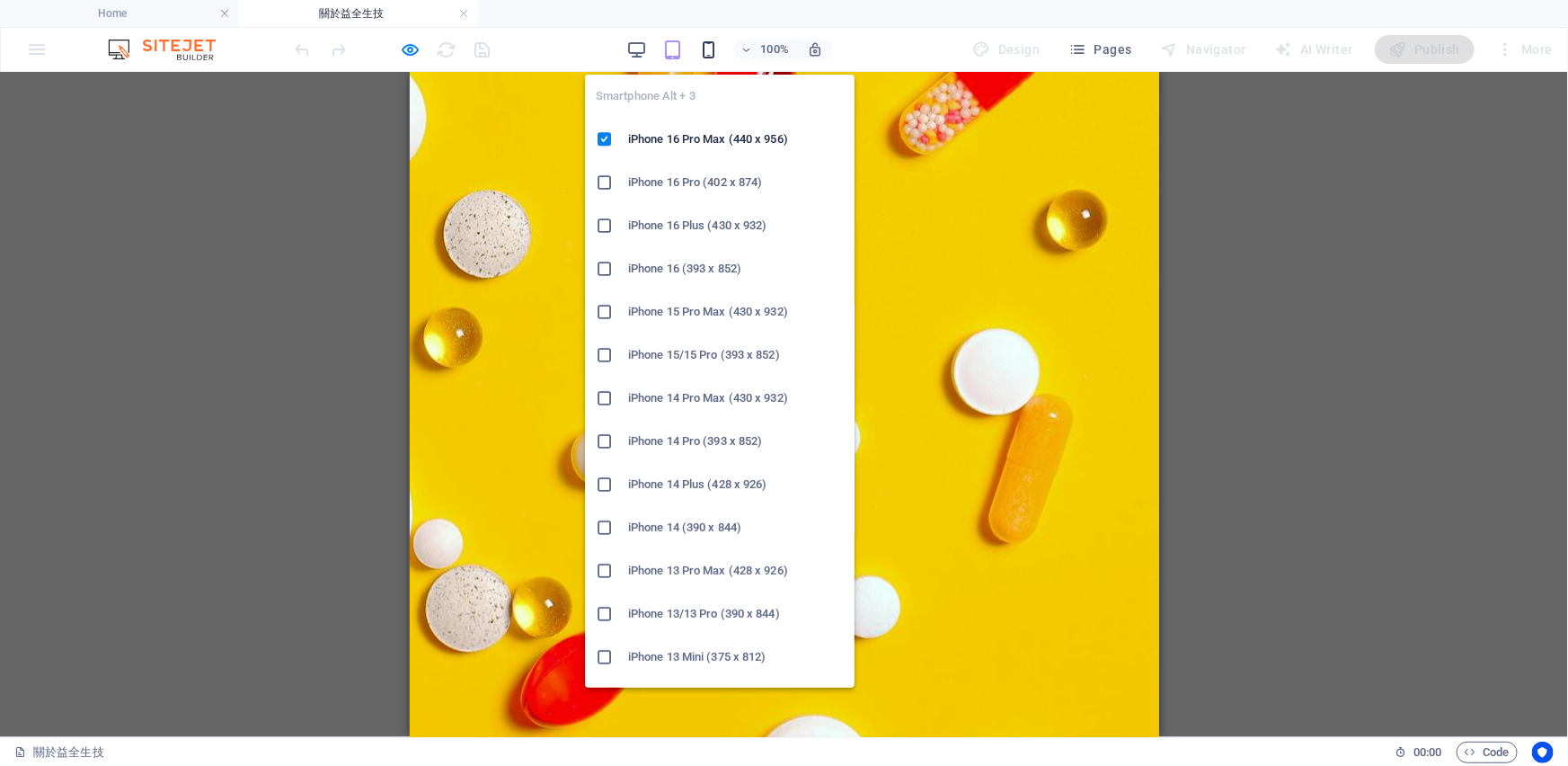
click at [714, 51] on icon "button" at bounding box center [708, 50] width 21 height 21
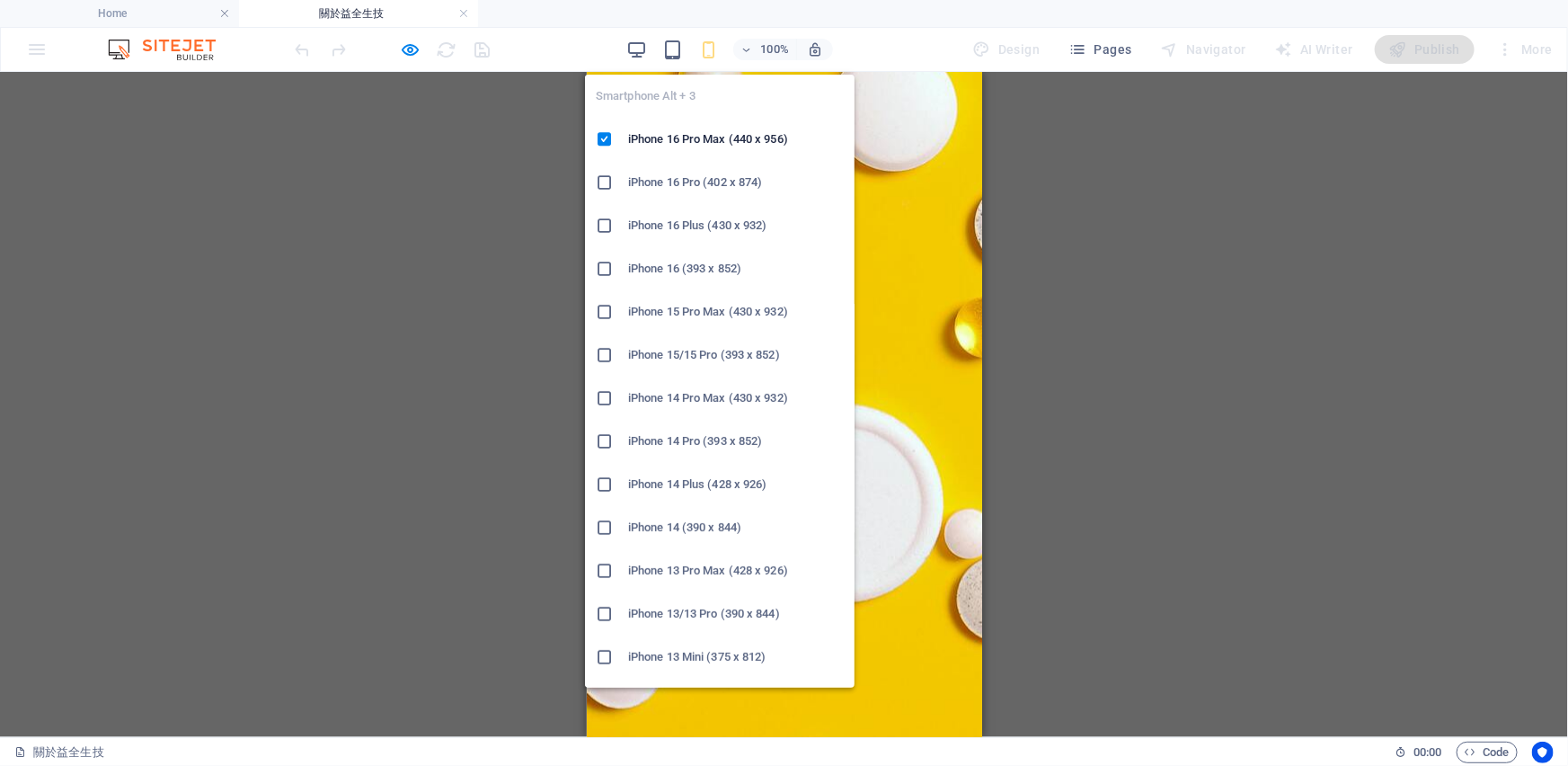
click at [711, 171] on h6 "iPhone 16 Pro (402 x 874)" at bounding box center [735, 182] width 216 height 22
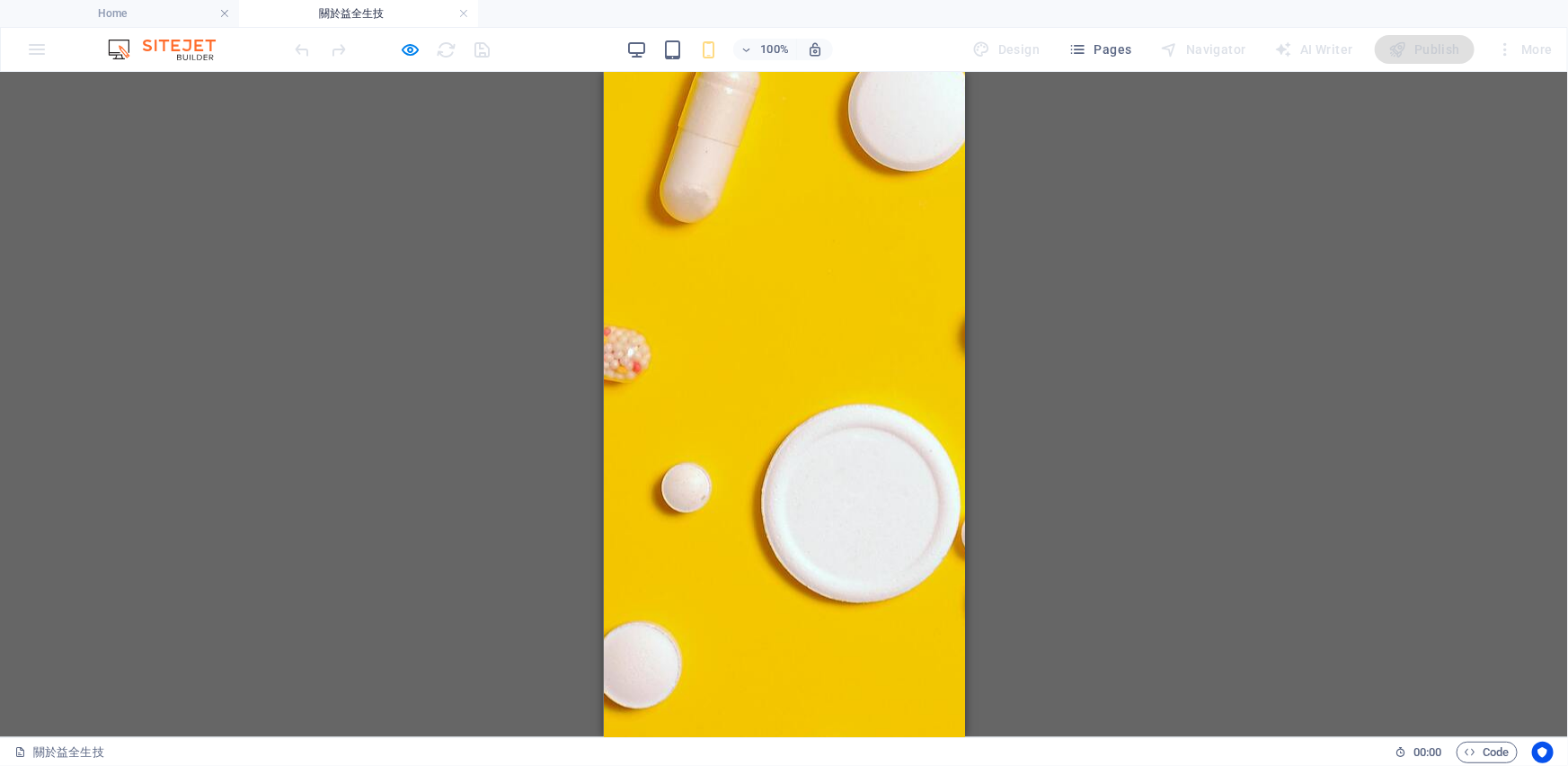
scroll to position [972, 0]
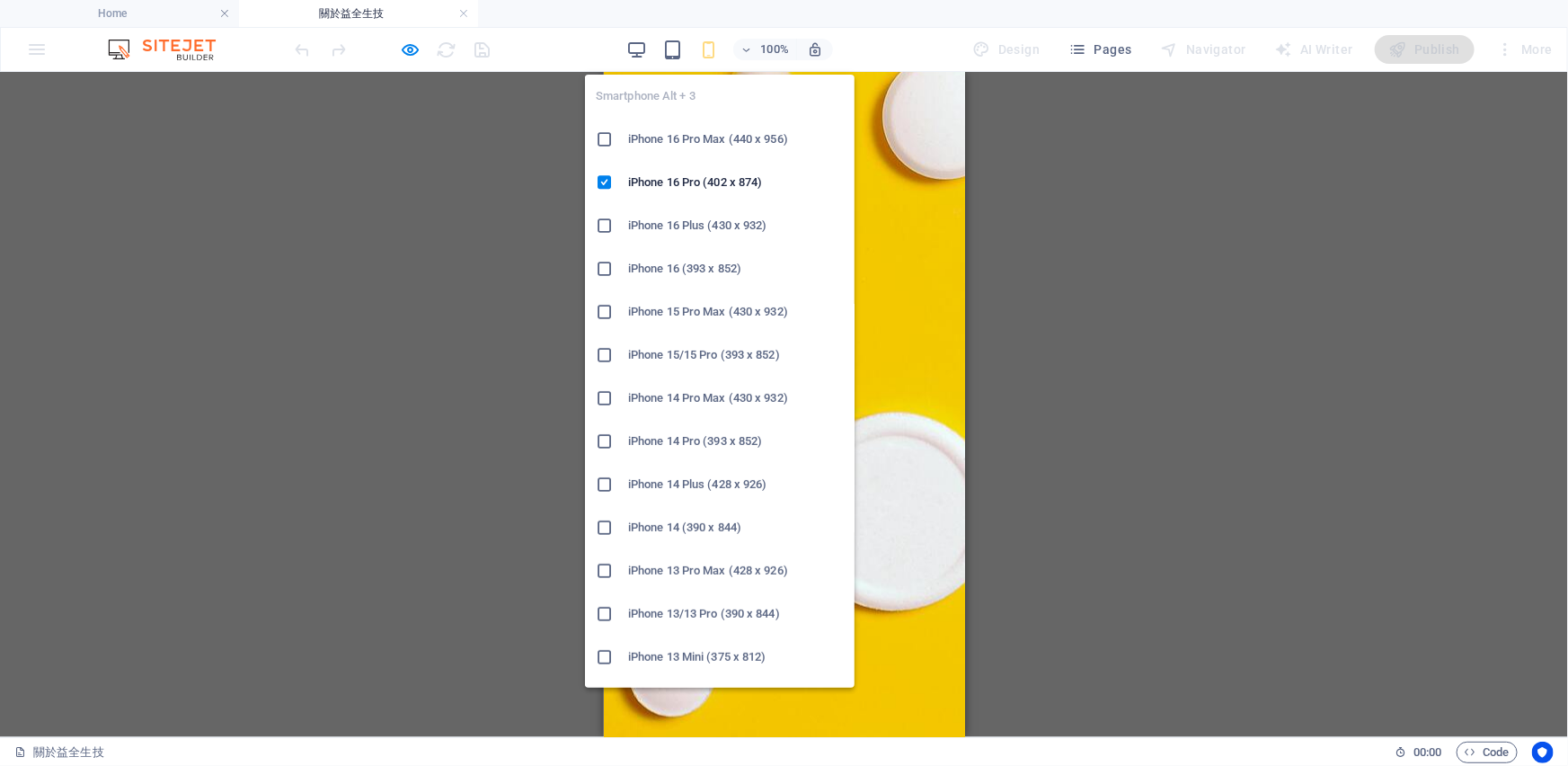
click at [715, 51] on icon "button" at bounding box center [708, 50] width 21 height 21
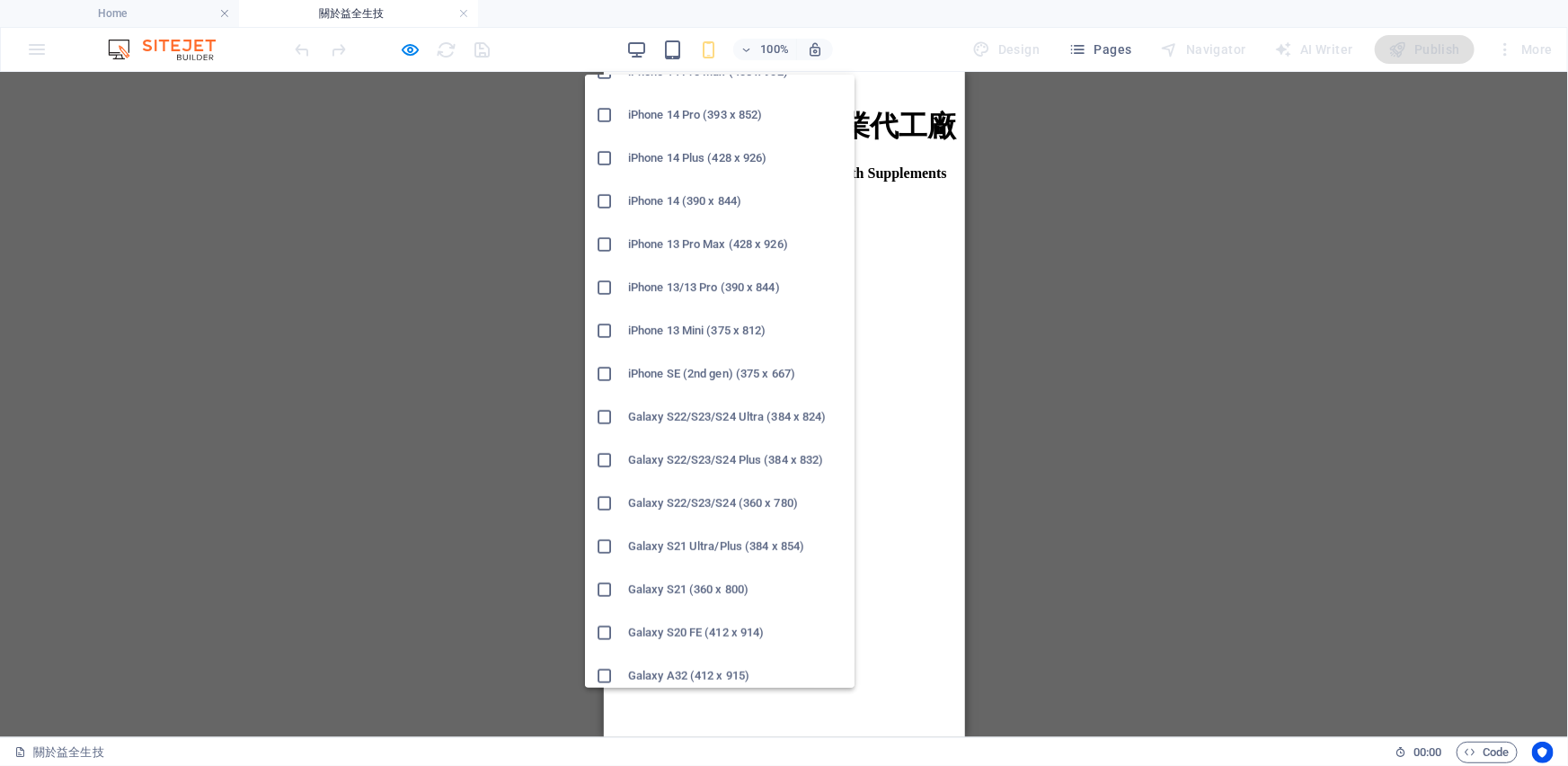
scroll to position [245, 0]
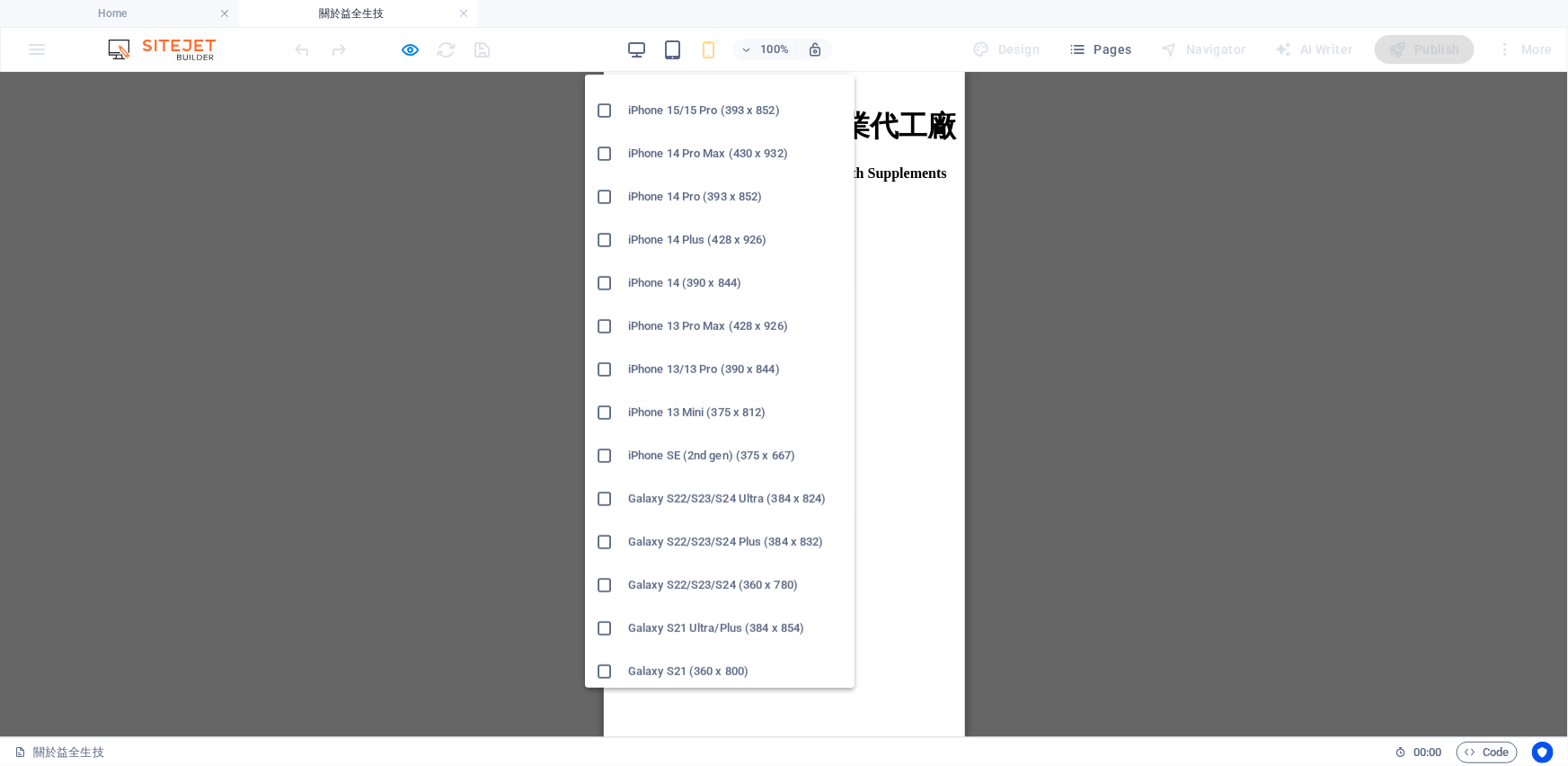
click at [703, 360] on h6 "iPhone 13/13 Pro (390 x 844)" at bounding box center [735, 369] width 216 height 22
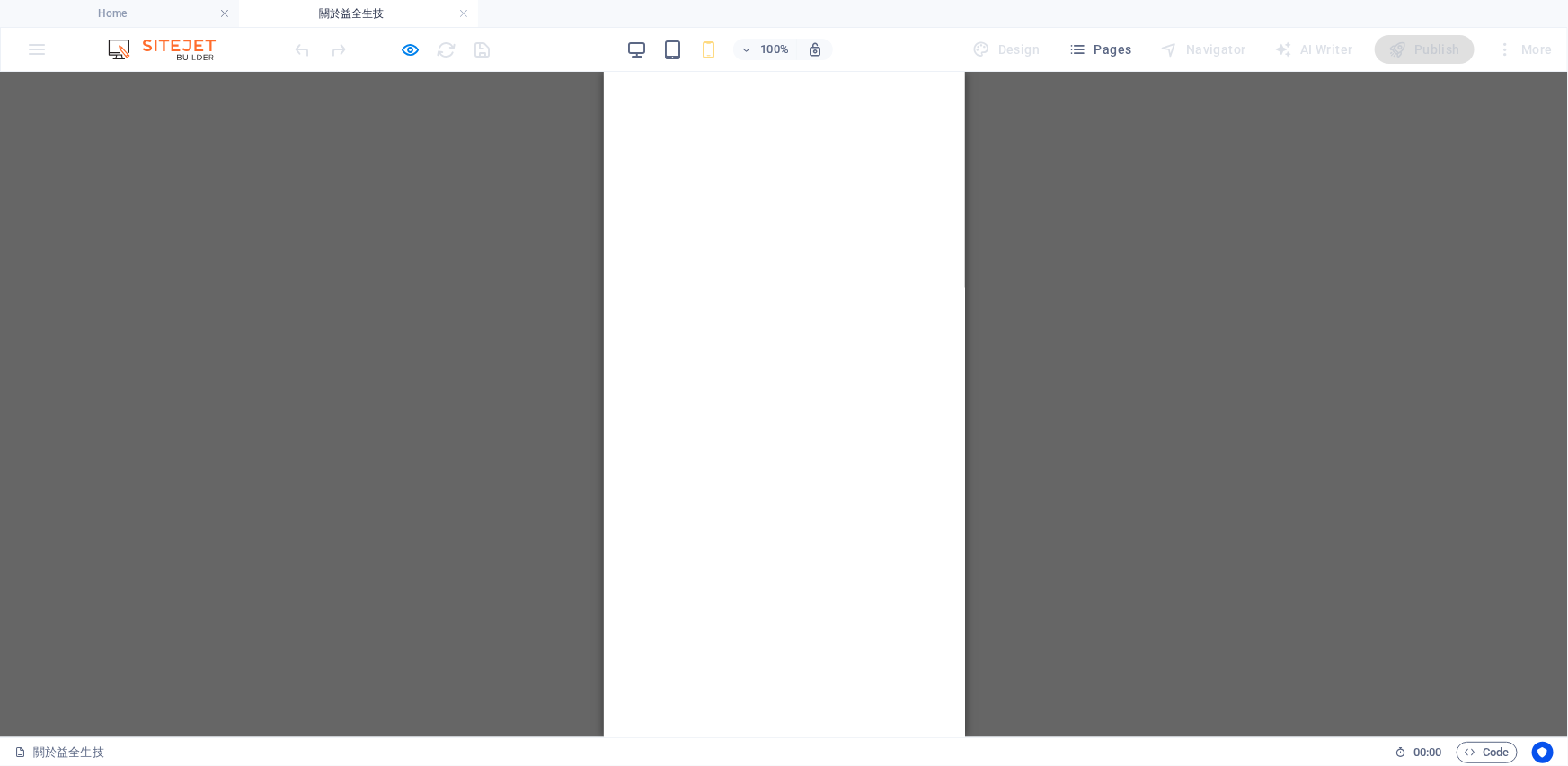
scroll to position [2034, 0]
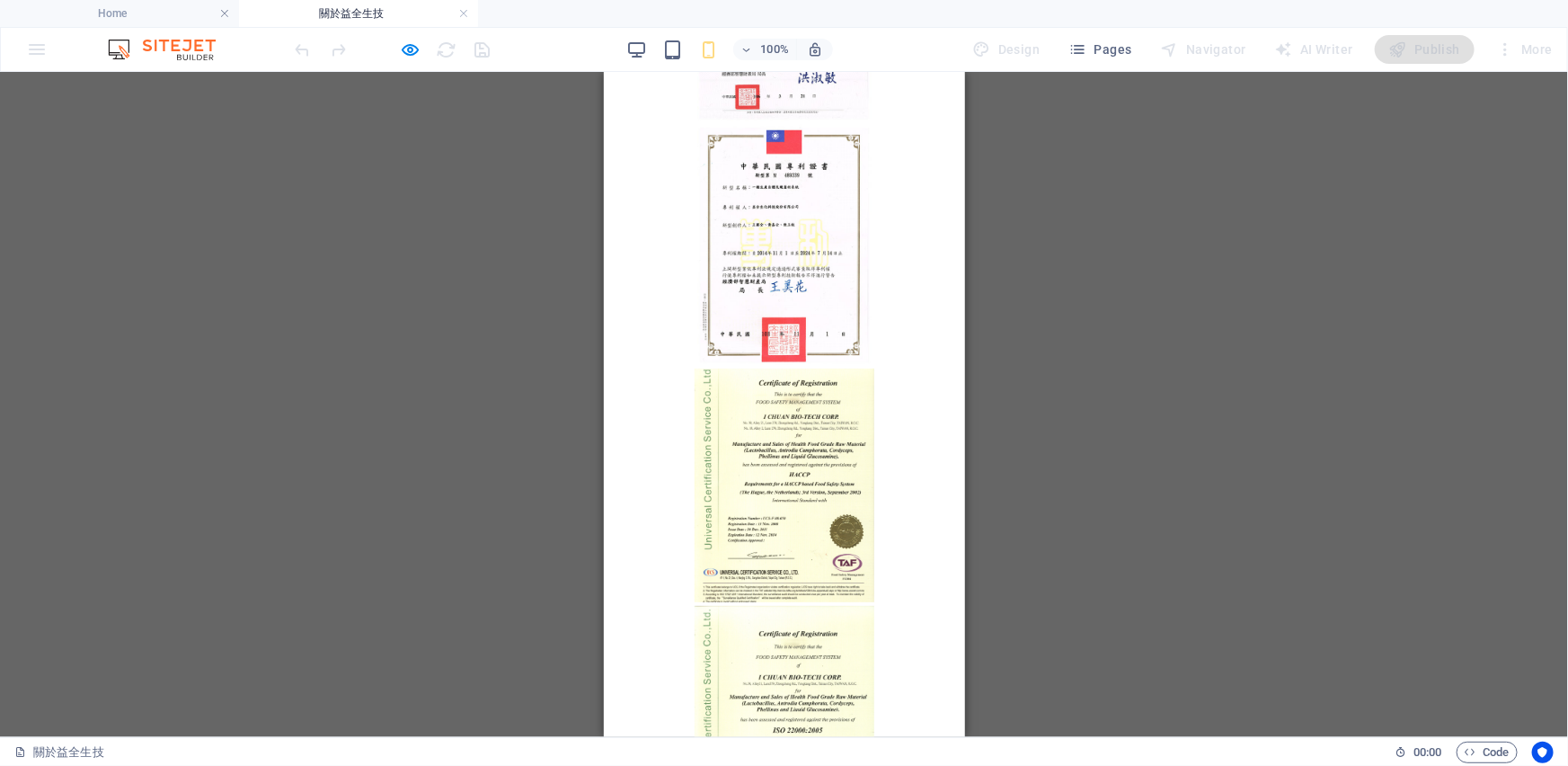
scroll to position [6214, 0]
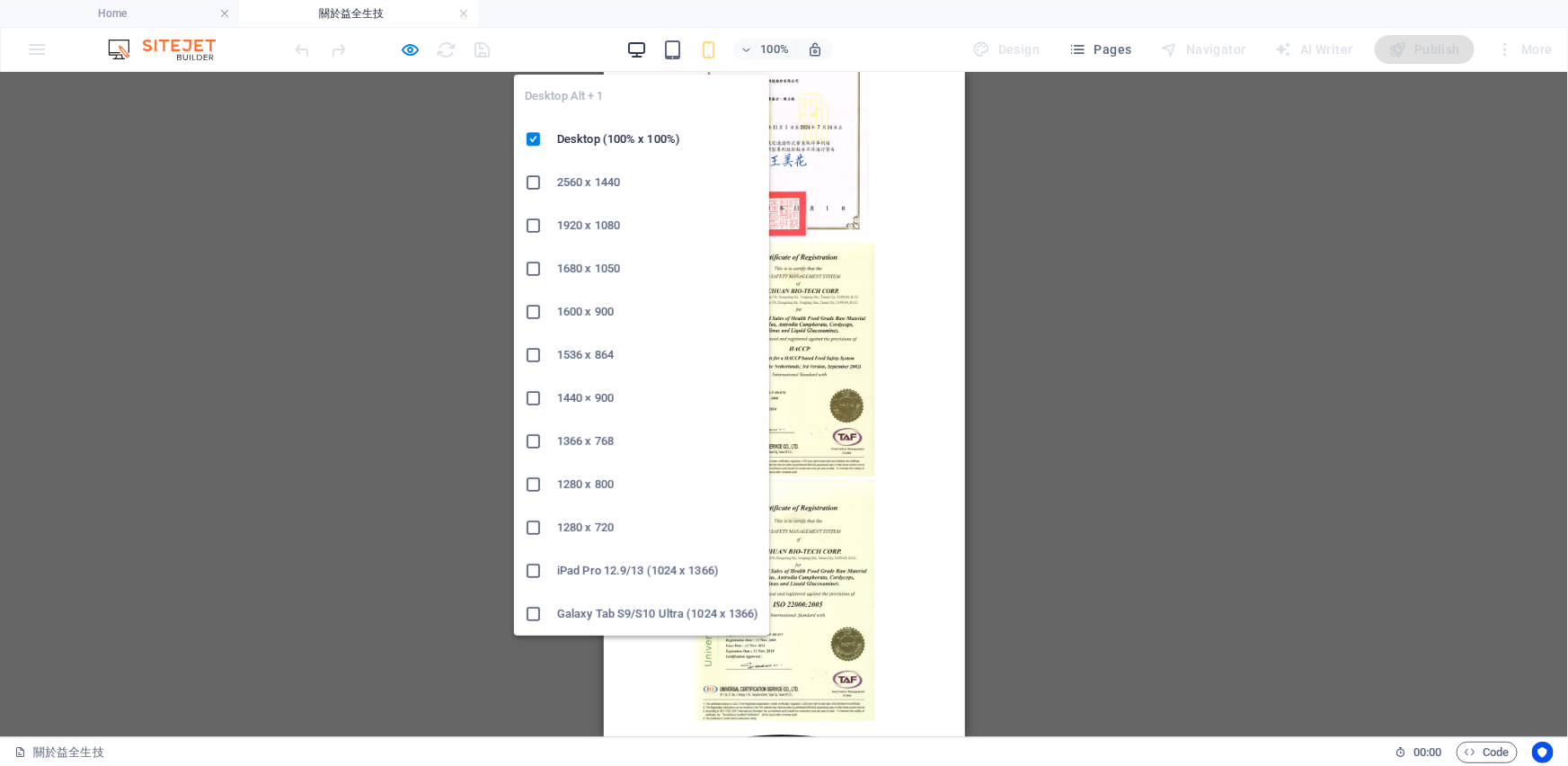
click at [642, 52] on icon "button" at bounding box center [636, 50] width 21 height 21
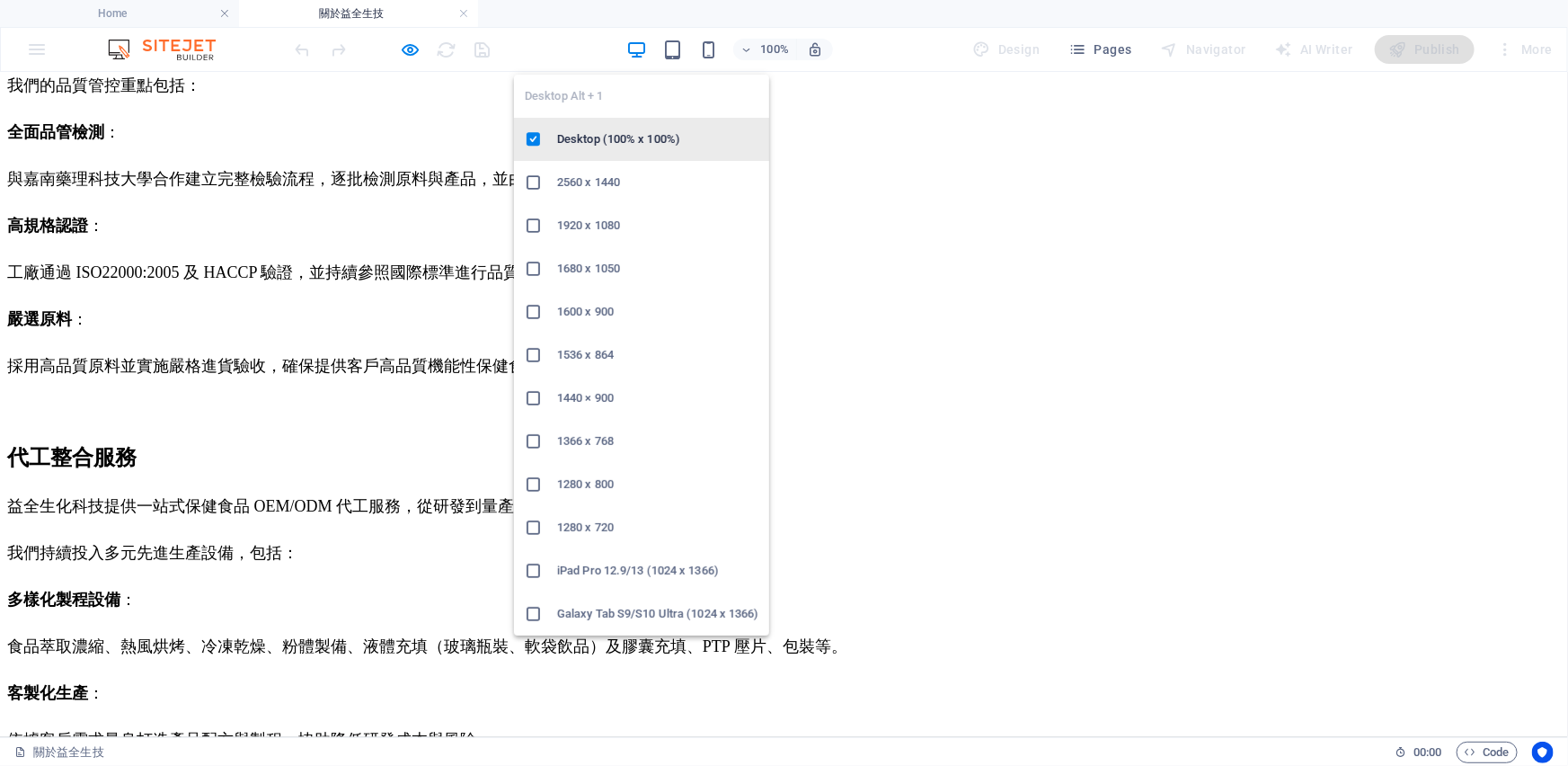
scroll to position [3781, 0]
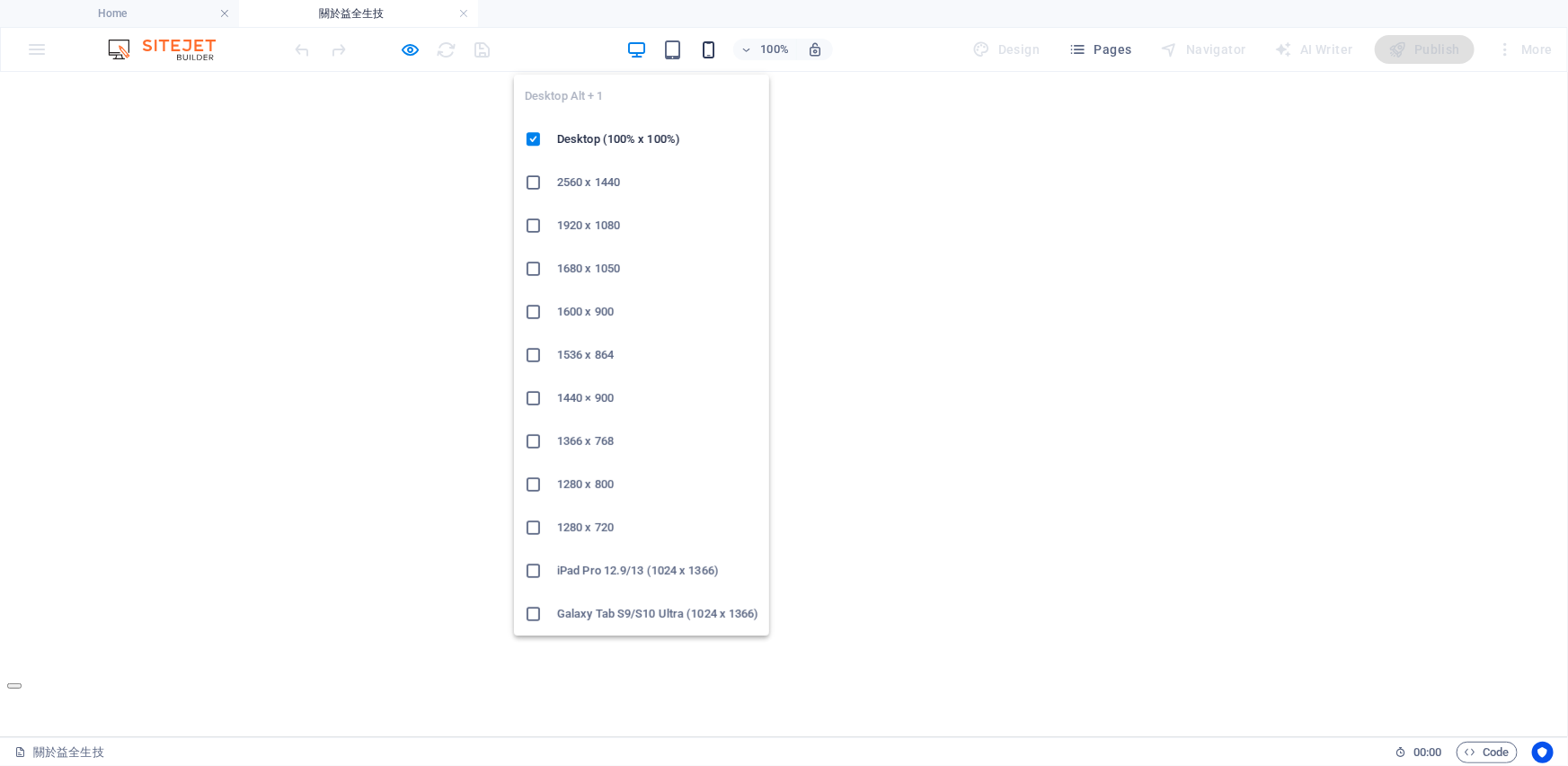
click at [719, 51] on icon "button" at bounding box center [708, 50] width 21 height 21
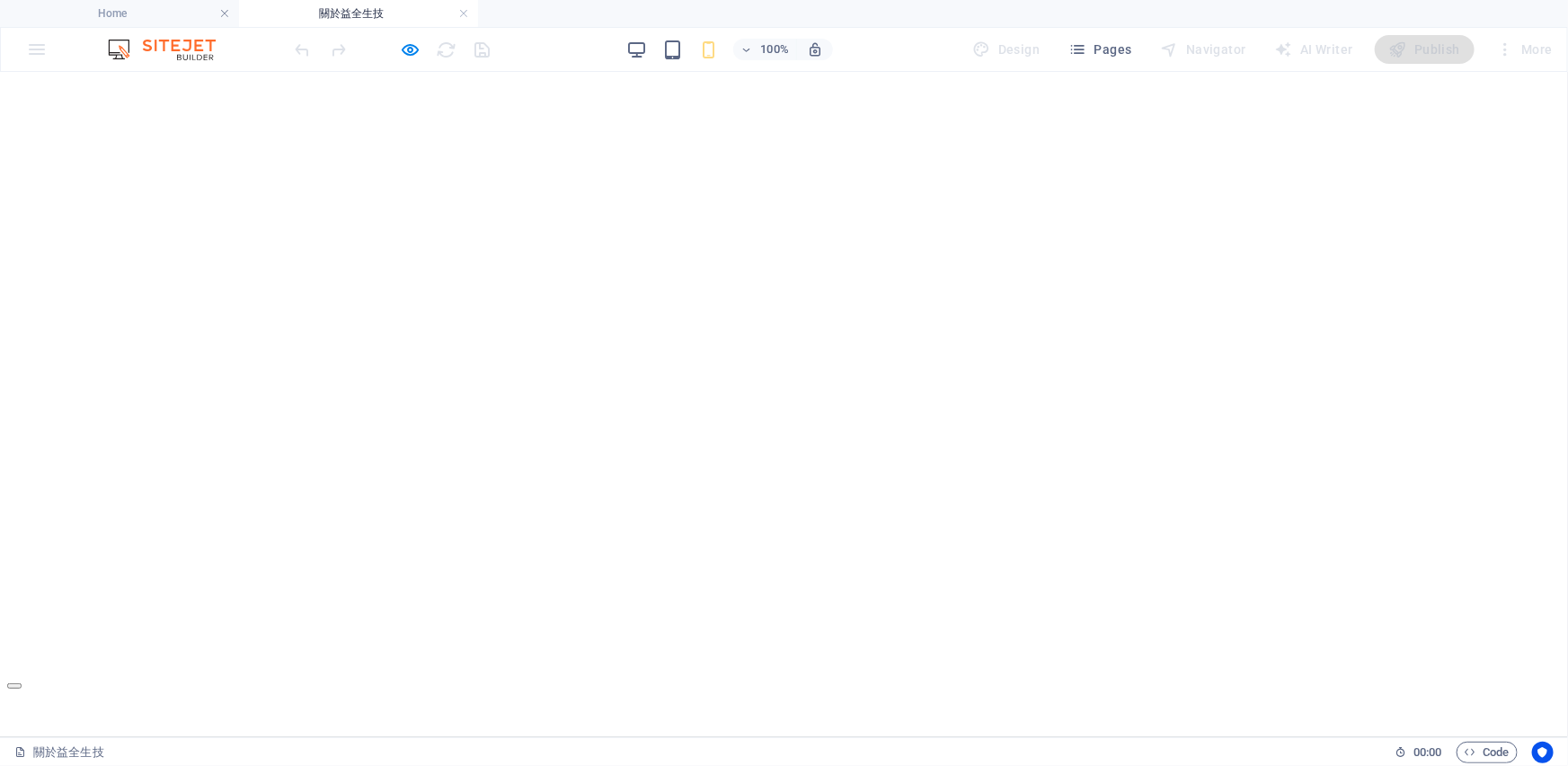
click at [410, 49] on icon "button" at bounding box center [410, 50] width 21 height 21
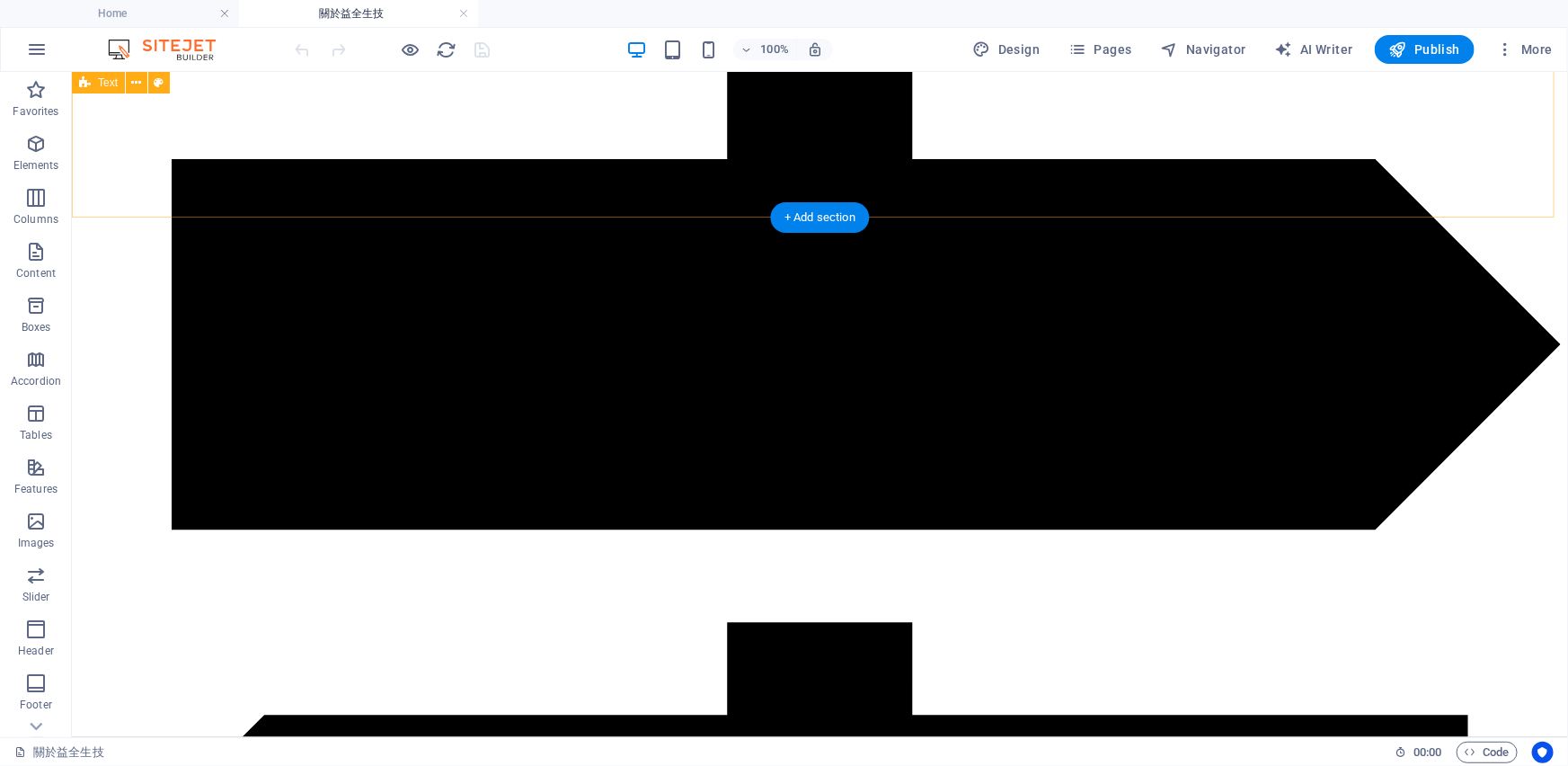
scroll to position [2846, 0]
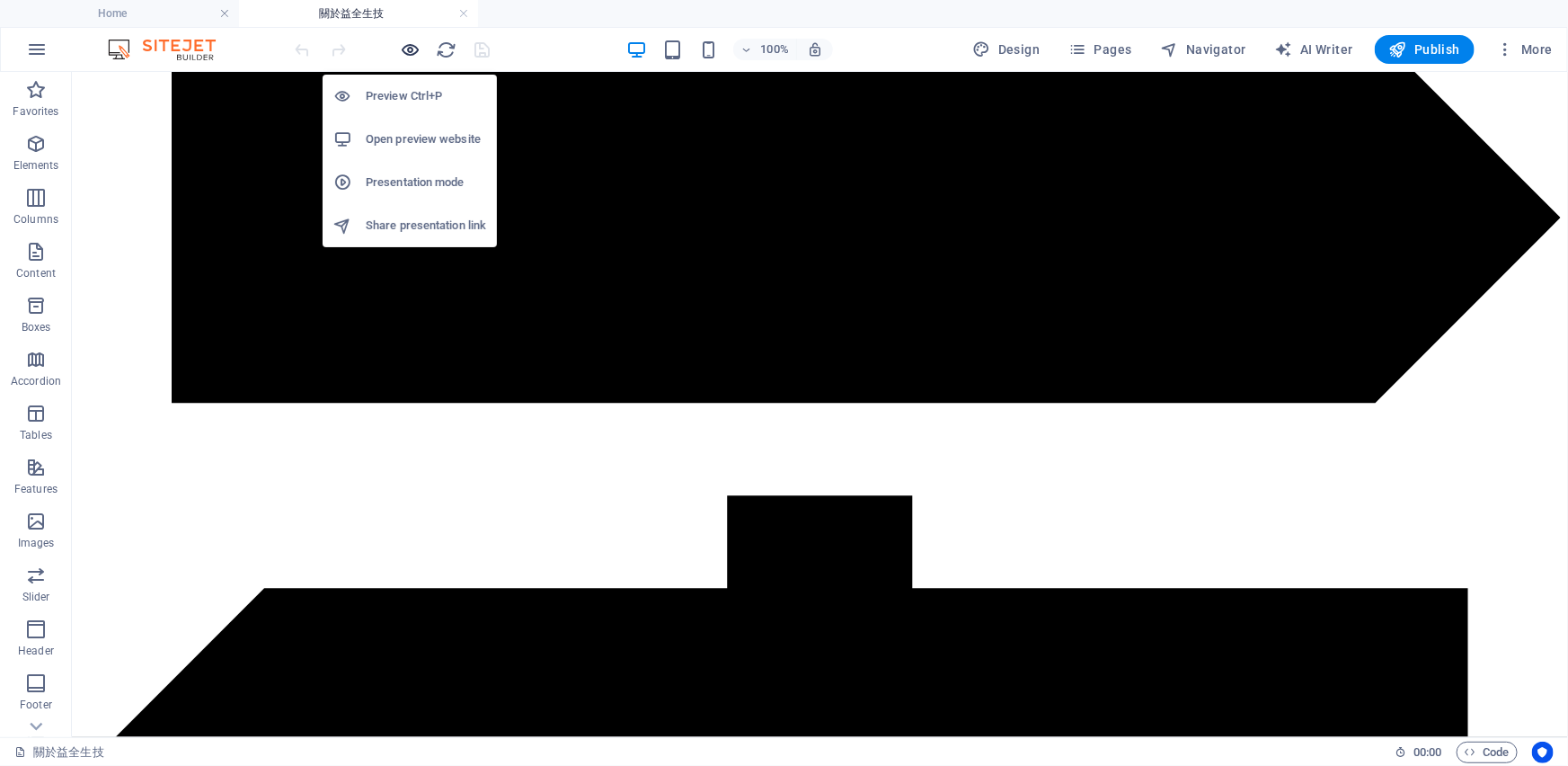
click at [412, 54] on icon "button" at bounding box center [410, 50] width 21 height 21
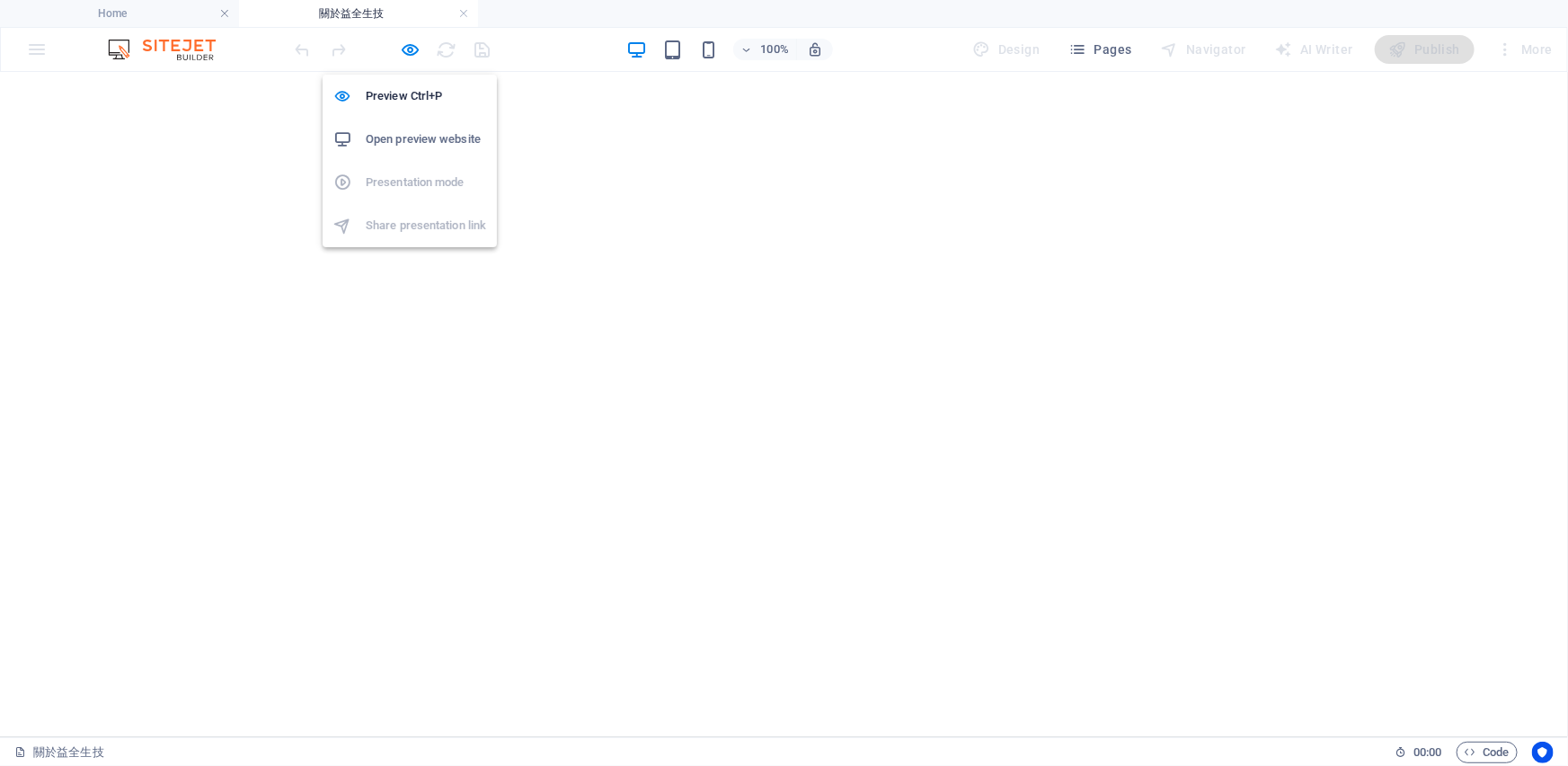
scroll to position [2719, 0]
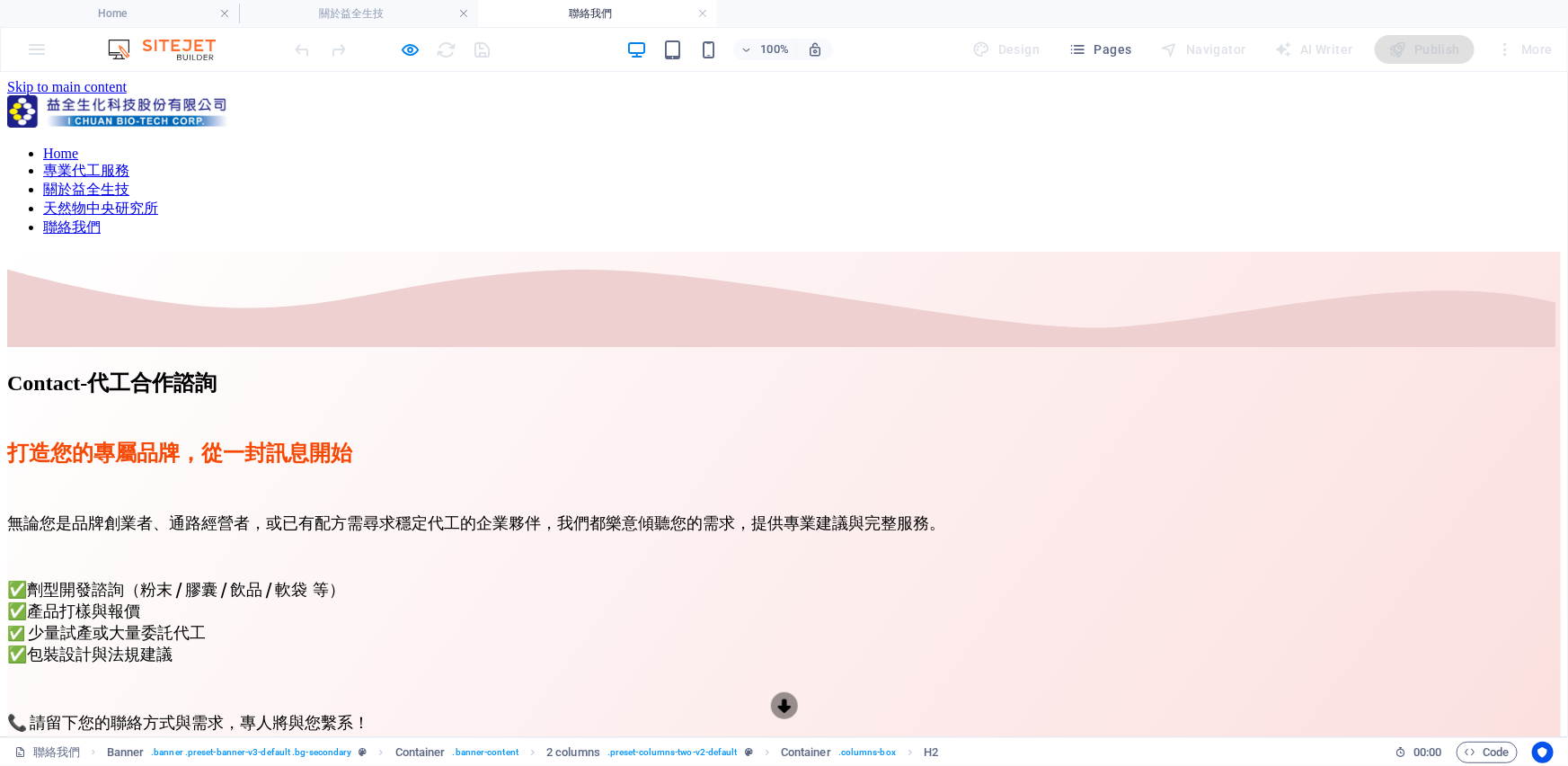
scroll to position [0, 0]
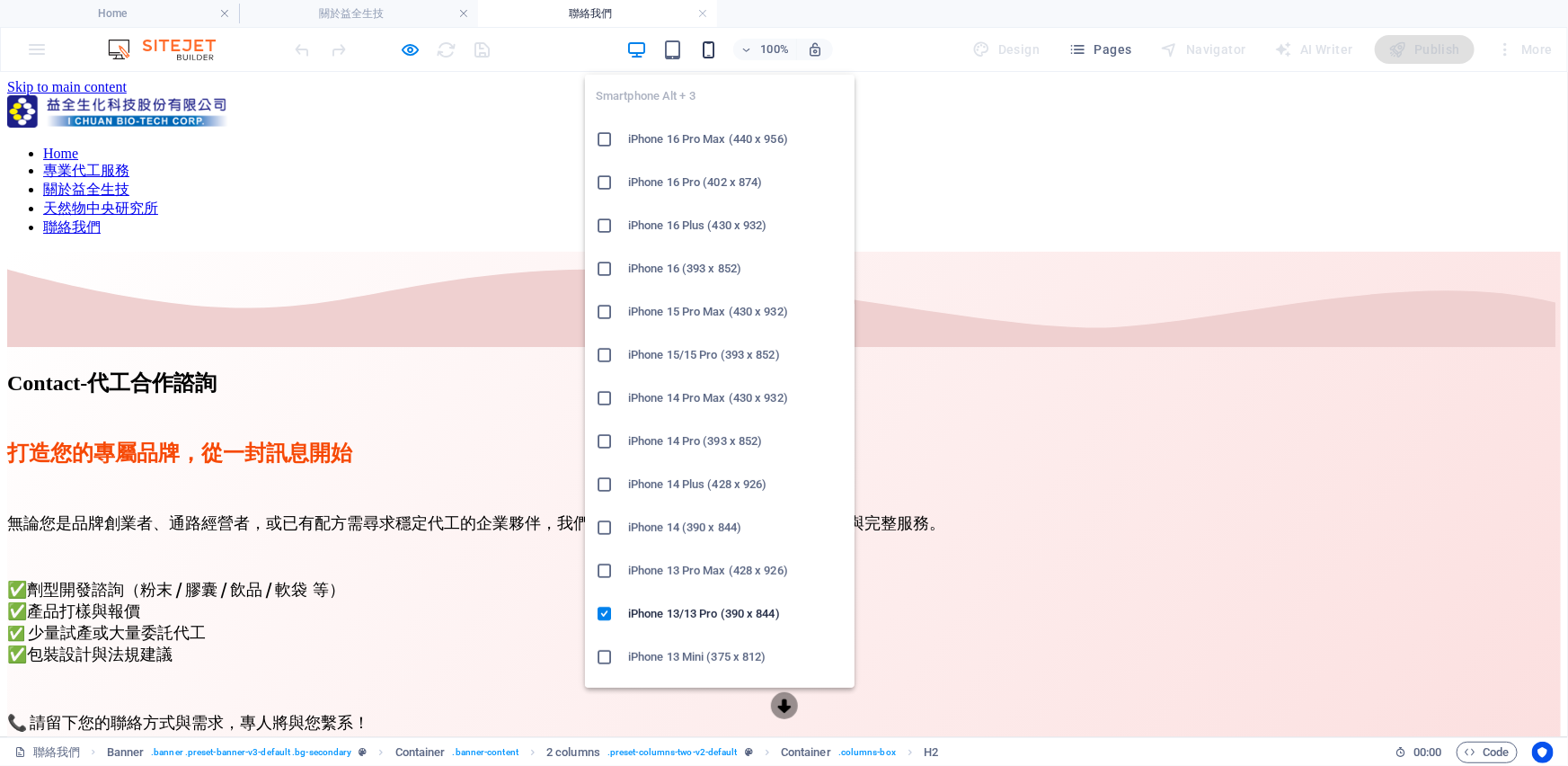
click at [711, 46] on icon "button" at bounding box center [708, 50] width 21 height 21
click at [732, 145] on h6 "iPhone 16 Pro Max (440 x 956)" at bounding box center [735, 139] width 216 height 22
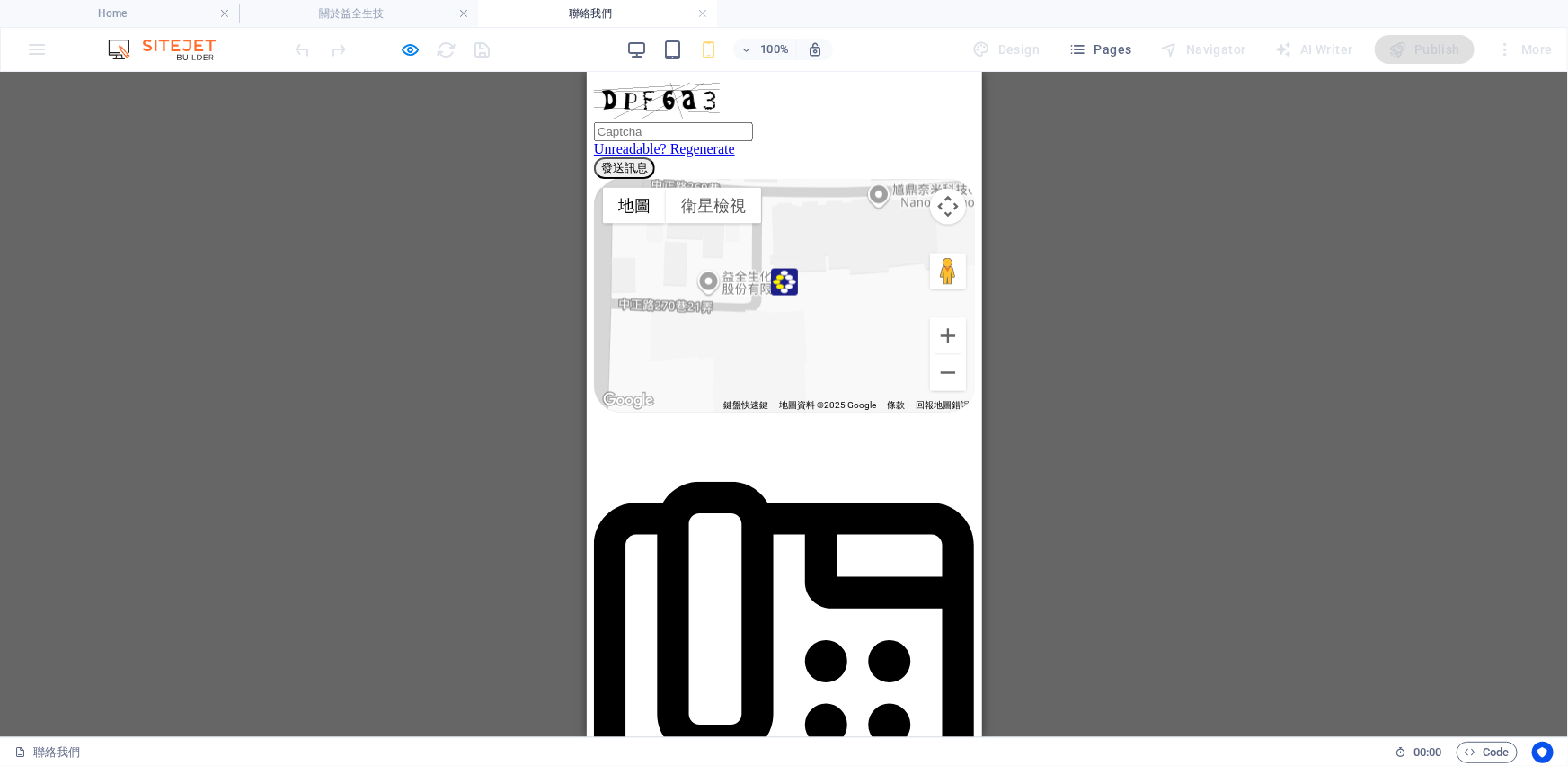
scroll to position [1084, 0]
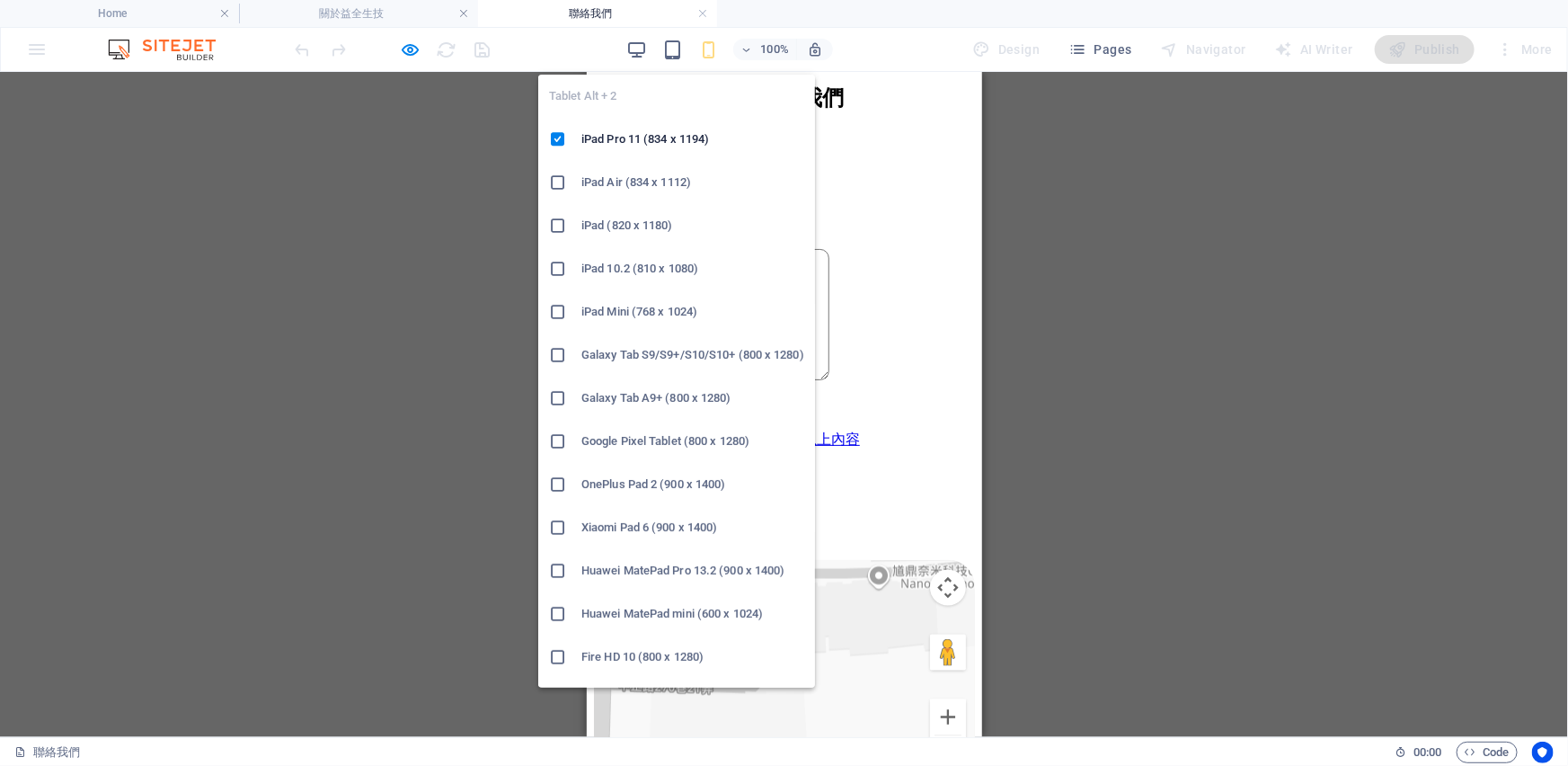
click at [635, 51] on icon "button" at bounding box center [636, 50] width 21 height 21
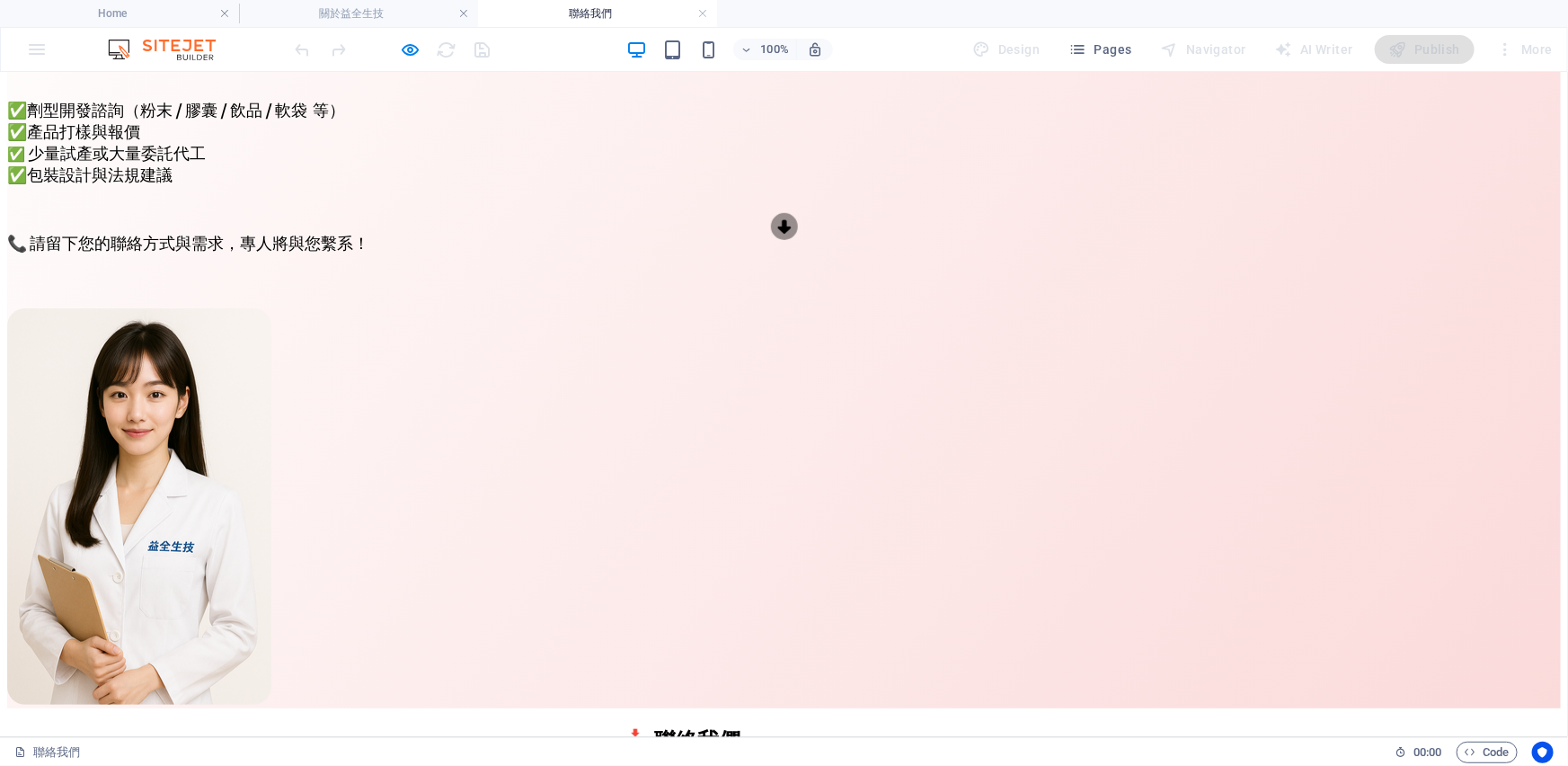
scroll to position [231, 0]
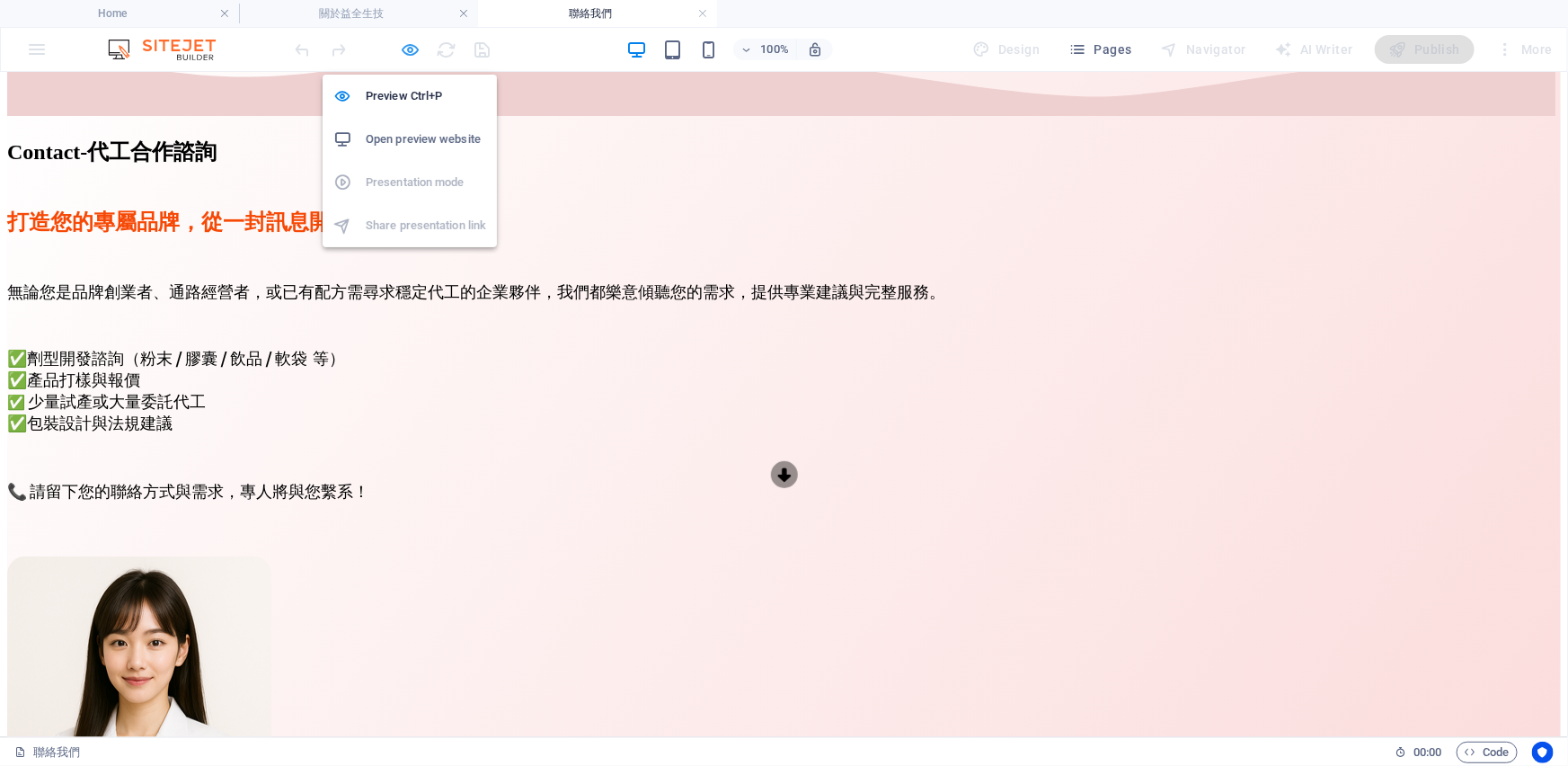
click at [402, 53] on icon "button" at bounding box center [410, 50] width 21 height 21
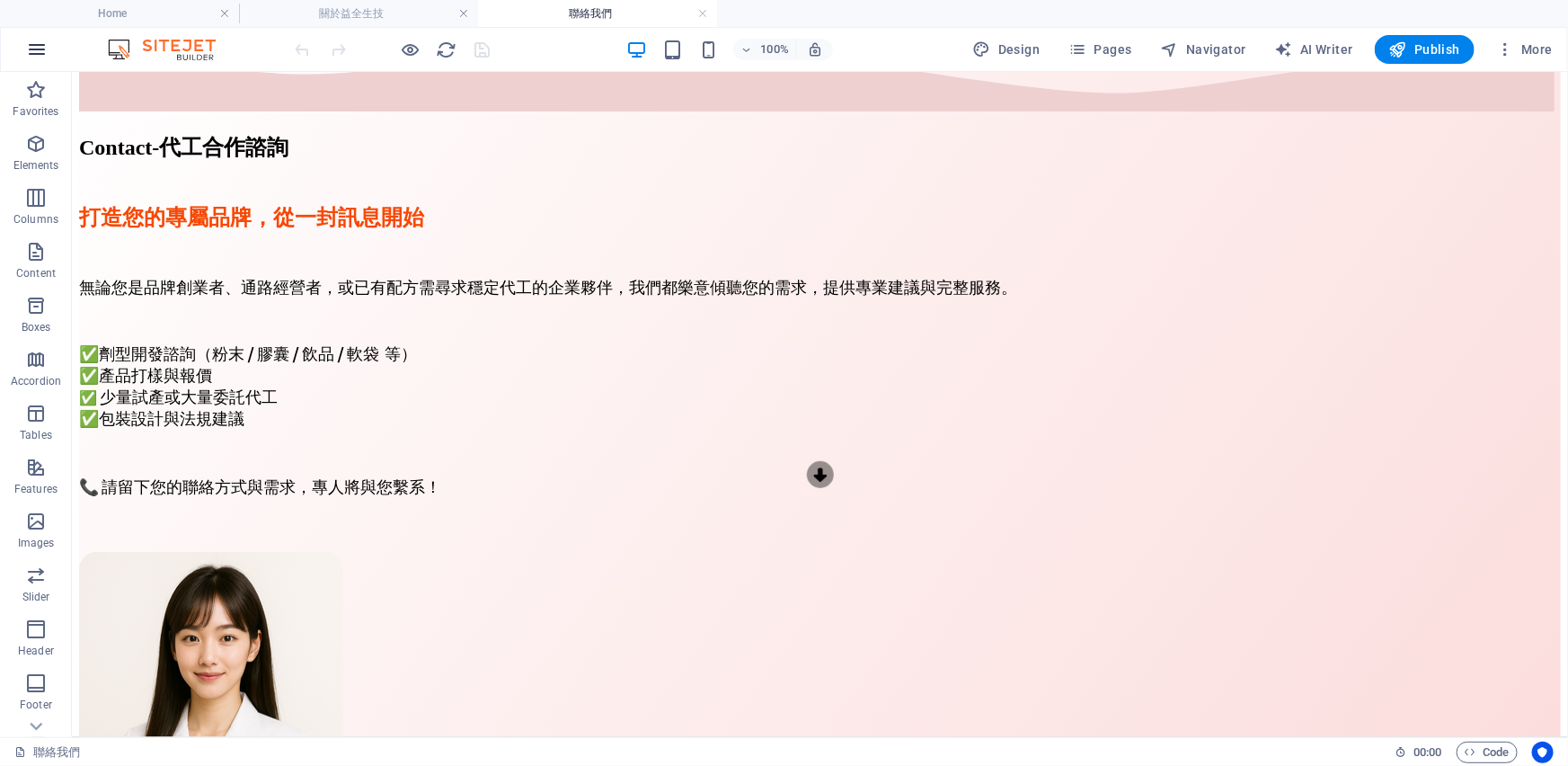
scroll to position [235, 0]
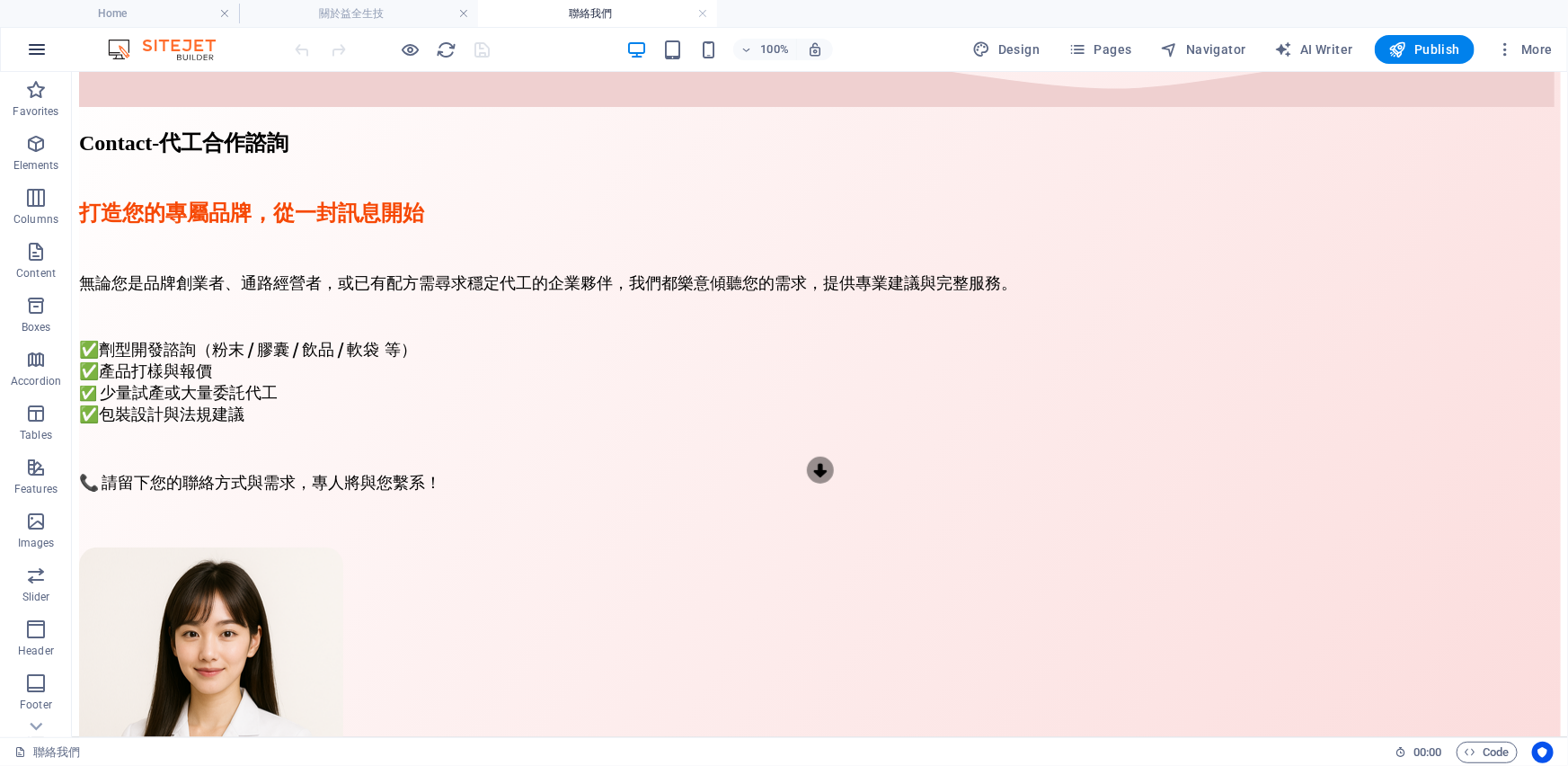
click at [42, 52] on icon "button" at bounding box center [37, 50] width 22 height 22
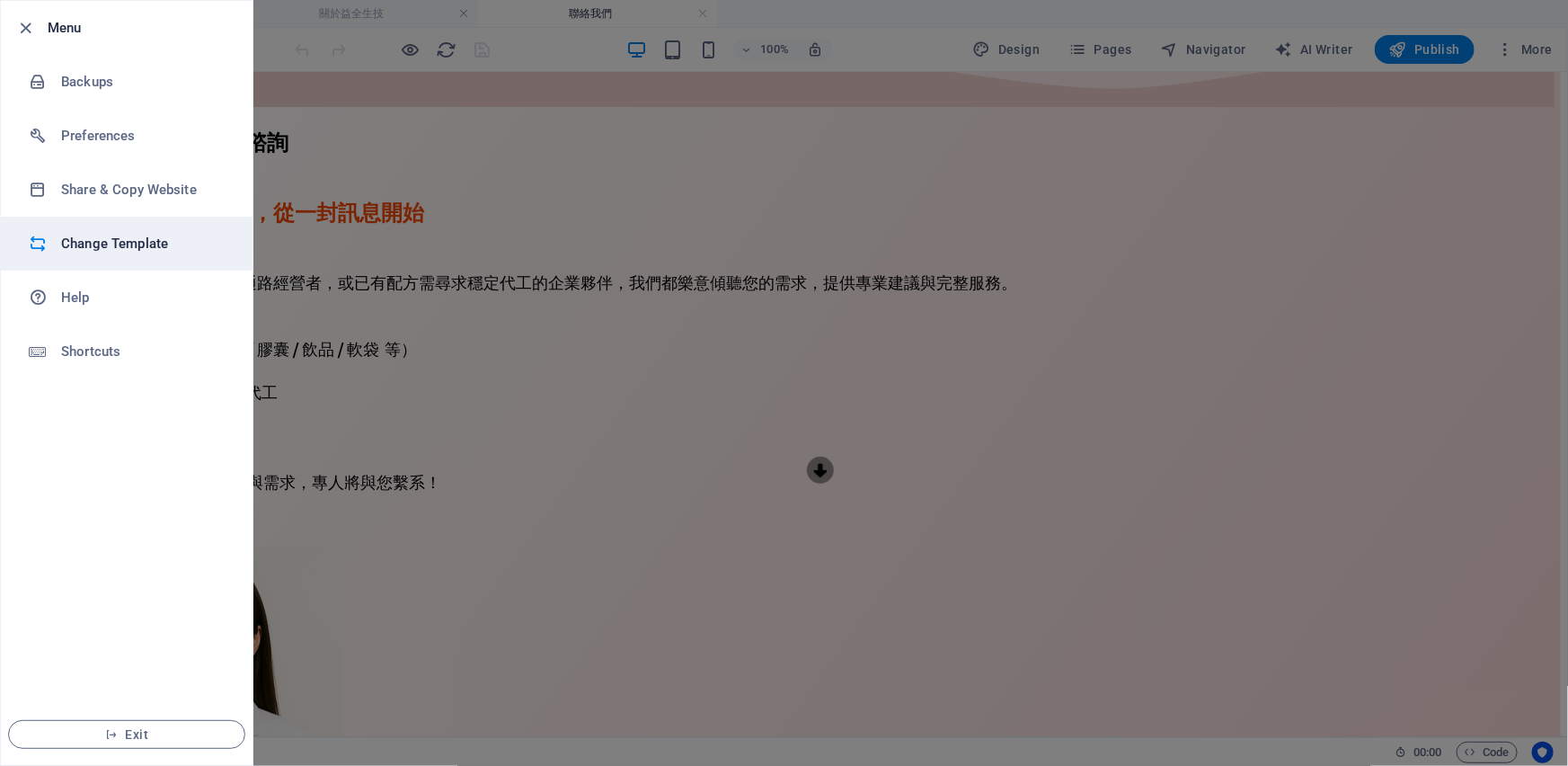
click at [106, 252] on h6 "Change Template" at bounding box center [144, 244] width 166 height 22
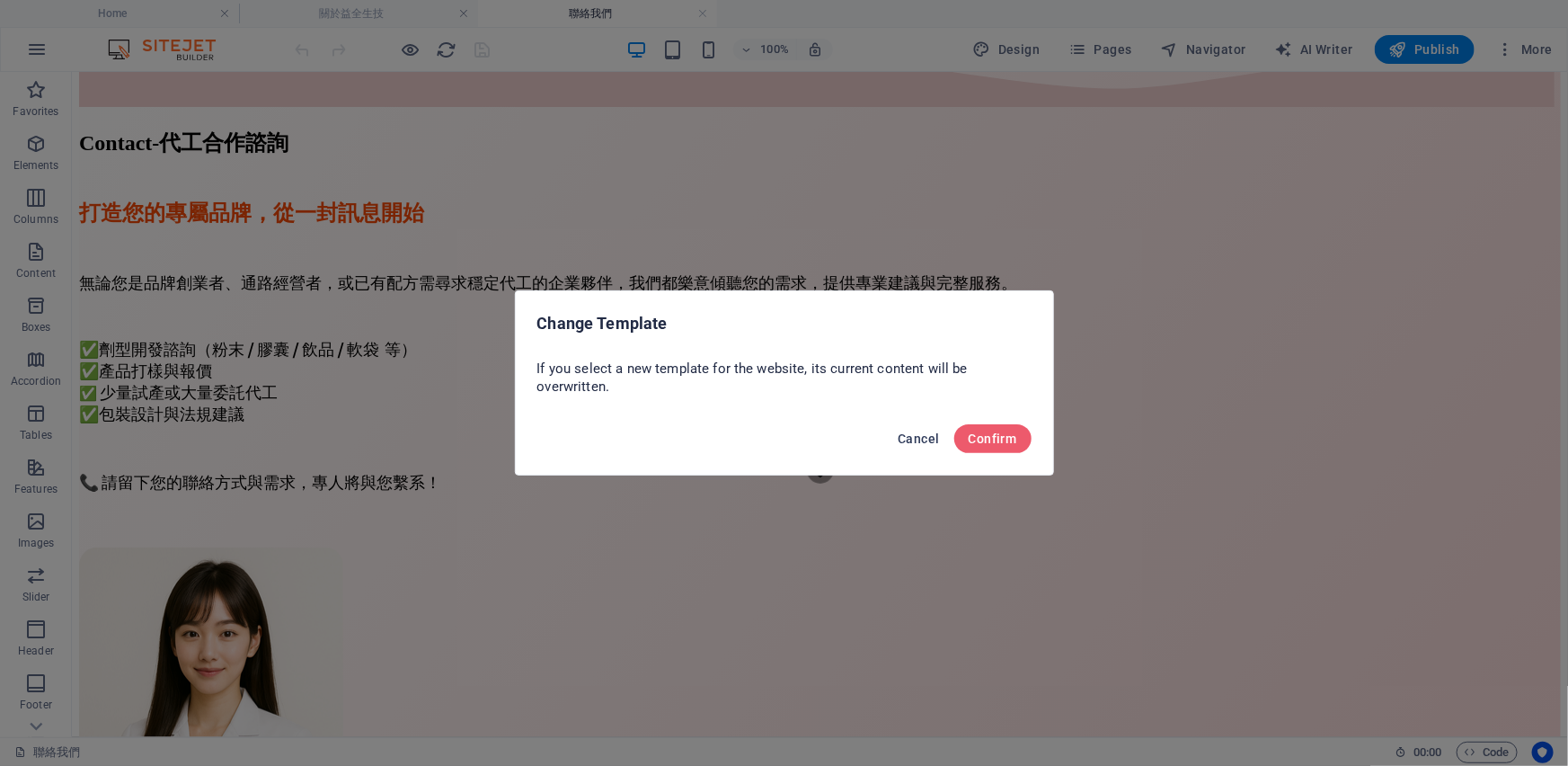
click at [912, 438] on span "Cancel" at bounding box center [918, 438] width 42 height 14
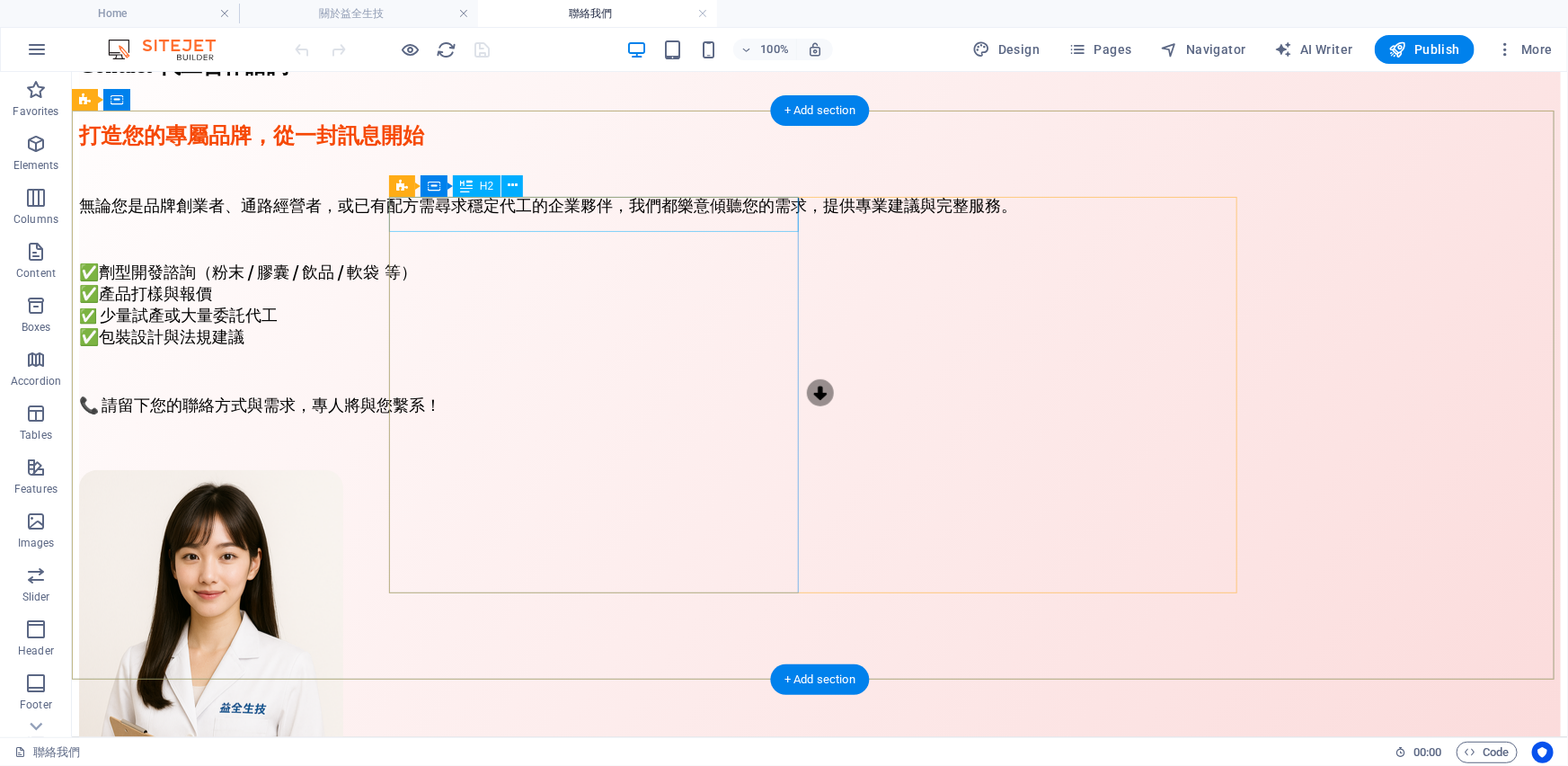
scroll to position [0, 0]
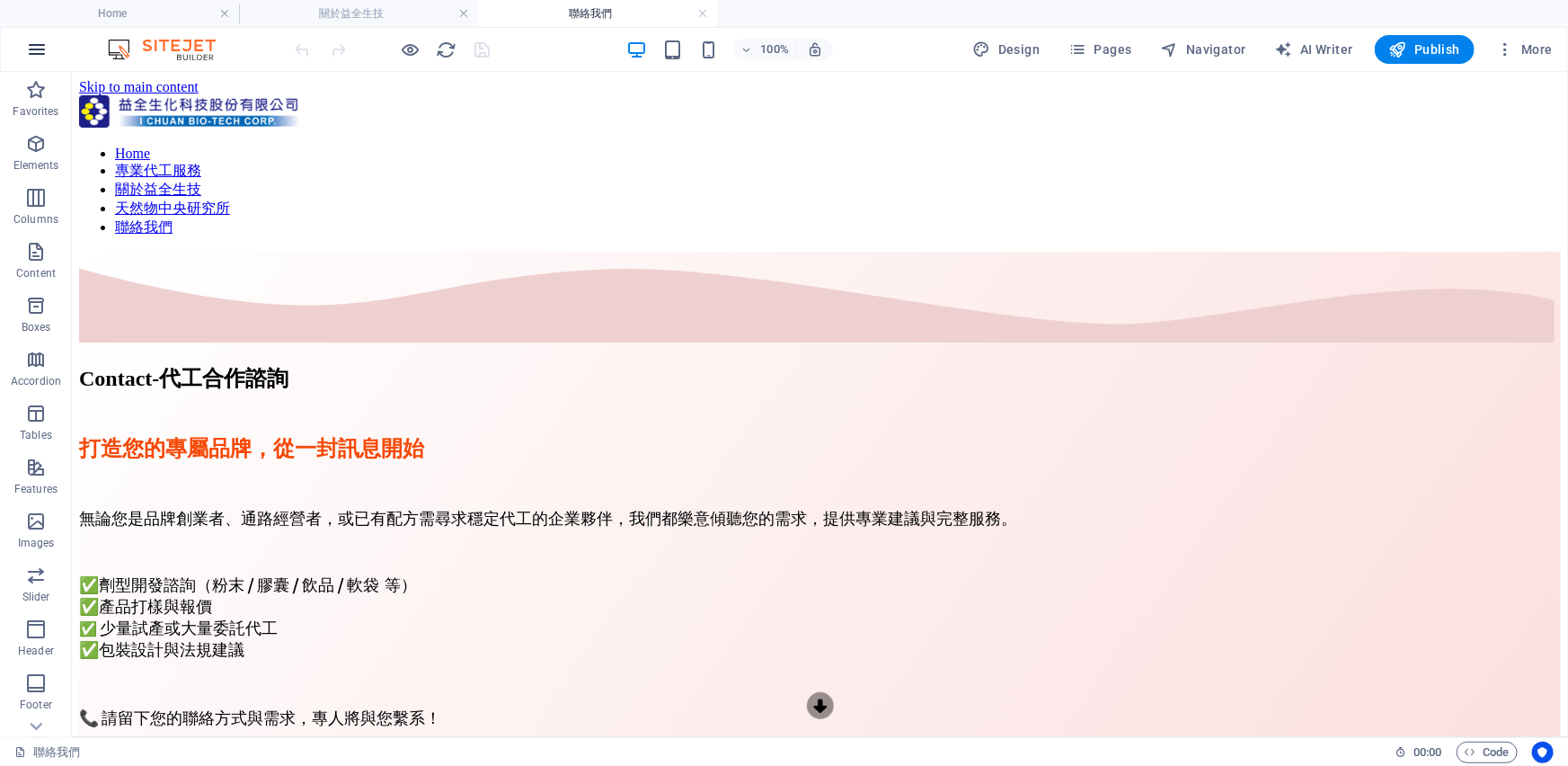
click at [44, 57] on icon "button" at bounding box center [37, 50] width 22 height 22
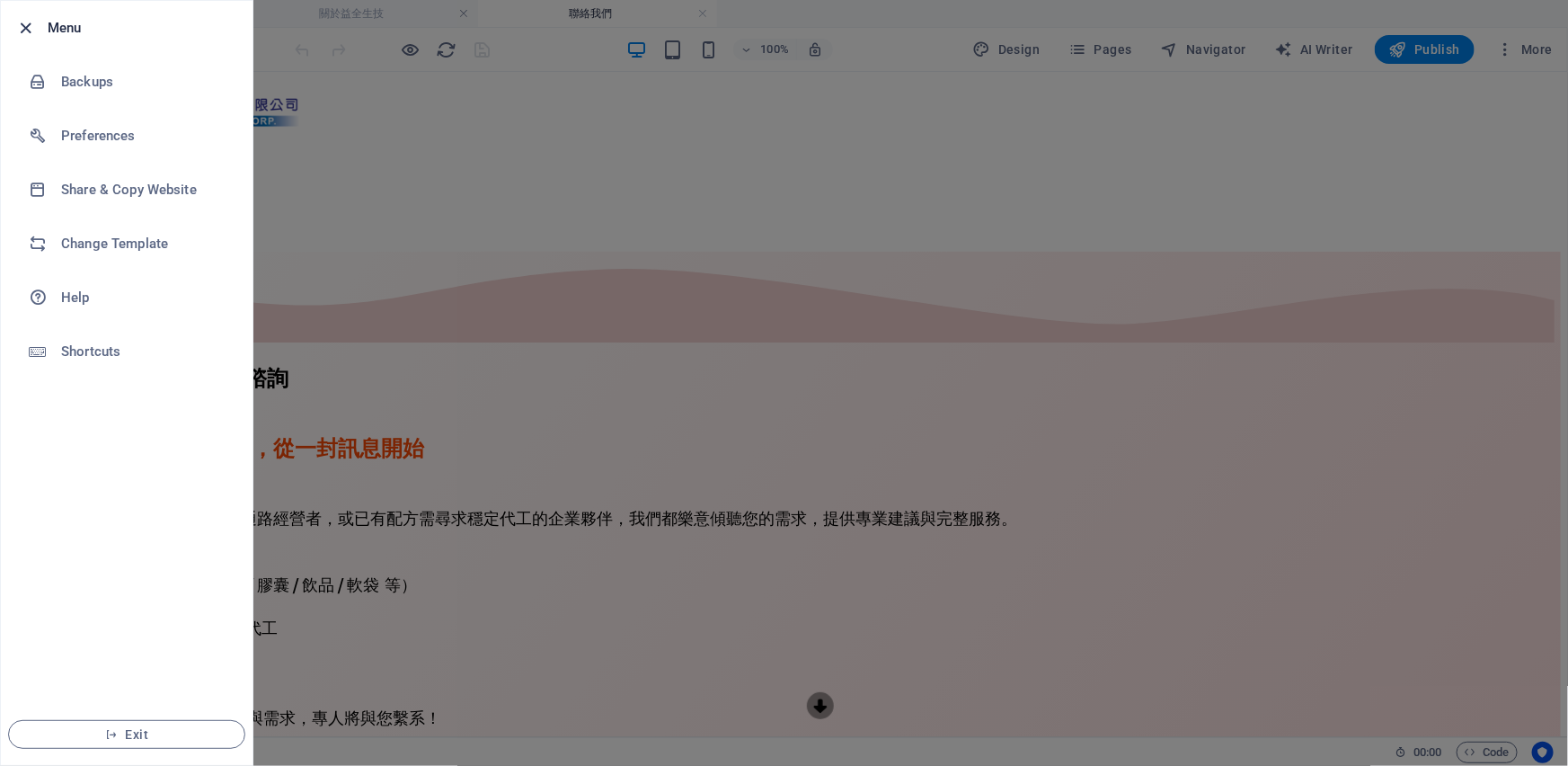
click at [25, 26] on icon "button" at bounding box center [26, 28] width 21 height 21
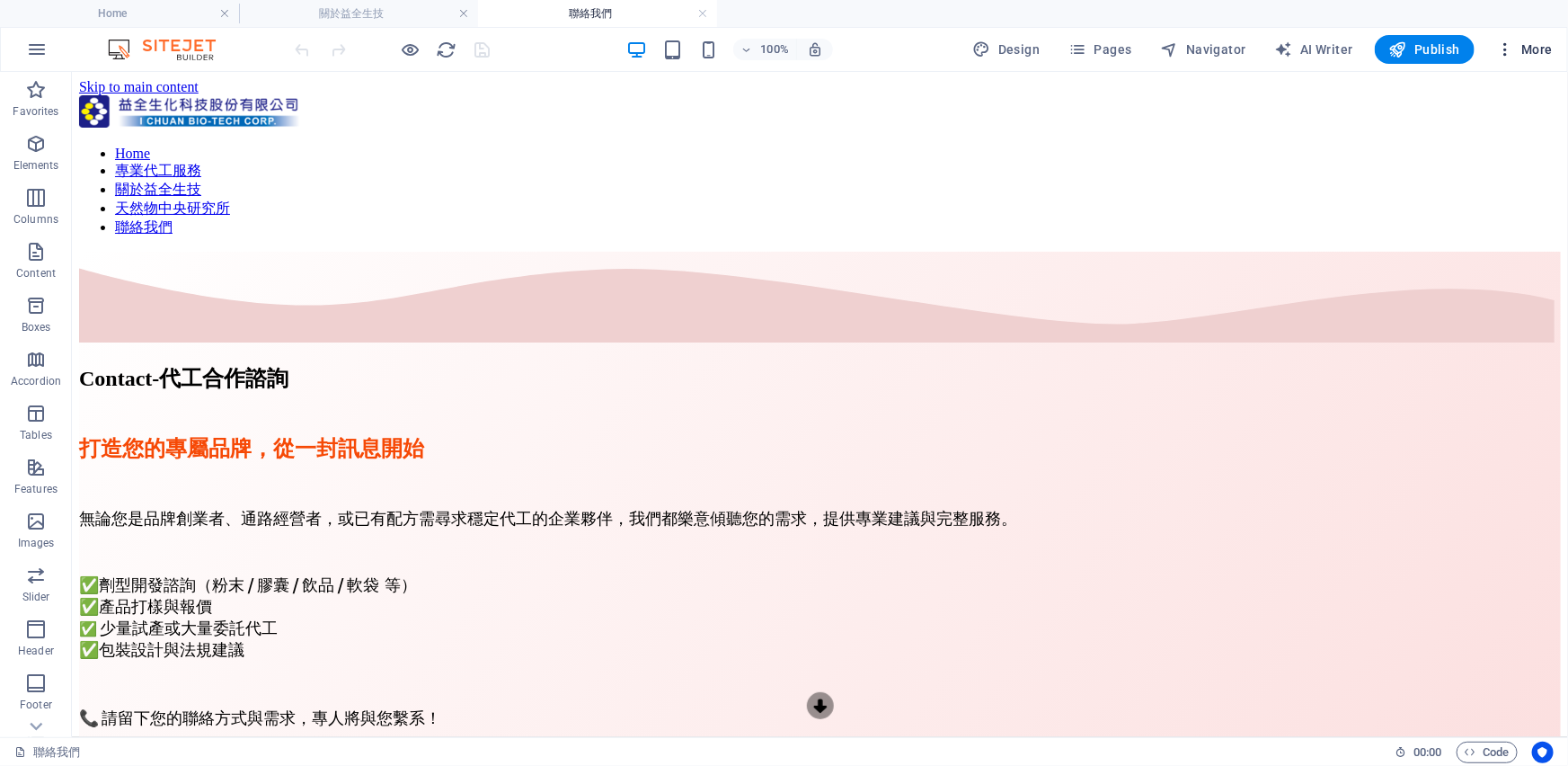
click at [1532, 53] on span "More" at bounding box center [1524, 50] width 57 height 18
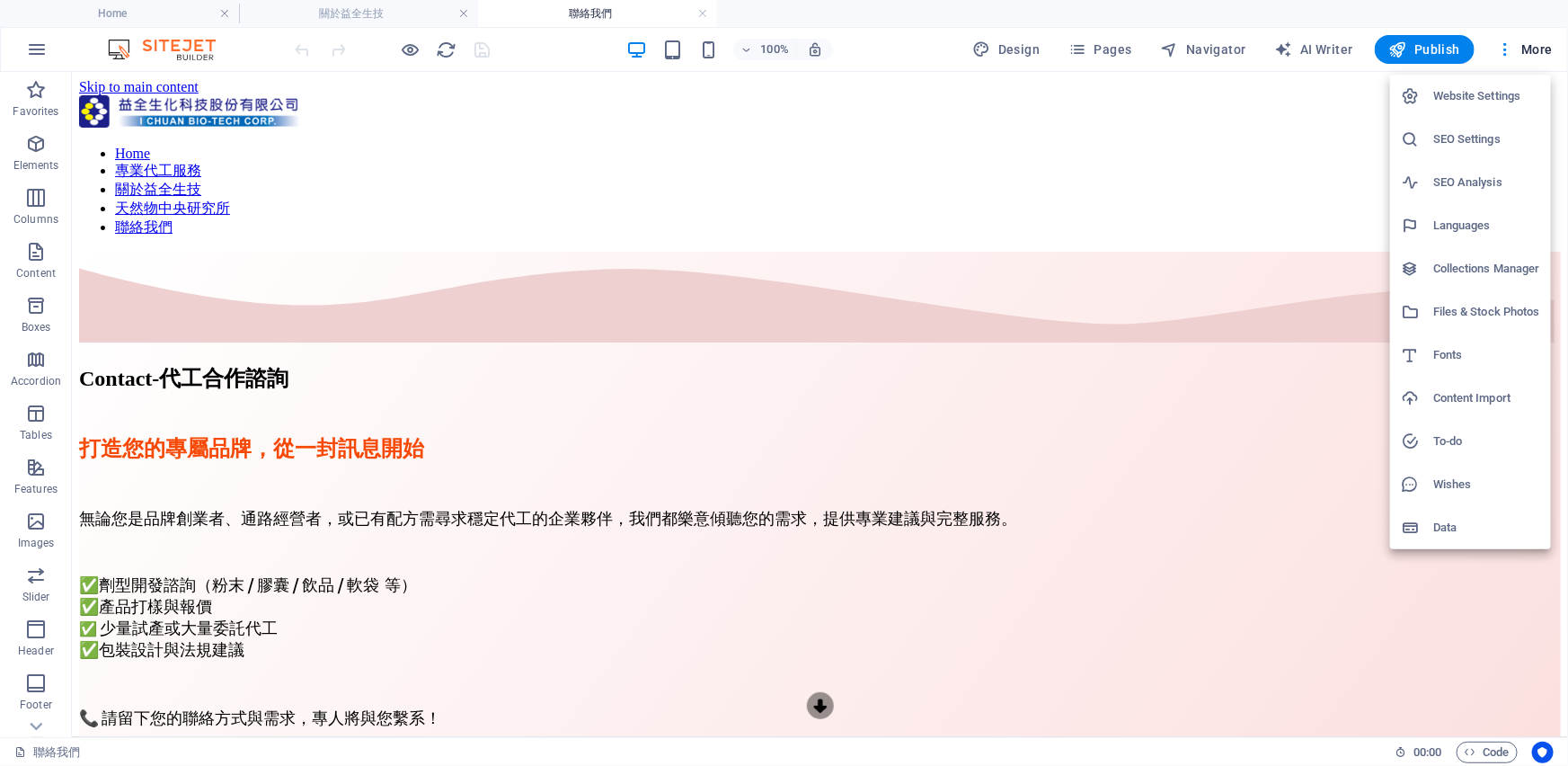
click at [1501, 95] on h6 "Website Settings" at bounding box center [1487, 97] width 107 height 22
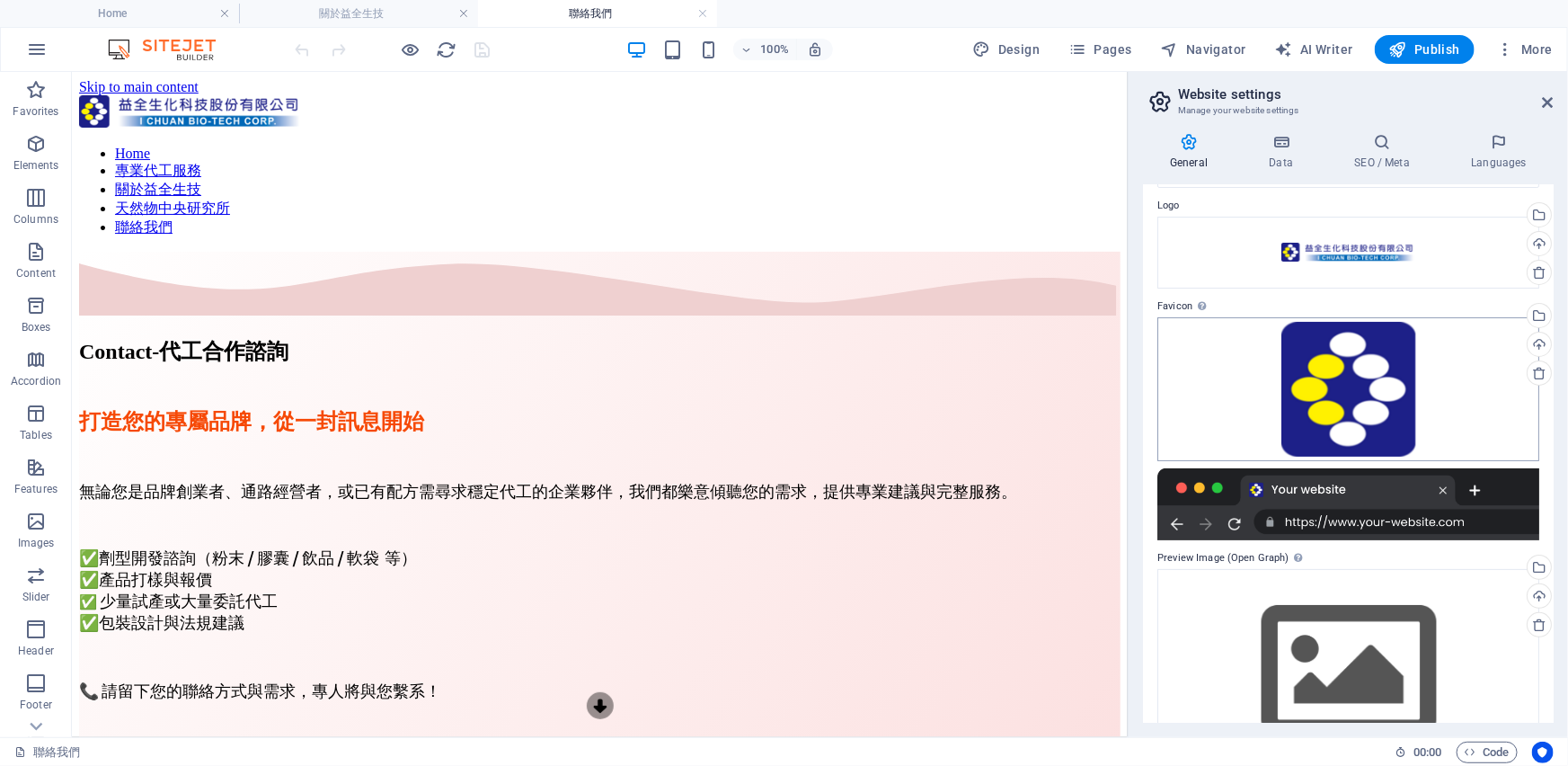
scroll to position [121, 0]
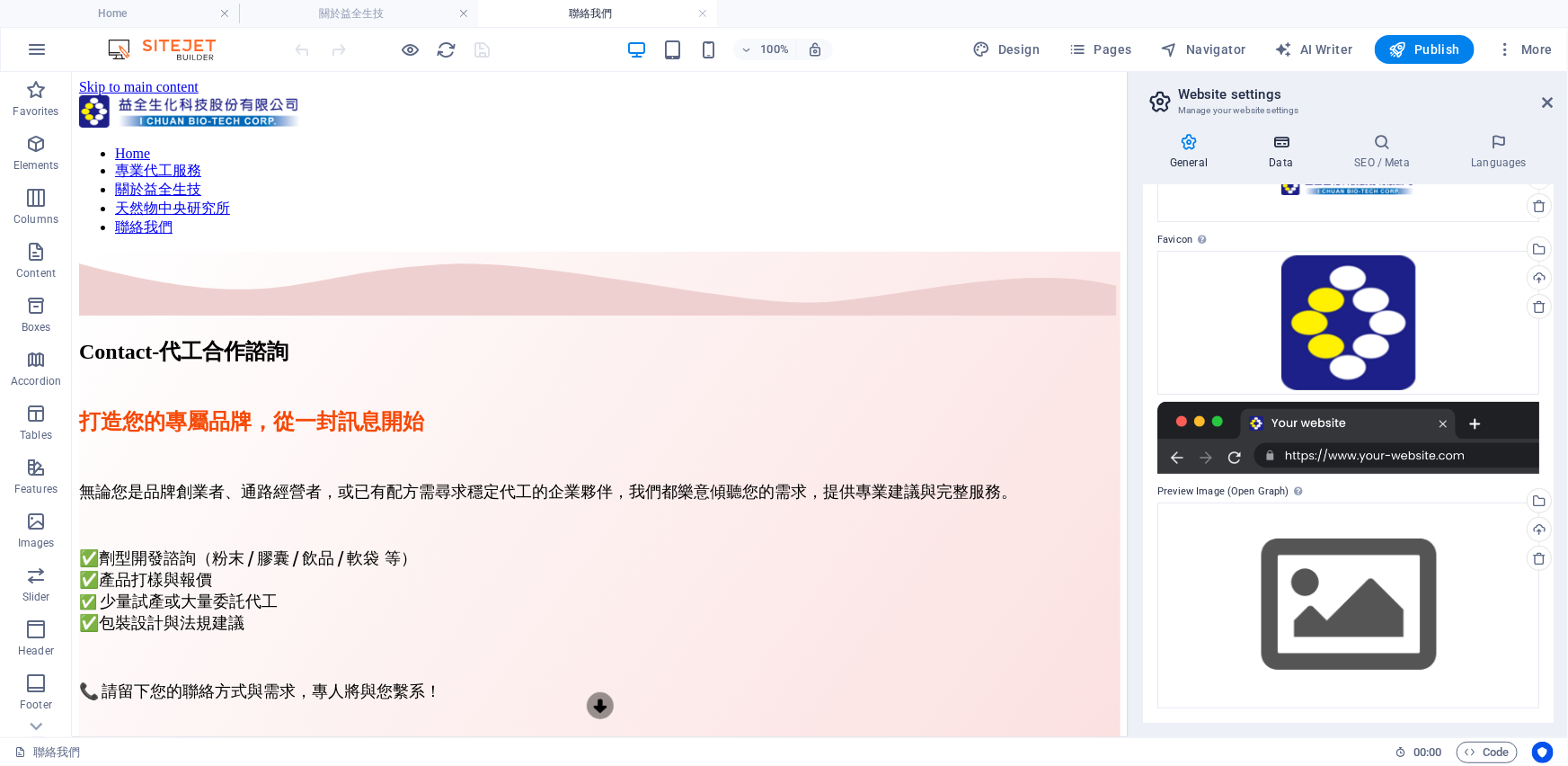
click at [1276, 138] on icon at bounding box center [1281, 142] width 78 height 18
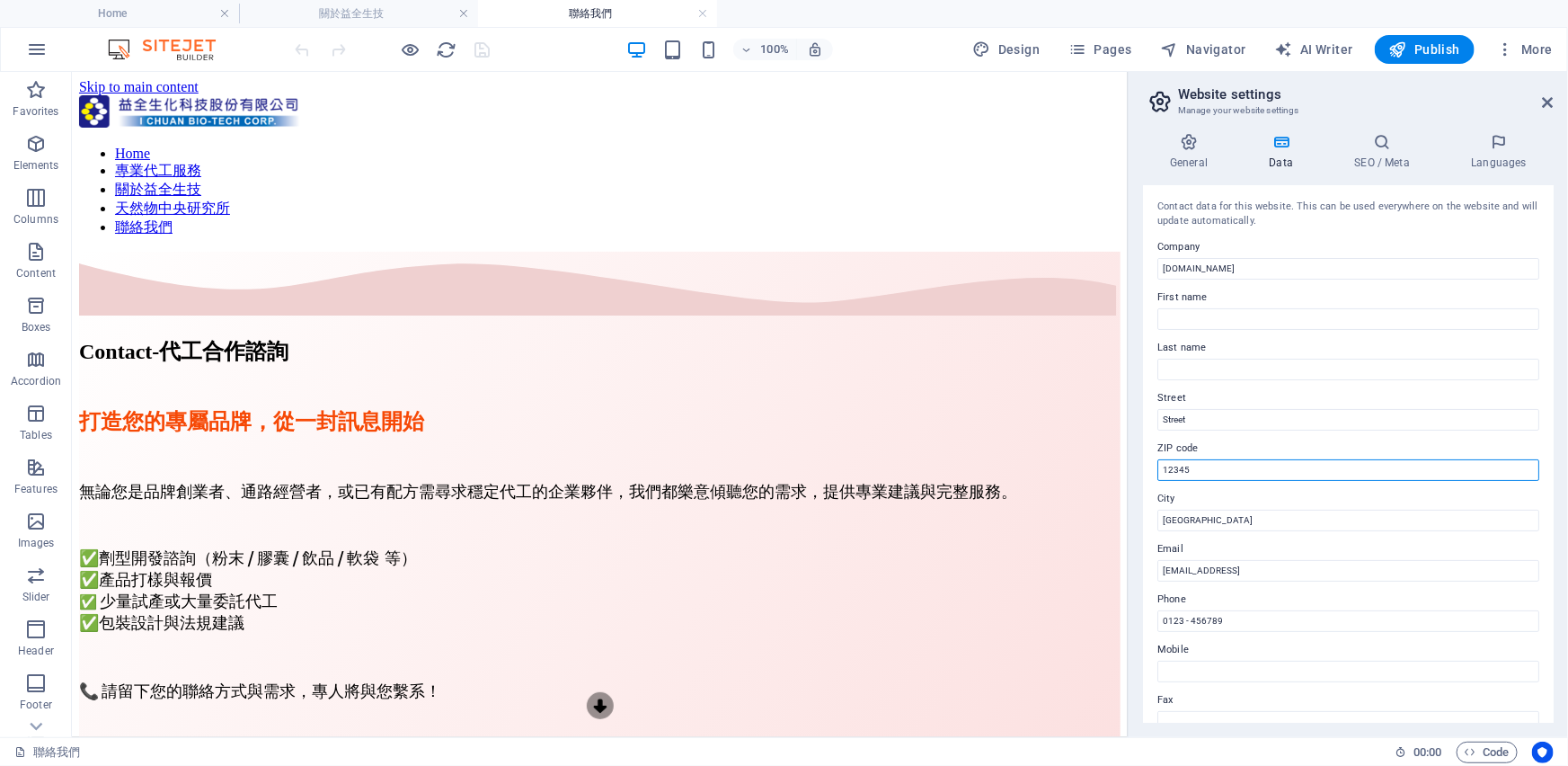
click at [1204, 465] on input "12345" at bounding box center [1348, 470] width 382 height 22
click at [1340, 471] on input "71043" at bounding box center [1348, 470] width 382 height 22
type input "71043"
click at [1473, 503] on label "City" at bounding box center [1348, 499] width 382 height 22
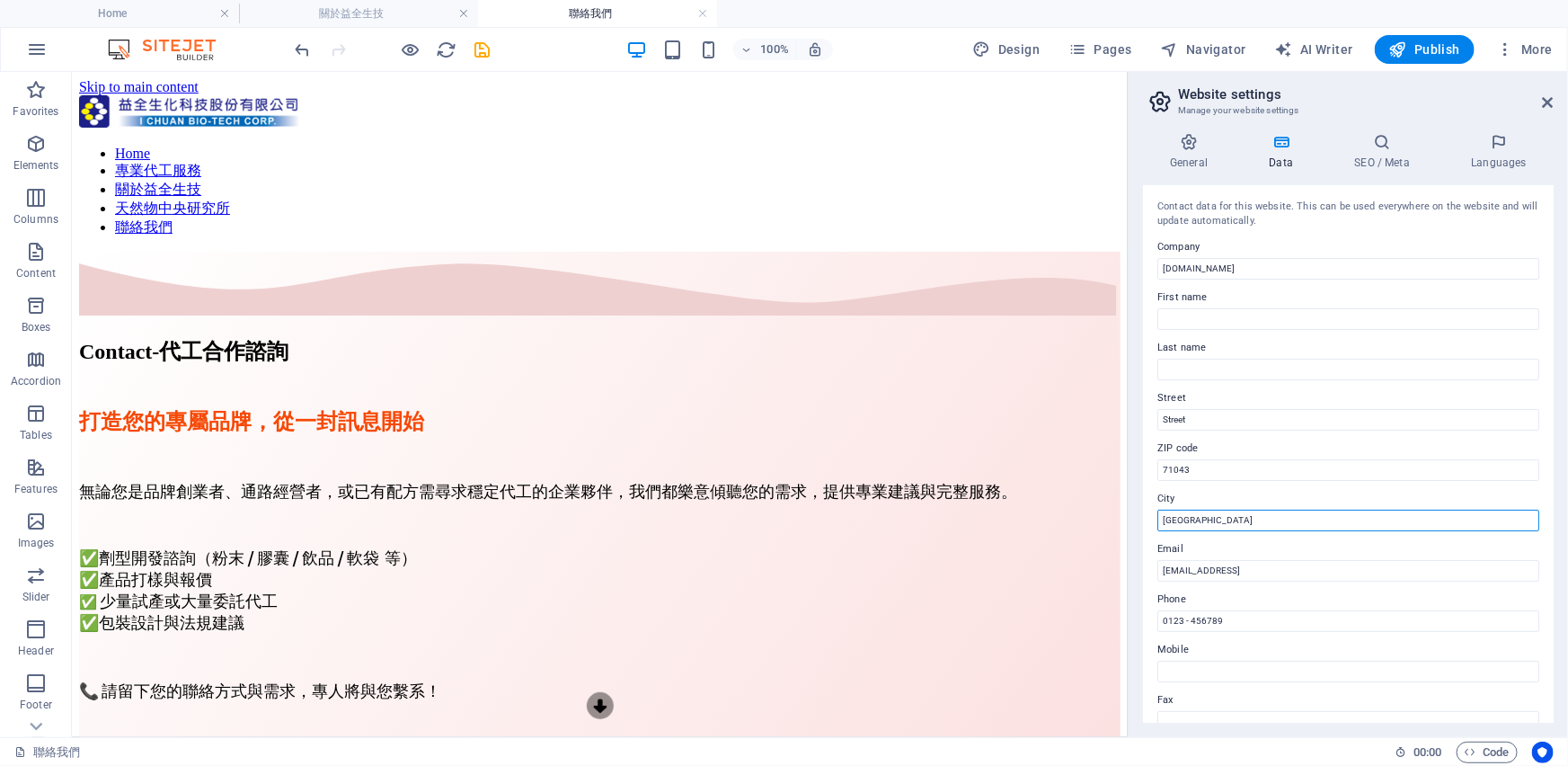
click at [1473, 510] on input "台南市" at bounding box center [1348, 521] width 382 height 22
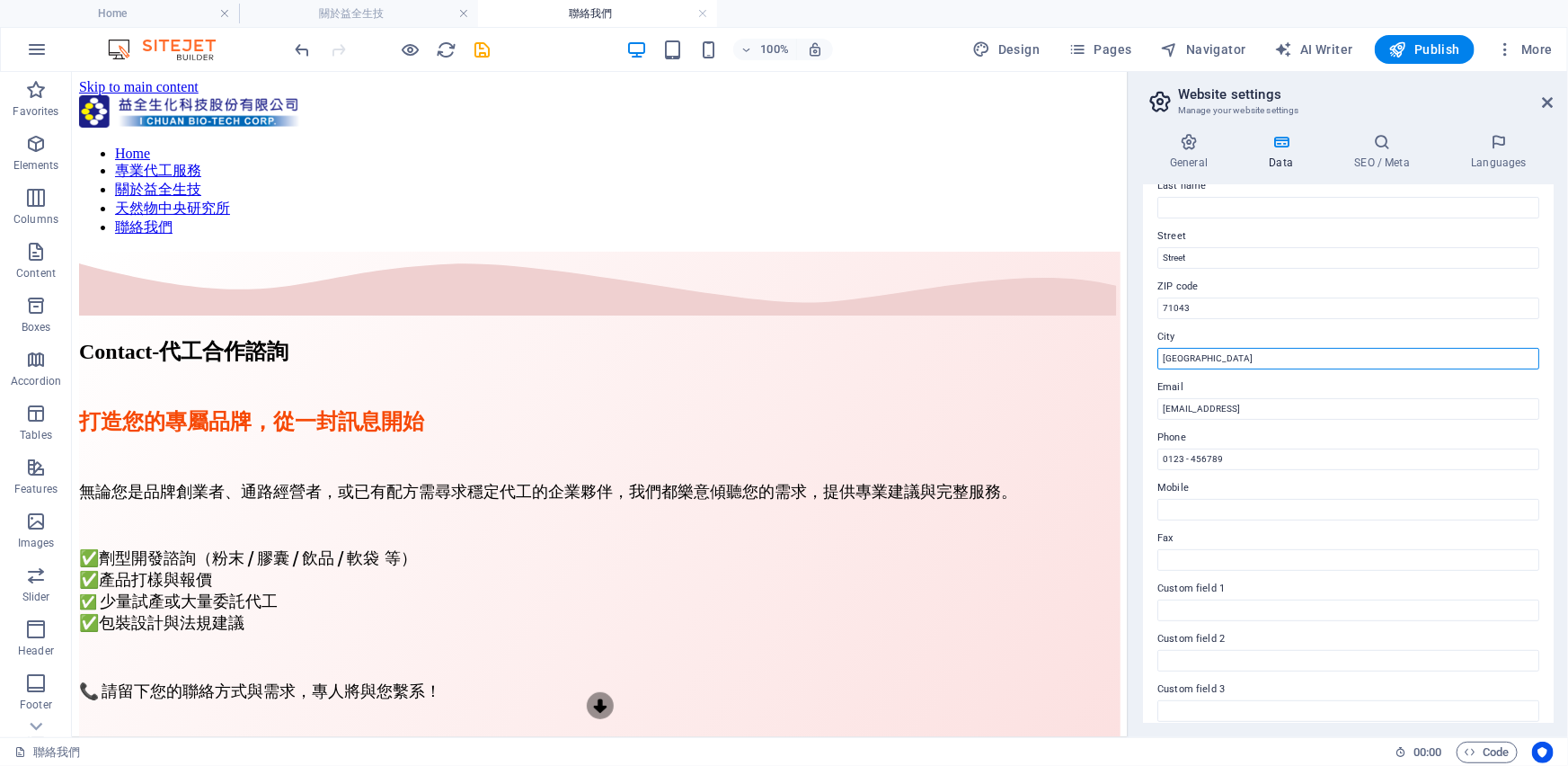
scroll to position [162, 0]
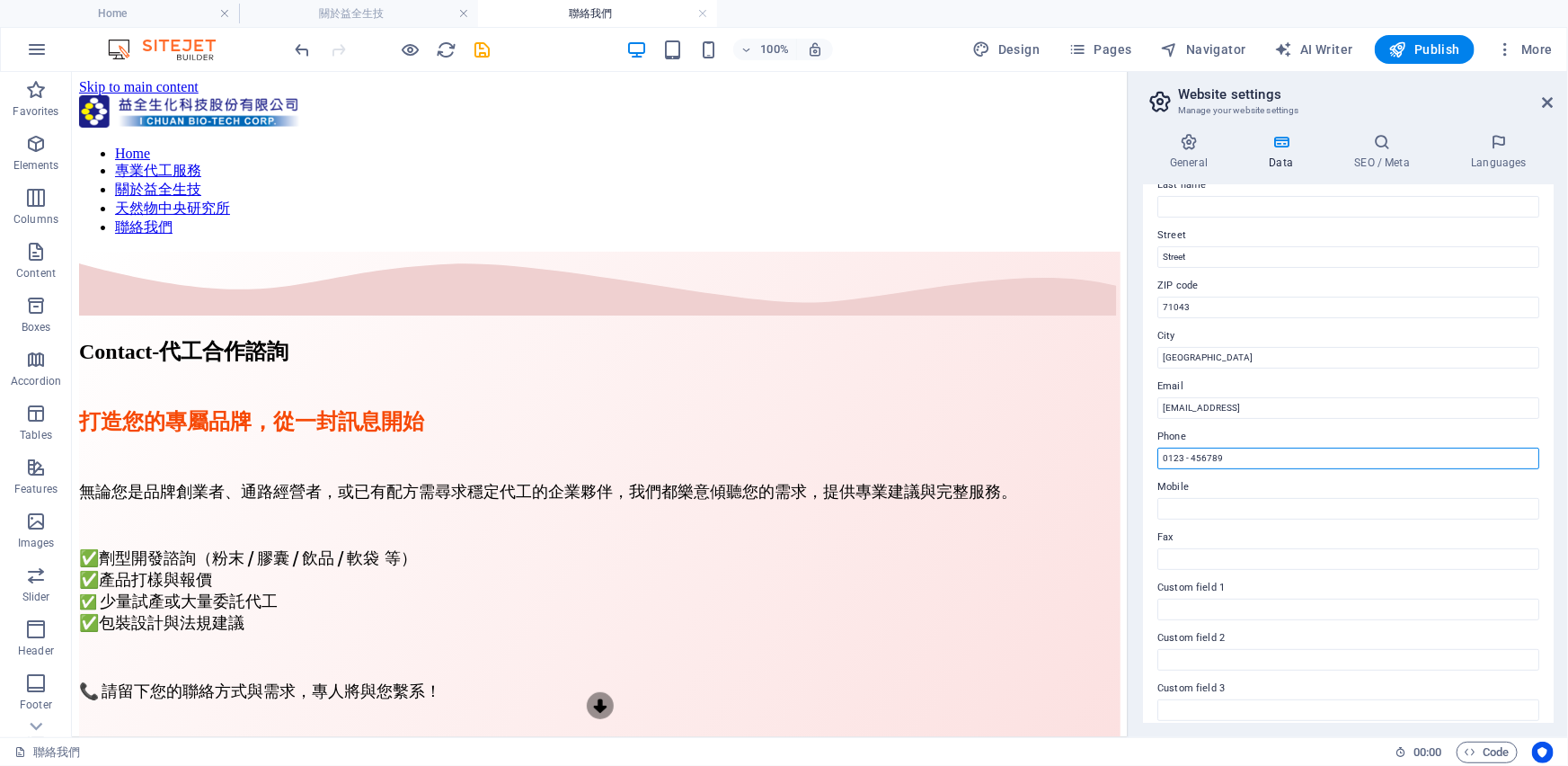
click at [1229, 459] on input "0123 - 456789" at bounding box center [1348, 458] width 382 height 22
type input "06-2339449"
click at [1226, 562] on input "Fax" at bounding box center [1348, 559] width 382 height 22
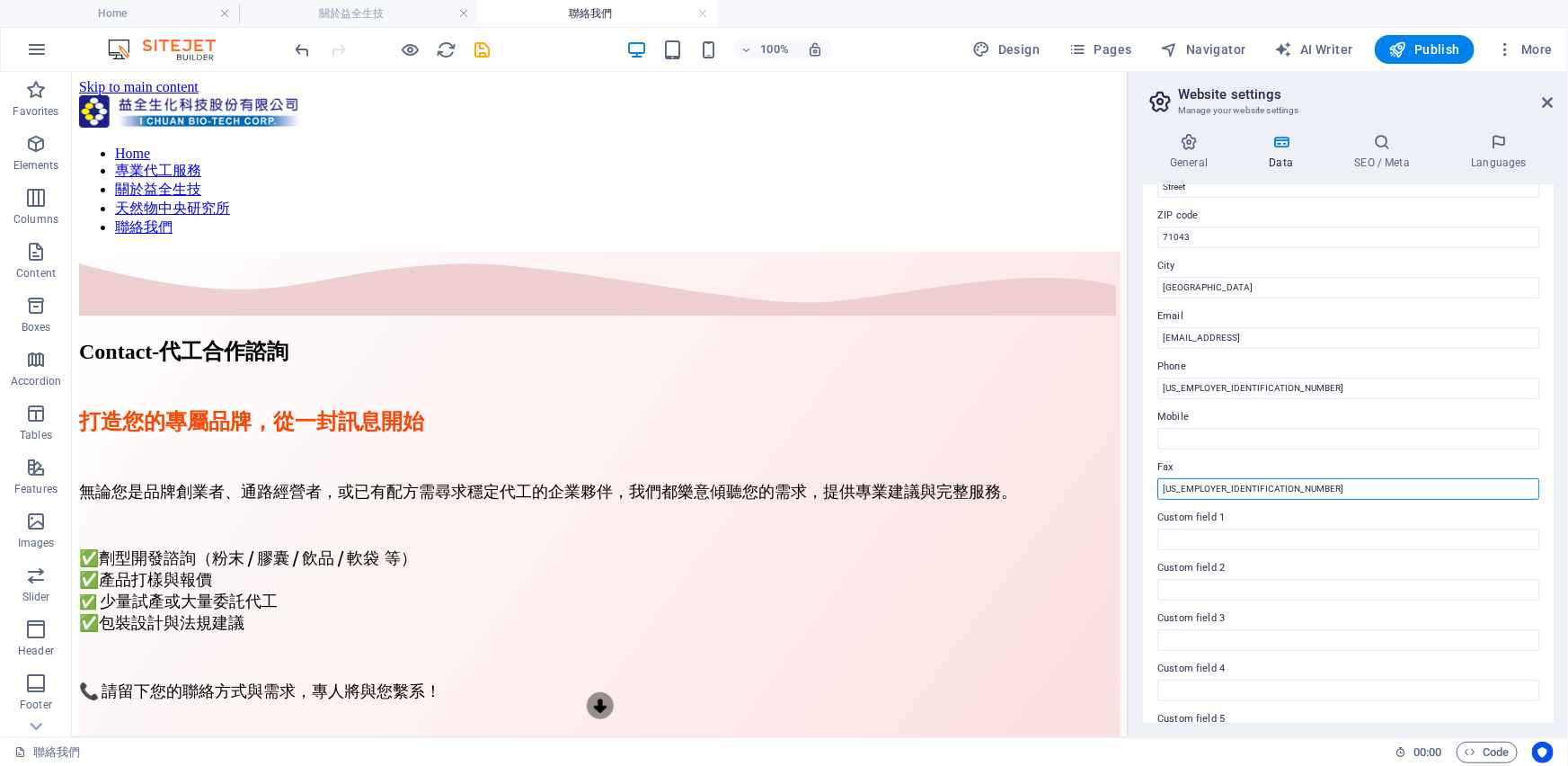
scroll to position [83, 0]
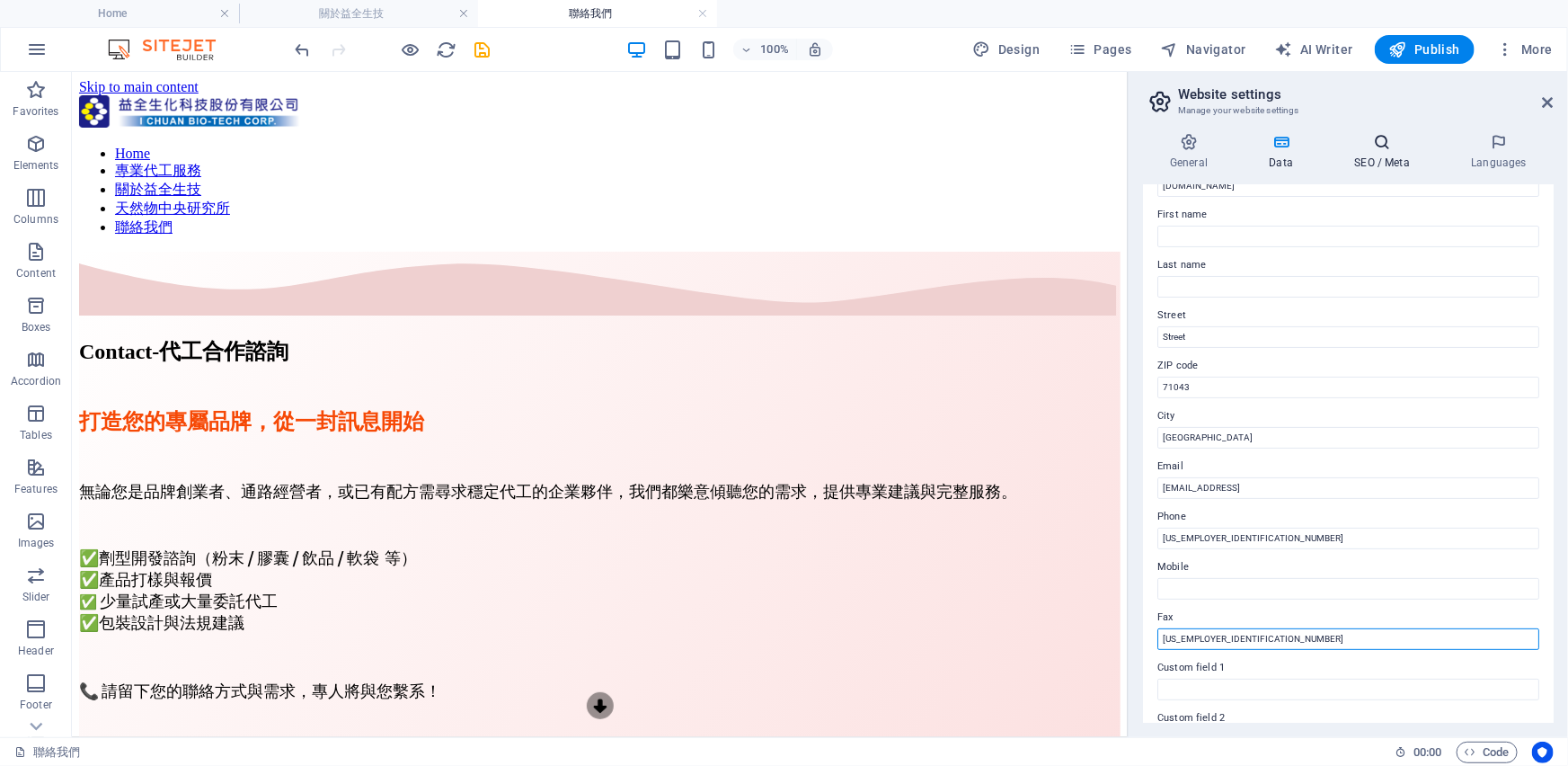
type input "06-2017989"
click at [1394, 153] on h4 "SEO / Meta" at bounding box center [1385, 152] width 116 height 38
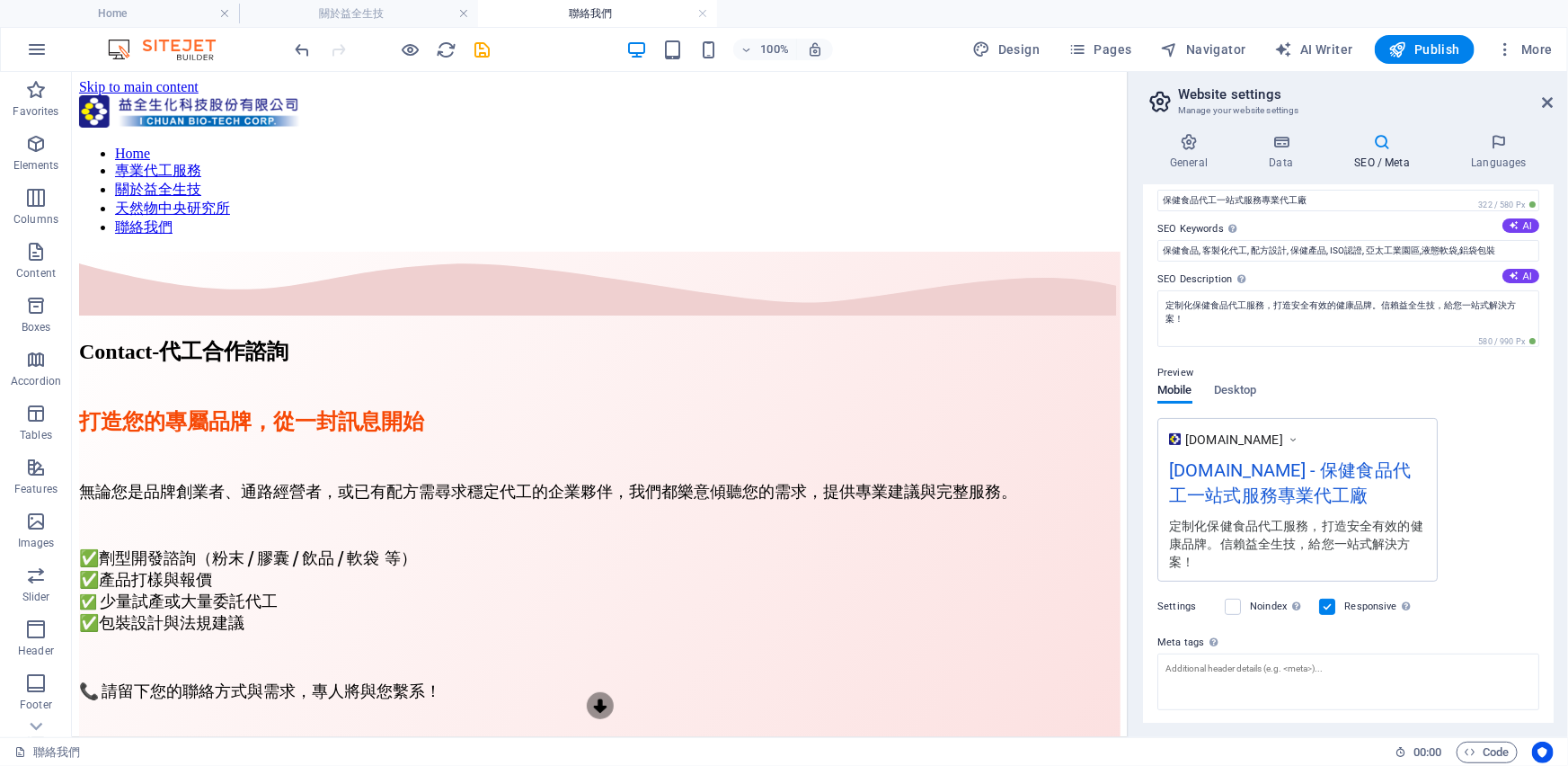
scroll to position [199, 0]
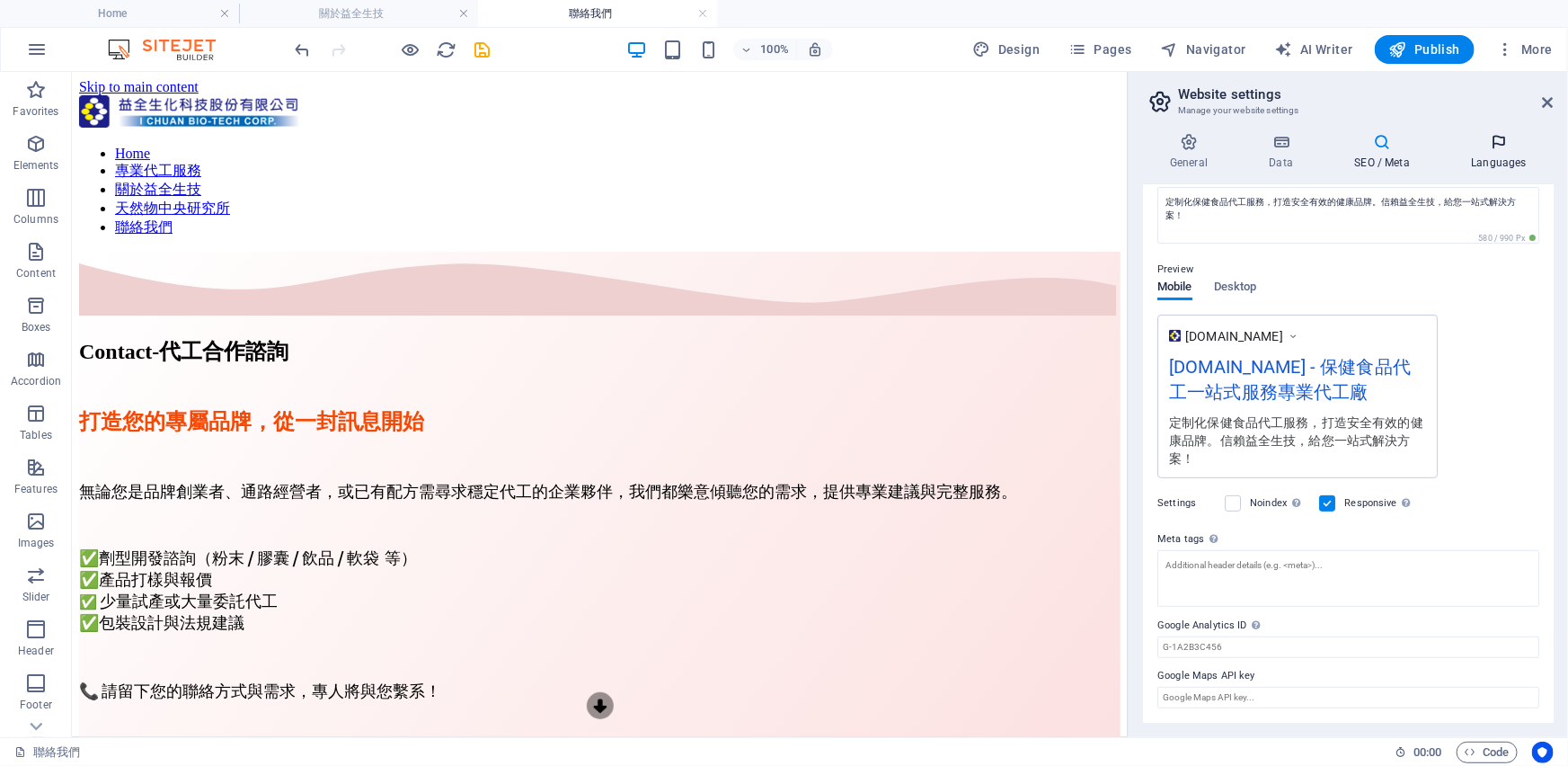
click at [1477, 146] on icon at bounding box center [1499, 142] width 110 height 18
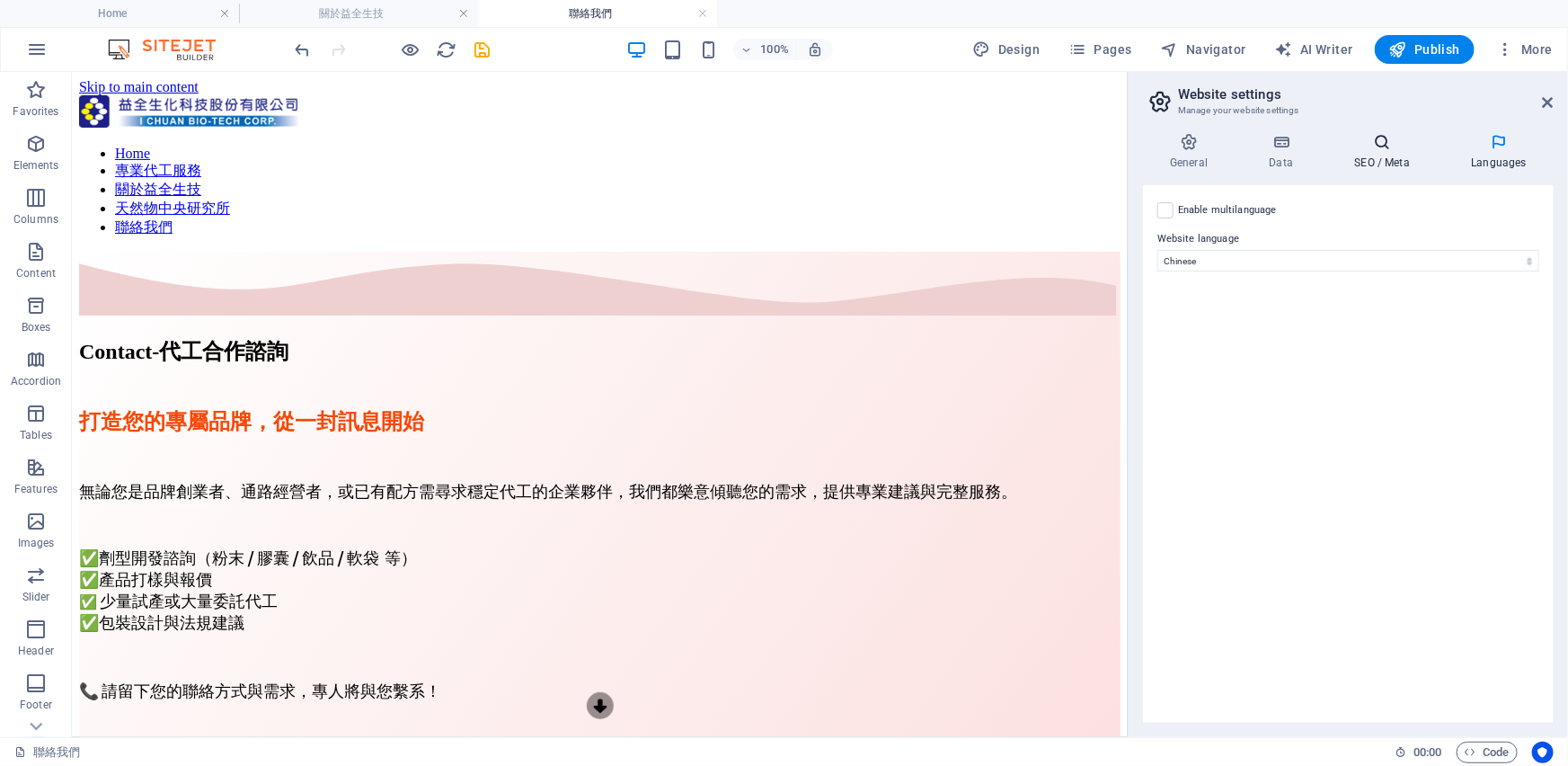
click at [1391, 152] on h4 "SEO / Meta" at bounding box center [1385, 152] width 116 height 38
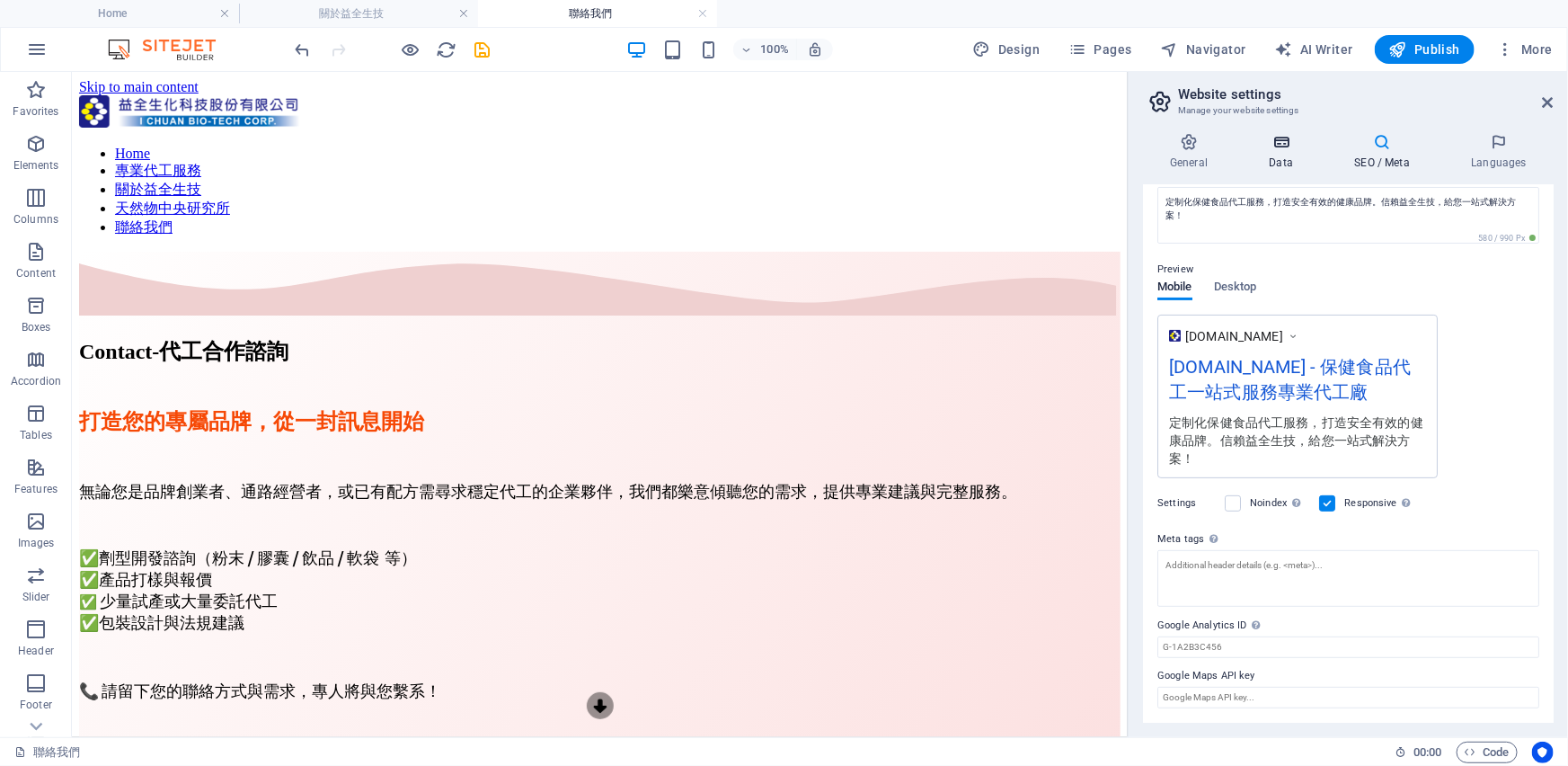
click at [1289, 154] on h4 "Data" at bounding box center [1285, 152] width 86 height 38
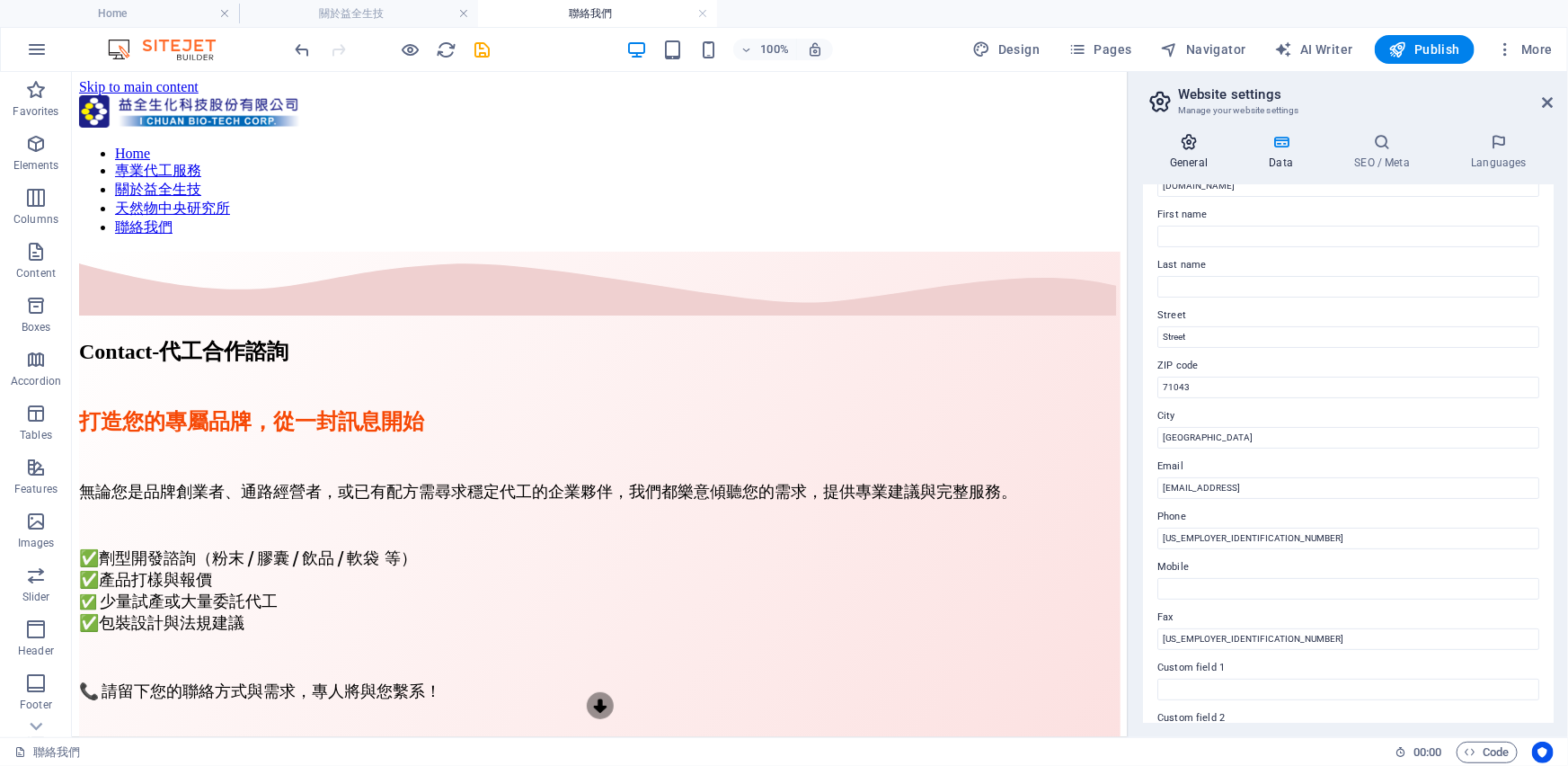
click at [1195, 158] on h4 "General" at bounding box center [1193, 152] width 99 height 38
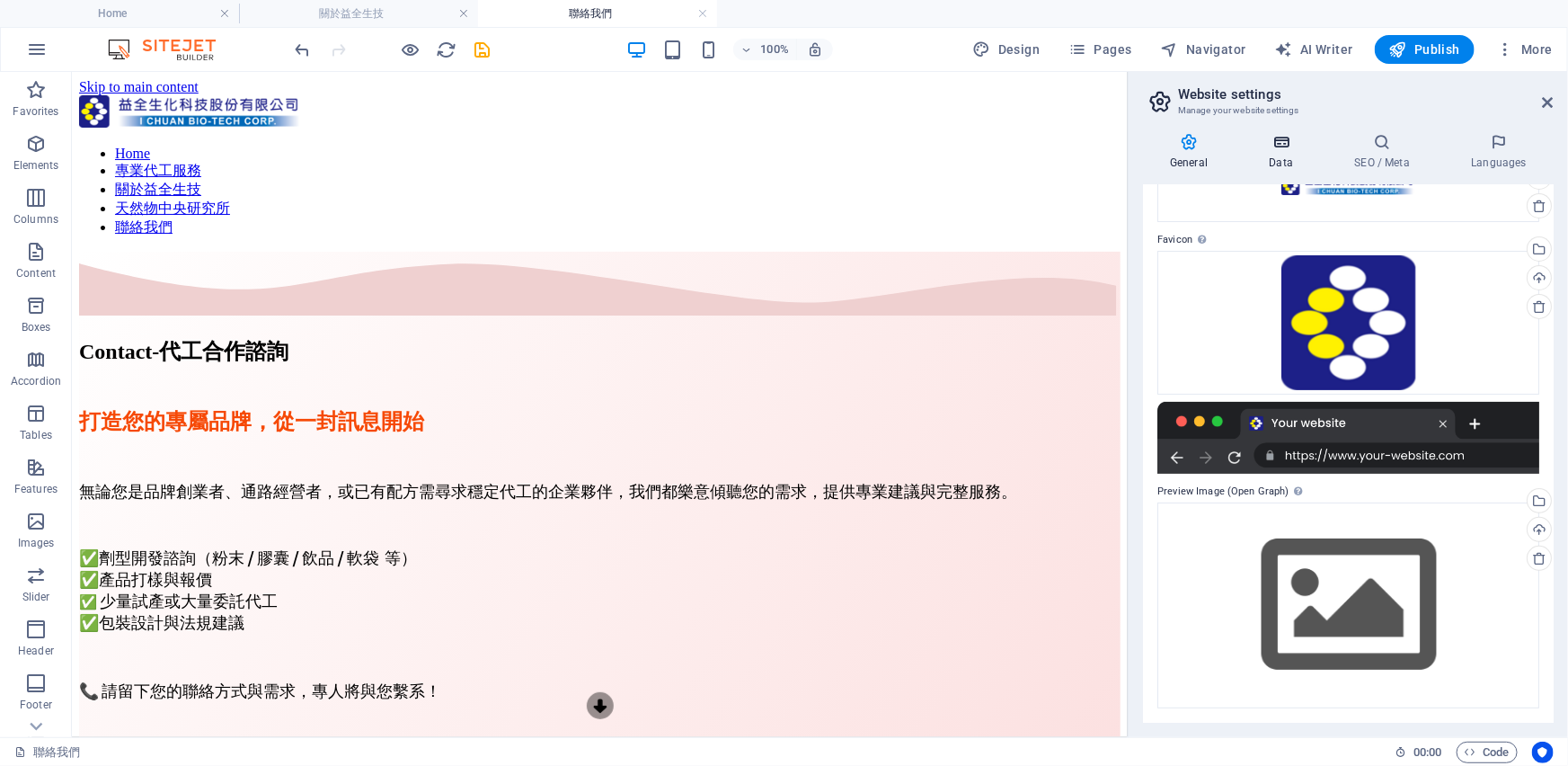
click at [1245, 144] on icon at bounding box center [1281, 142] width 78 height 18
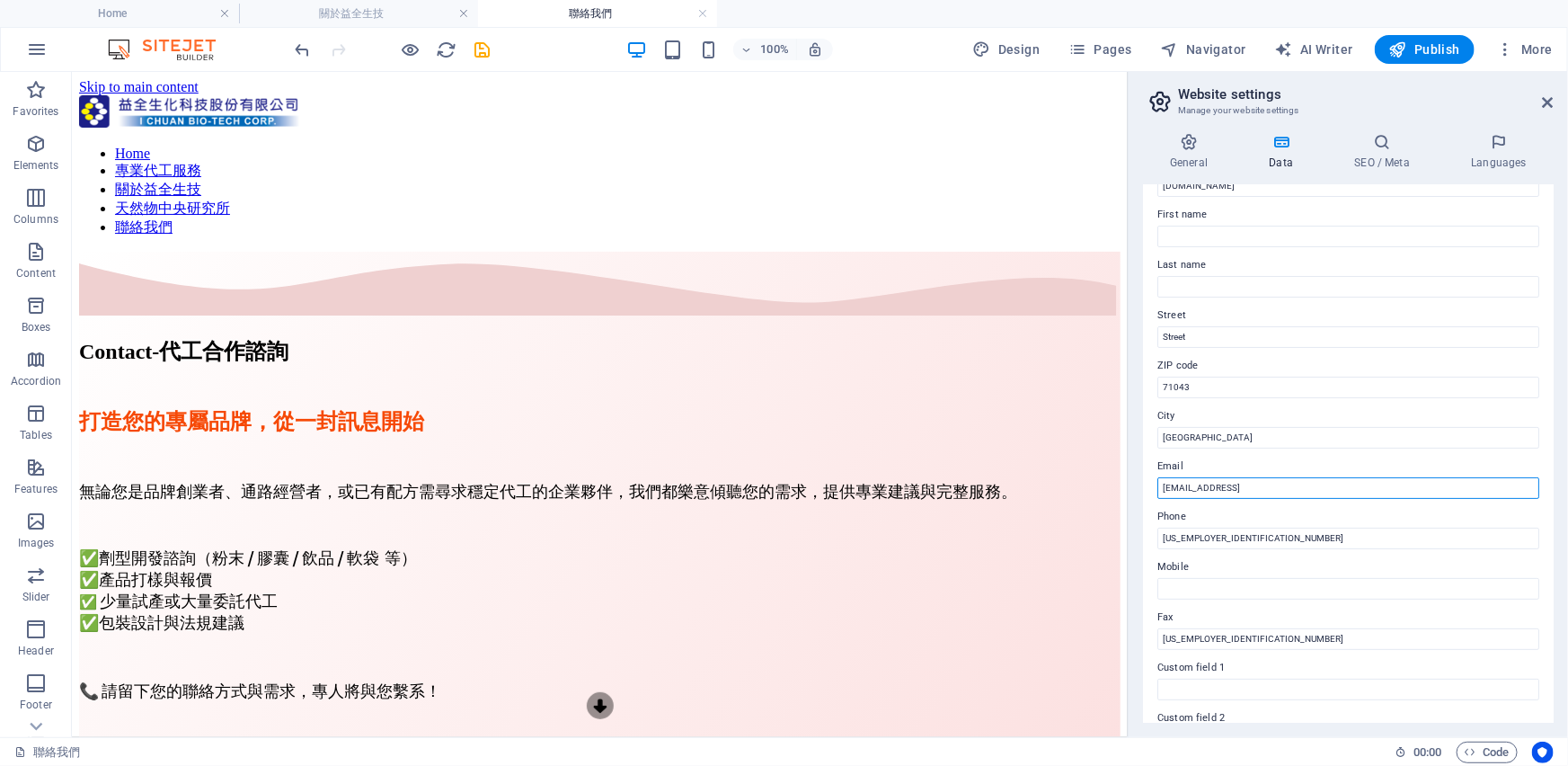
click at [1304, 493] on input "4a89ace306196ada2a8ddbe5687033@cpanel.local" at bounding box center [1348, 488] width 382 height 22
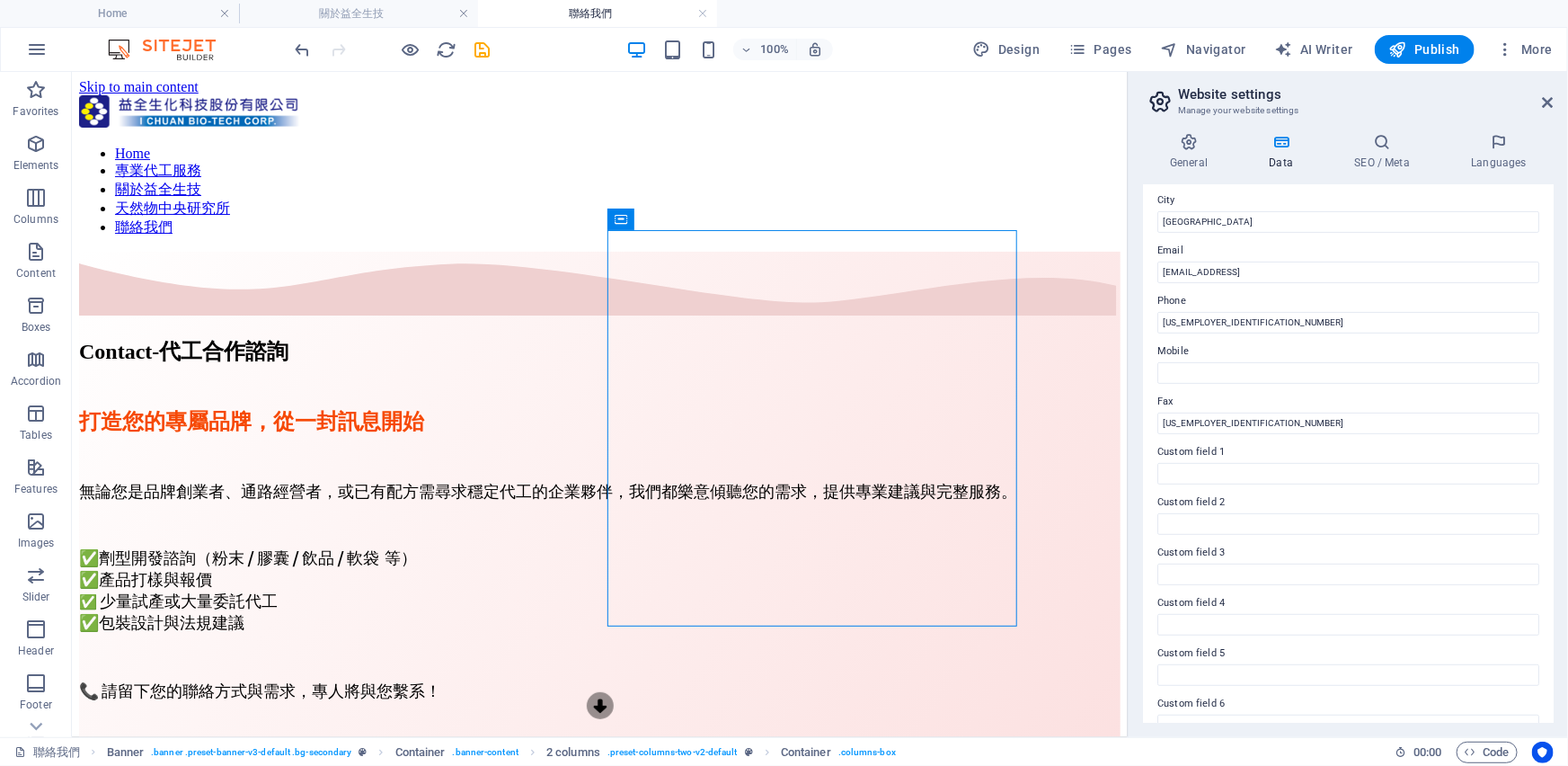
scroll to position [328, 0]
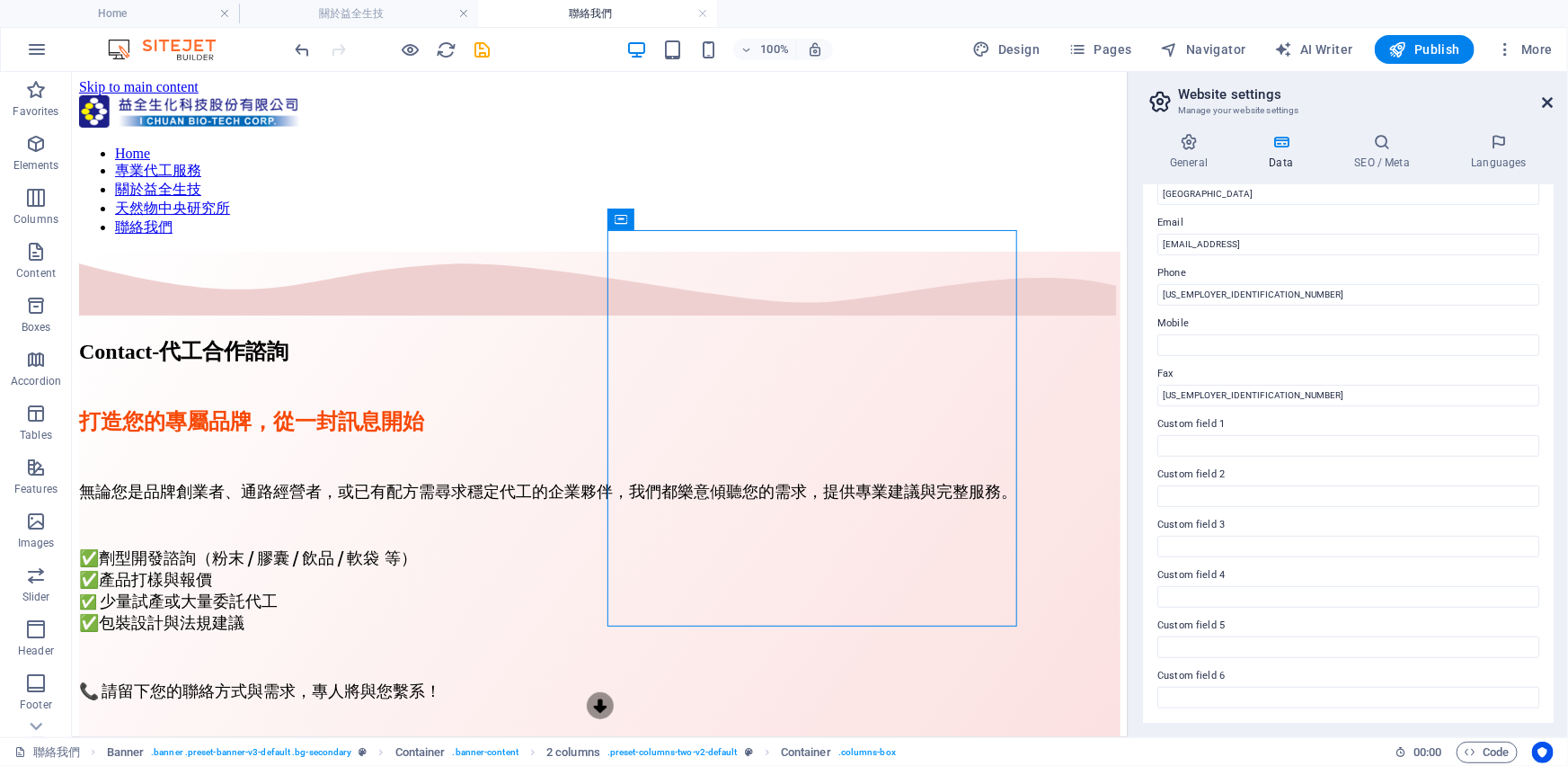
click at [1548, 104] on icon at bounding box center [1548, 103] width 11 height 14
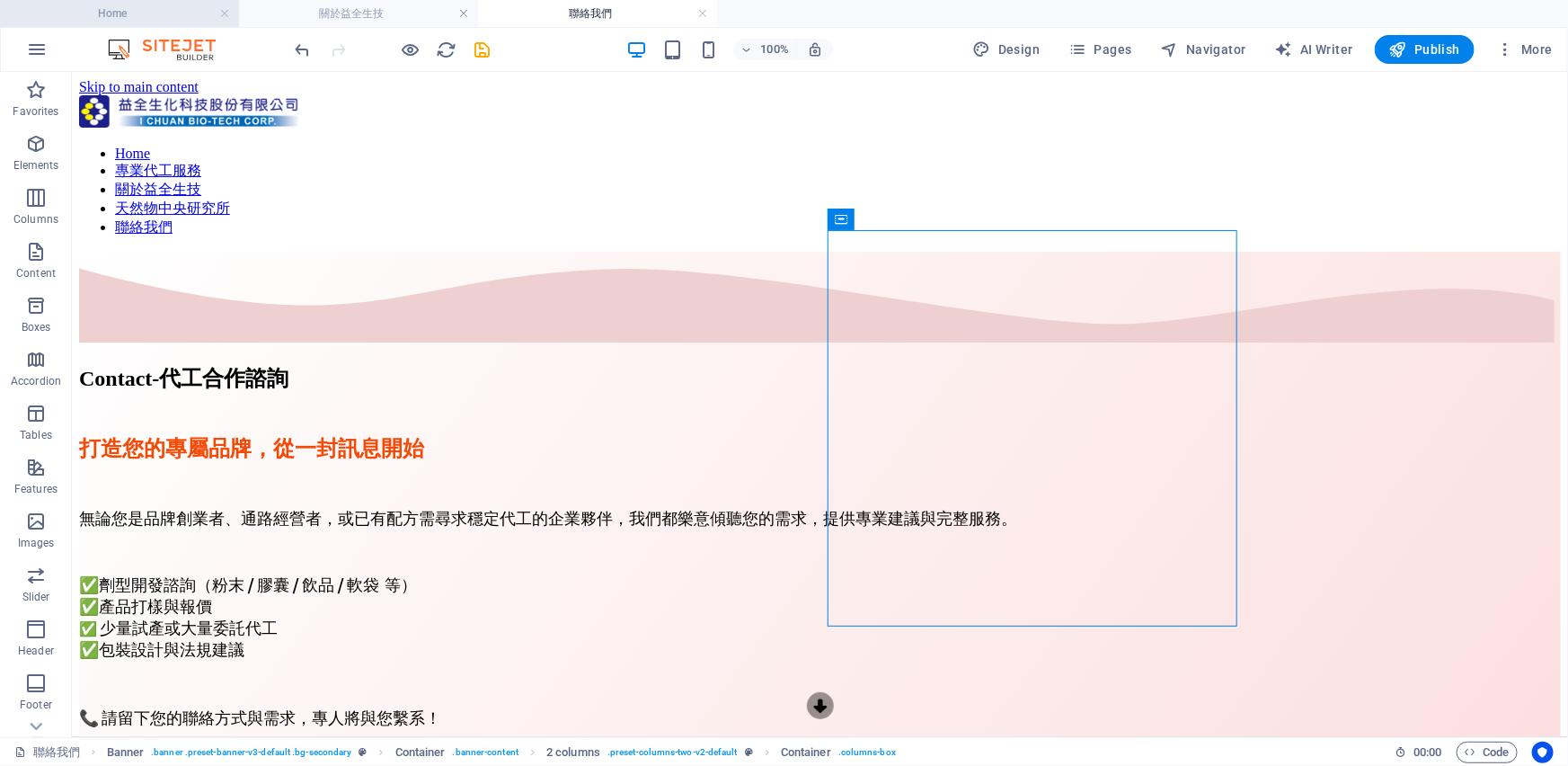
click at [152, 15] on h4 "Home" at bounding box center [119, 14] width 239 height 20
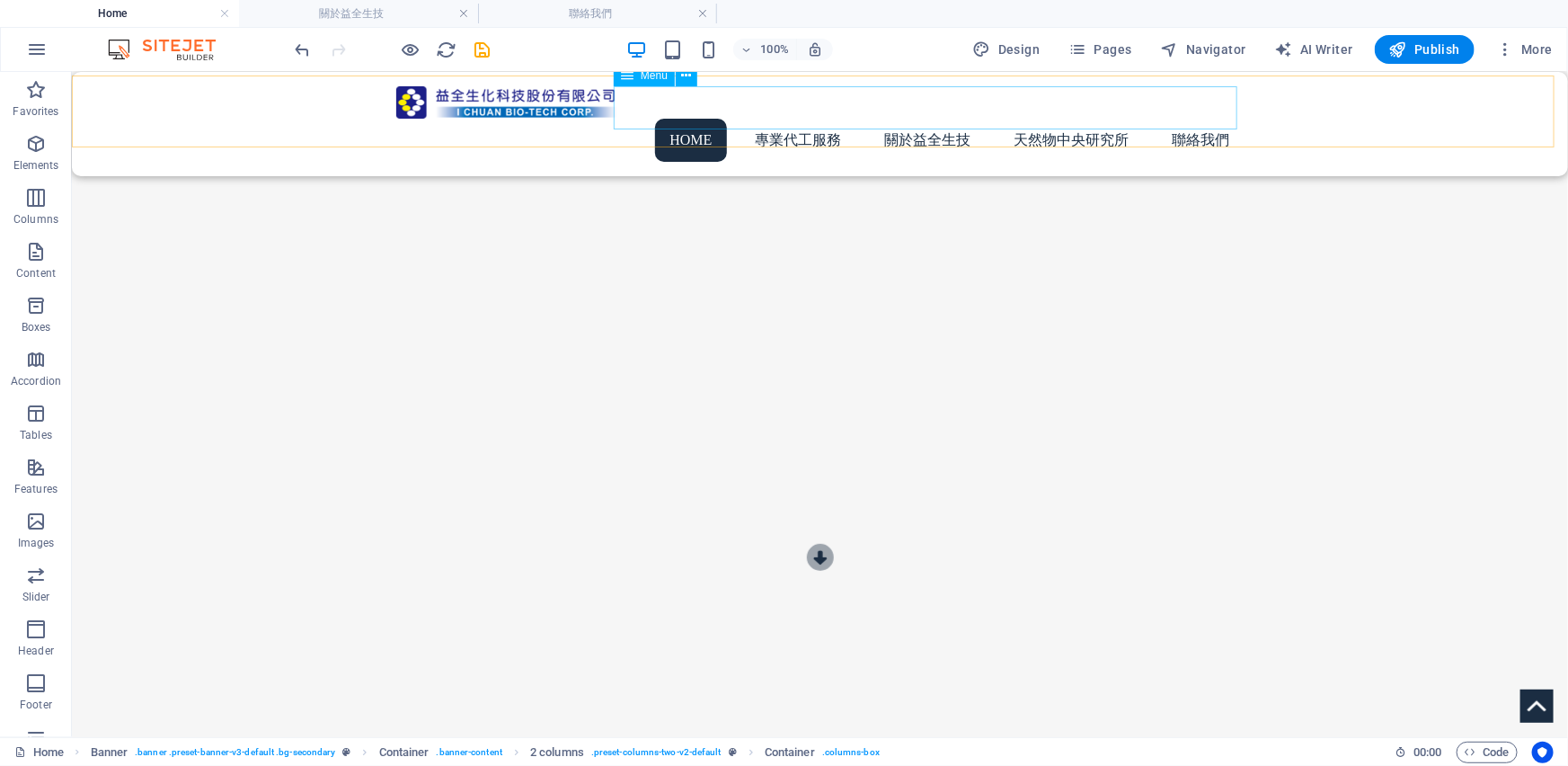
scroll to position [75, 0]
click at [71, 106] on button "button" at bounding box center [71, 106] width 0 height 0
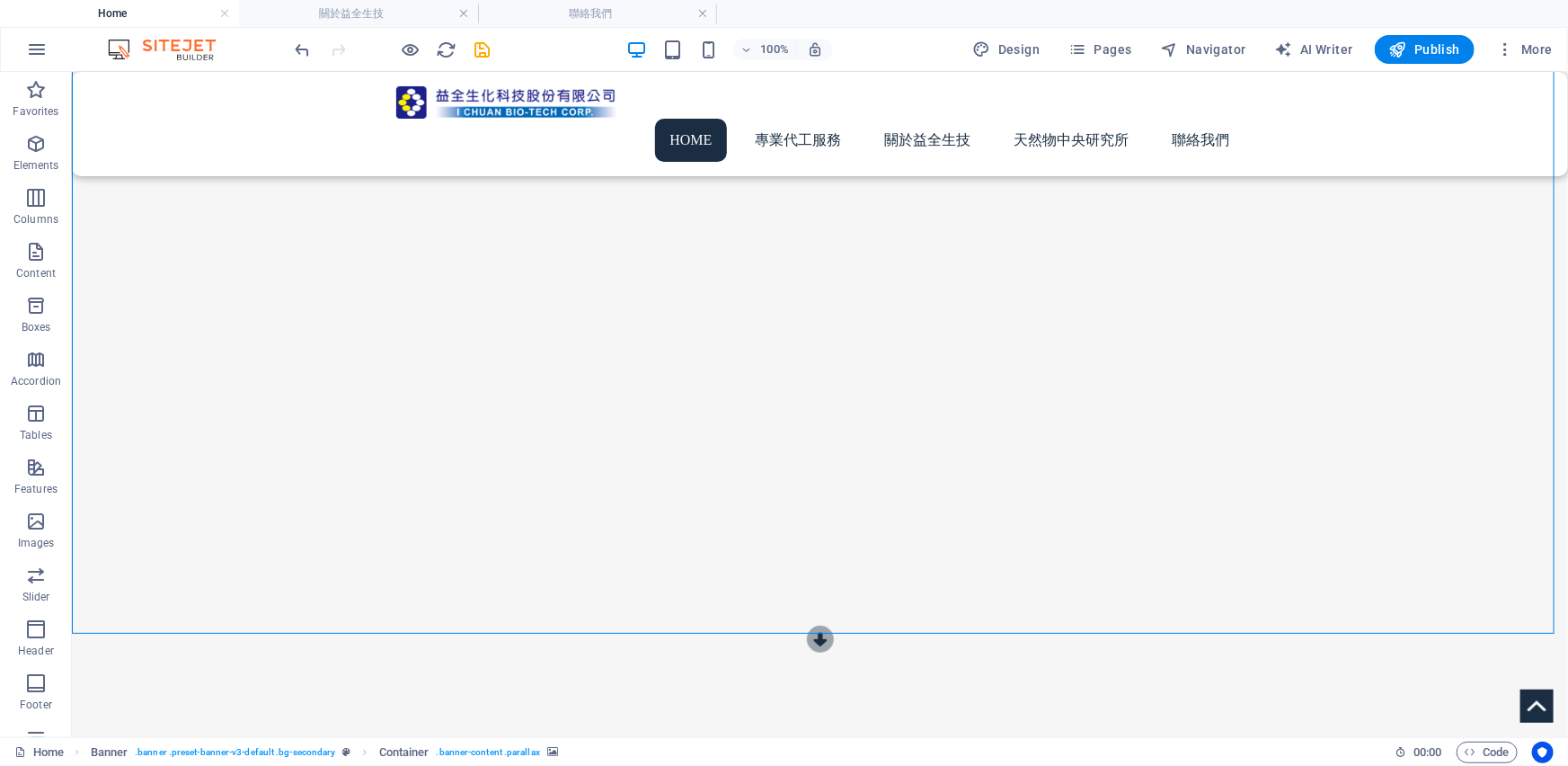
click at [71, 106] on button "button" at bounding box center [71, 106] width 0 height 0
